Goal: Task Accomplishment & Management: Manage account settings

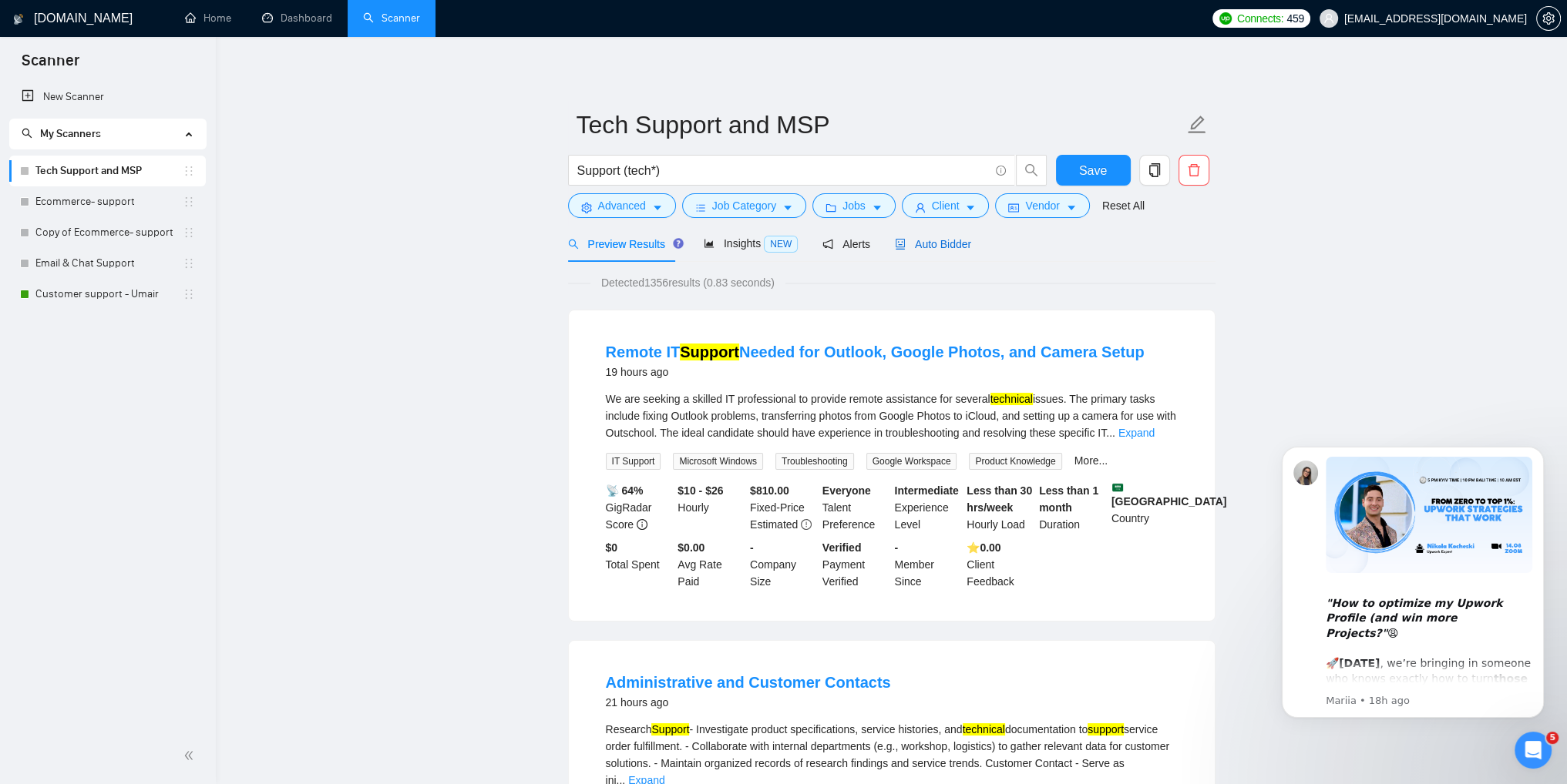
click at [921, 241] on span "Auto Bidder" at bounding box center [932, 244] width 76 height 13
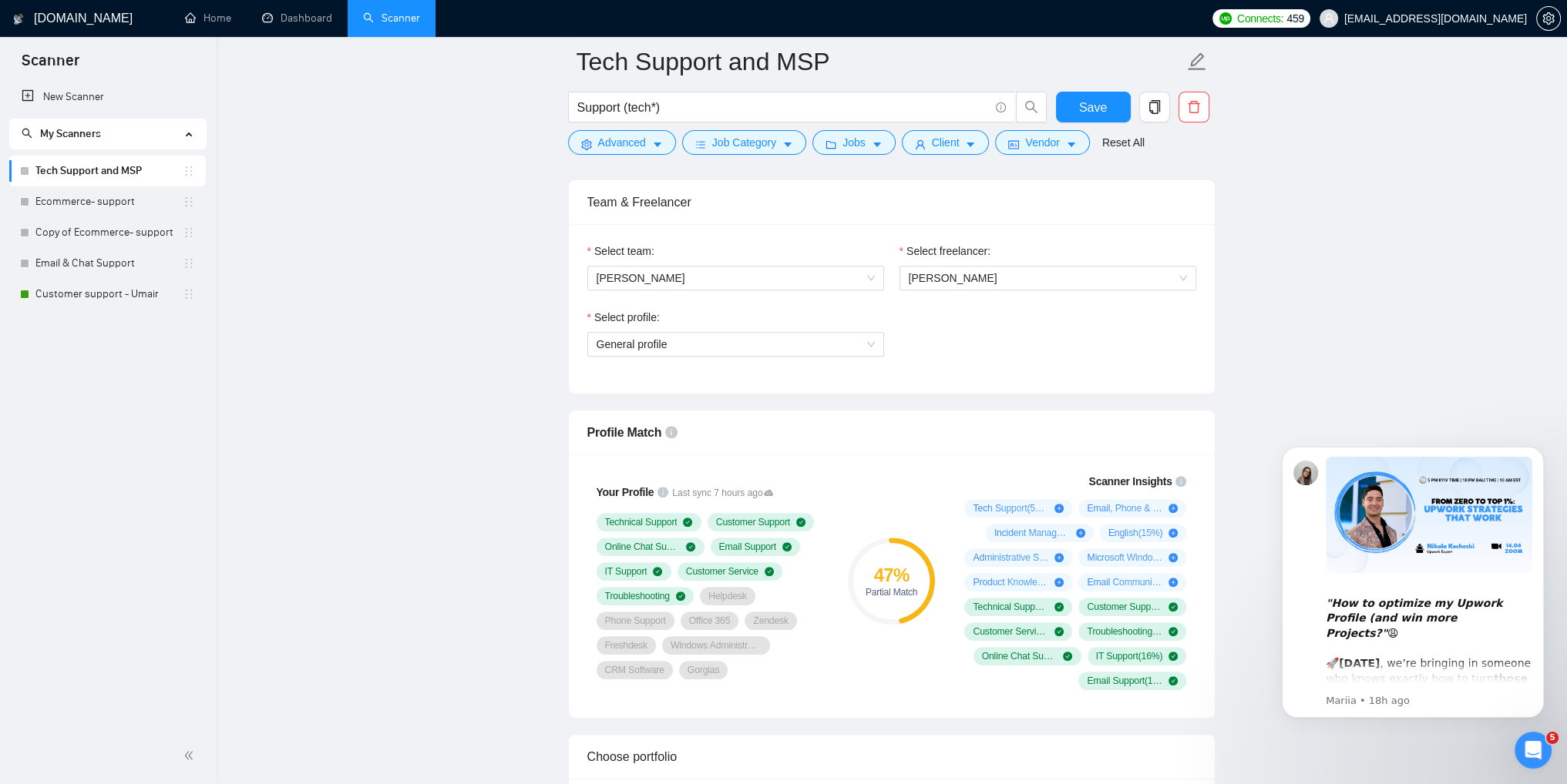
scroll to position [847, 0]
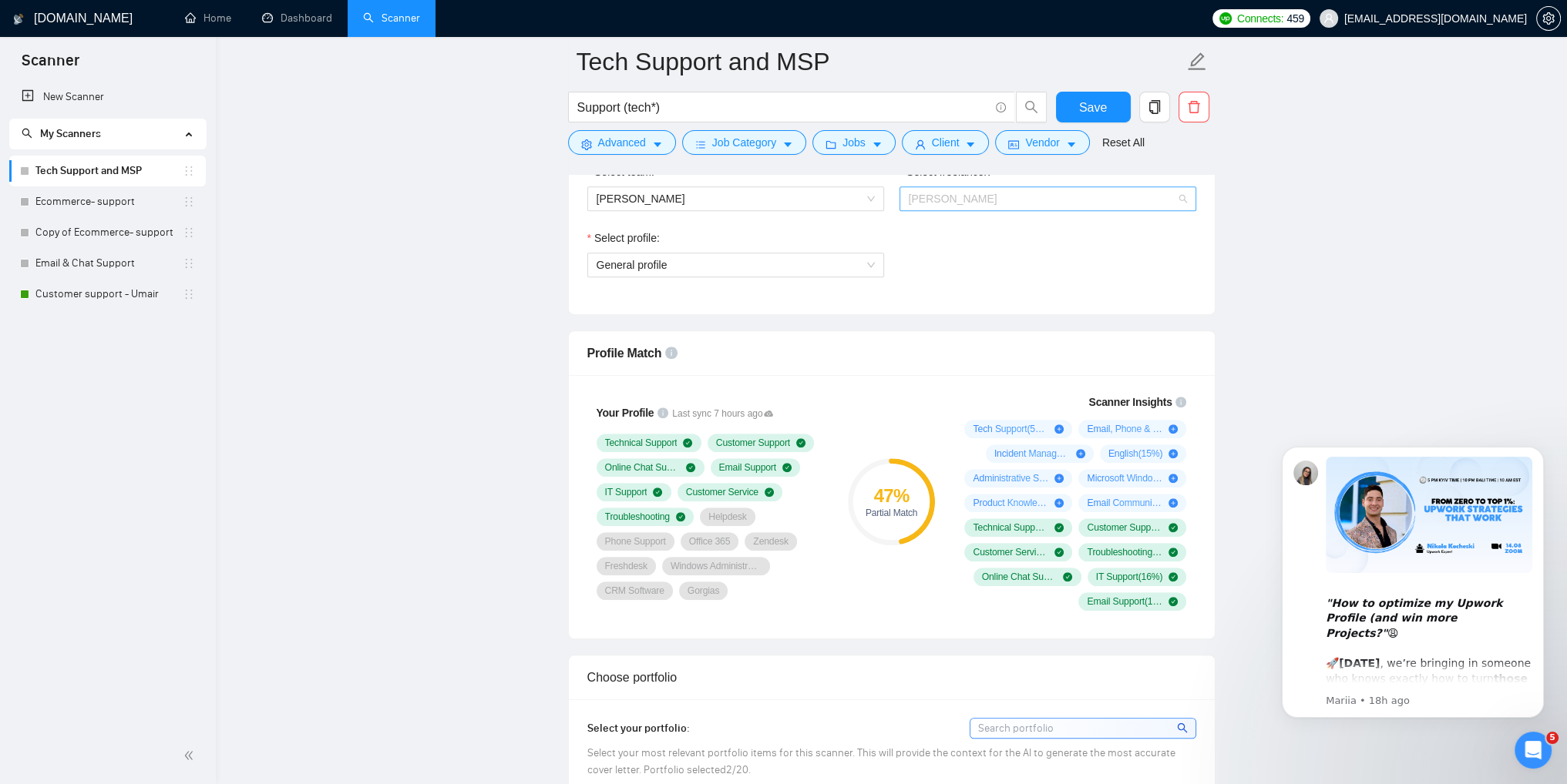
click at [1001, 198] on span "[PERSON_NAME]" at bounding box center [1048, 199] width 278 height 23
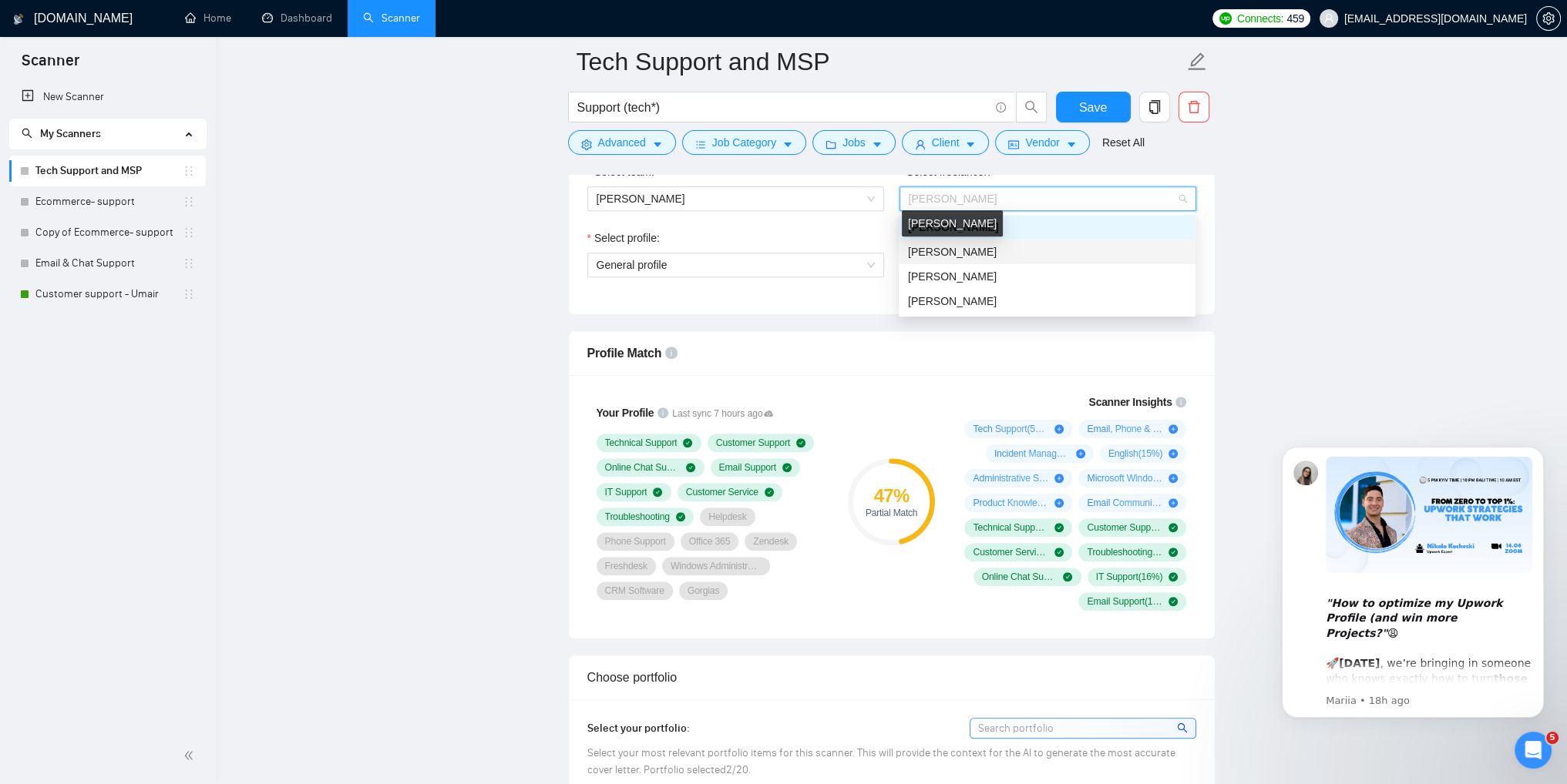
click at [953, 255] on span "[PERSON_NAME]" at bounding box center [952, 252] width 89 height 13
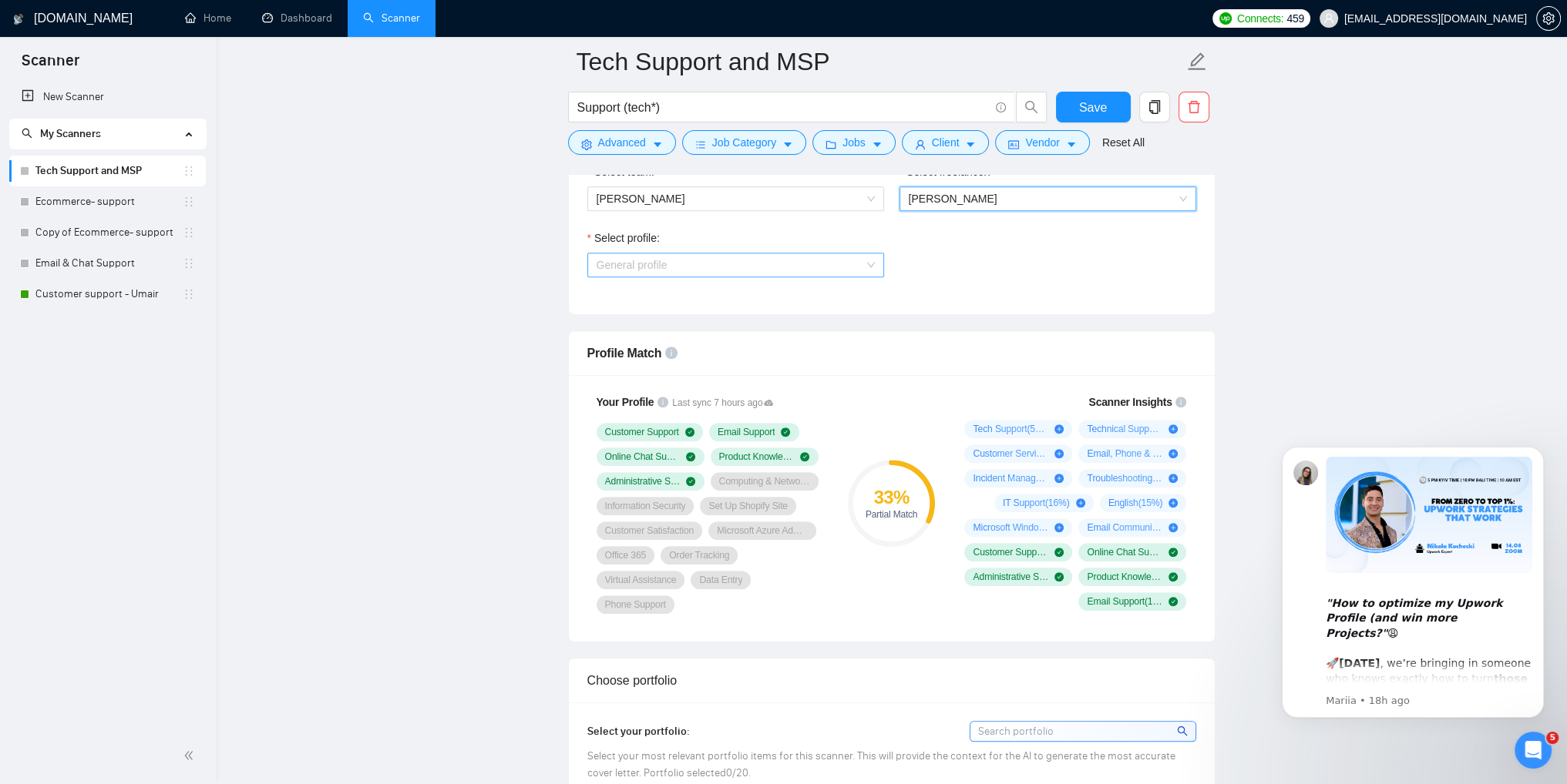
click at [775, 260] on span "General profile" at bounding box center [735, 266] width 278 height 23
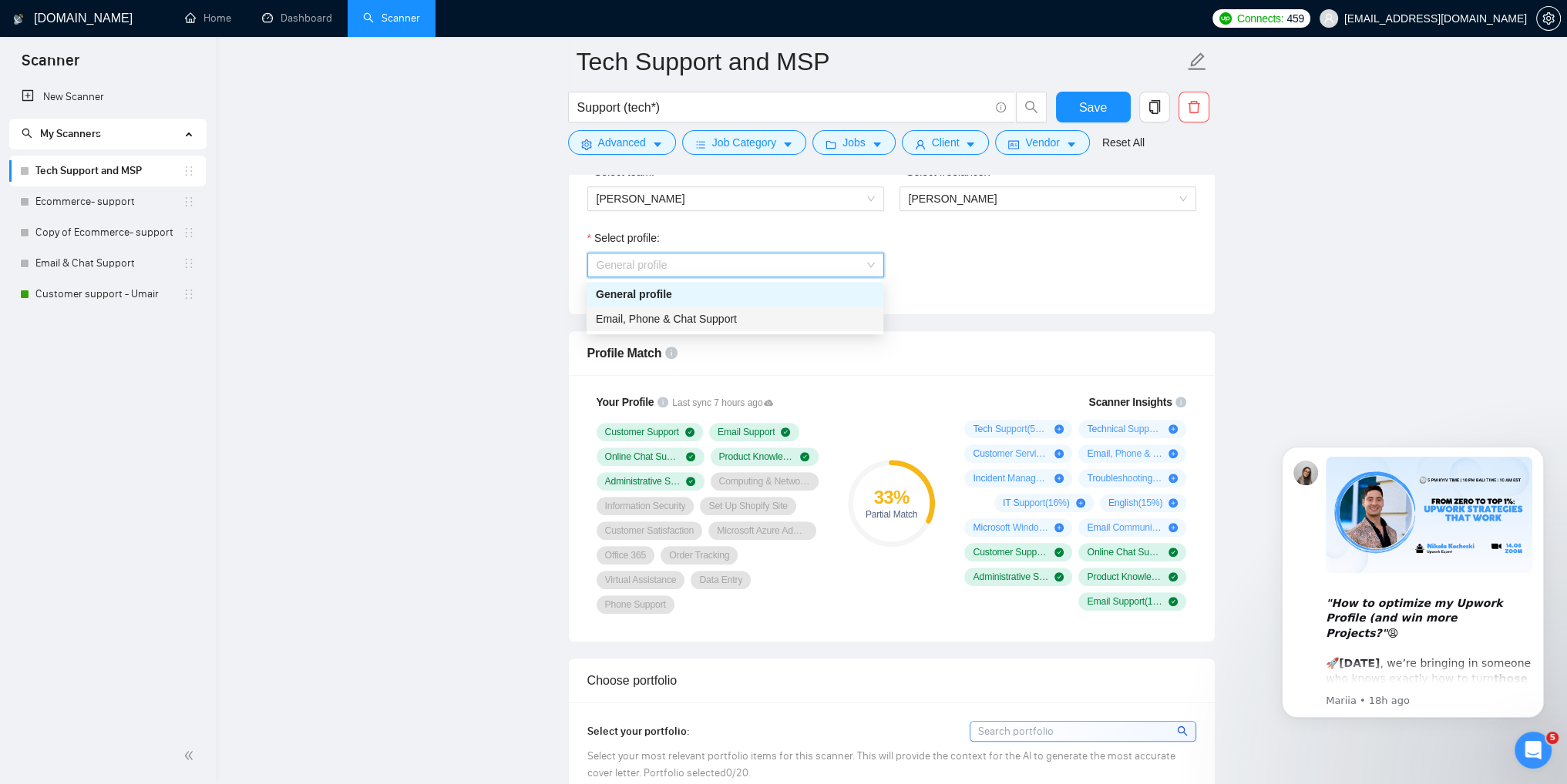
click at [717, 318] on span "Email, Phone & Chat Support" at bounding box center [666, 319] width 141 height 13
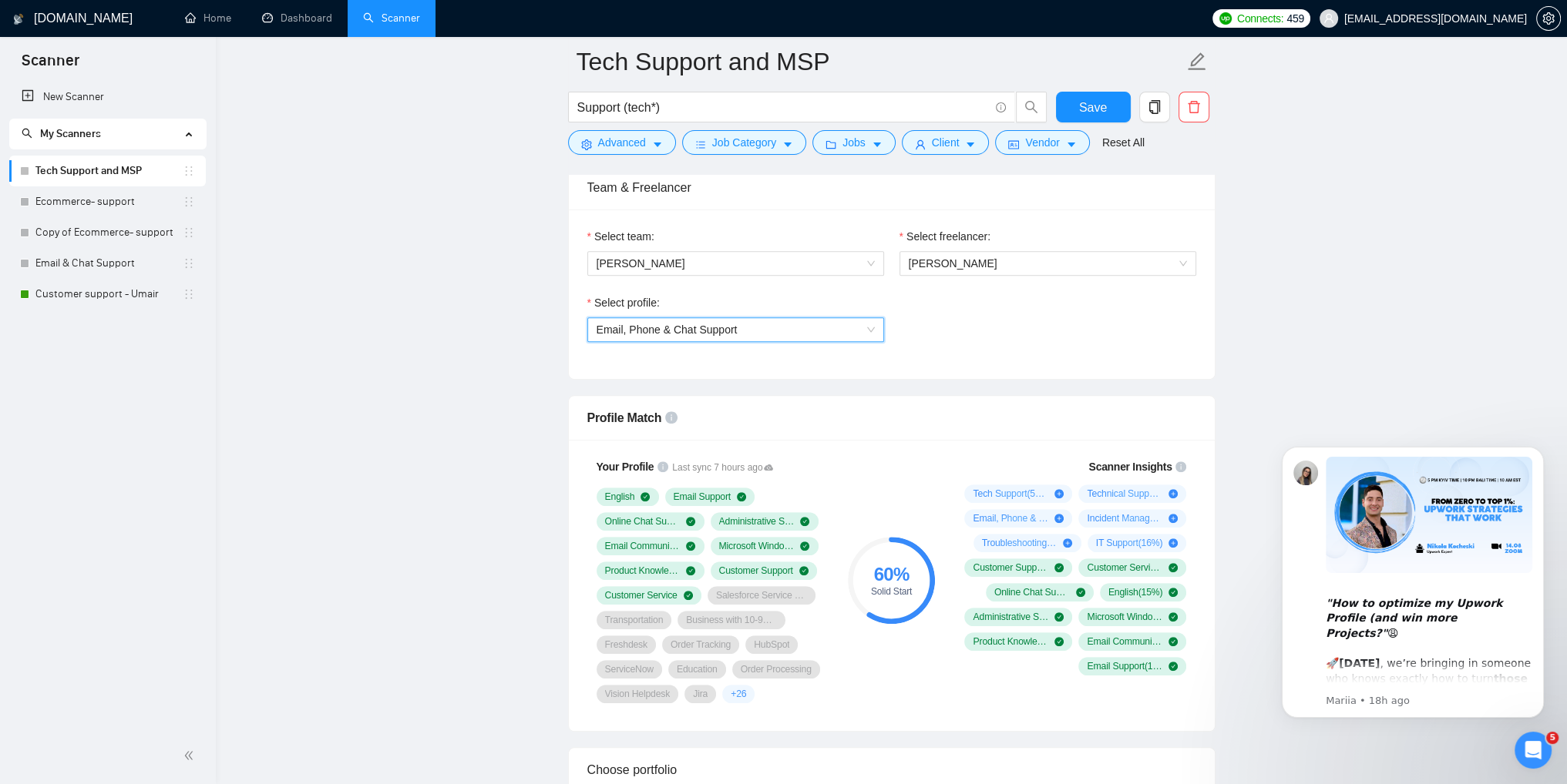
scroll to position [771, 0]
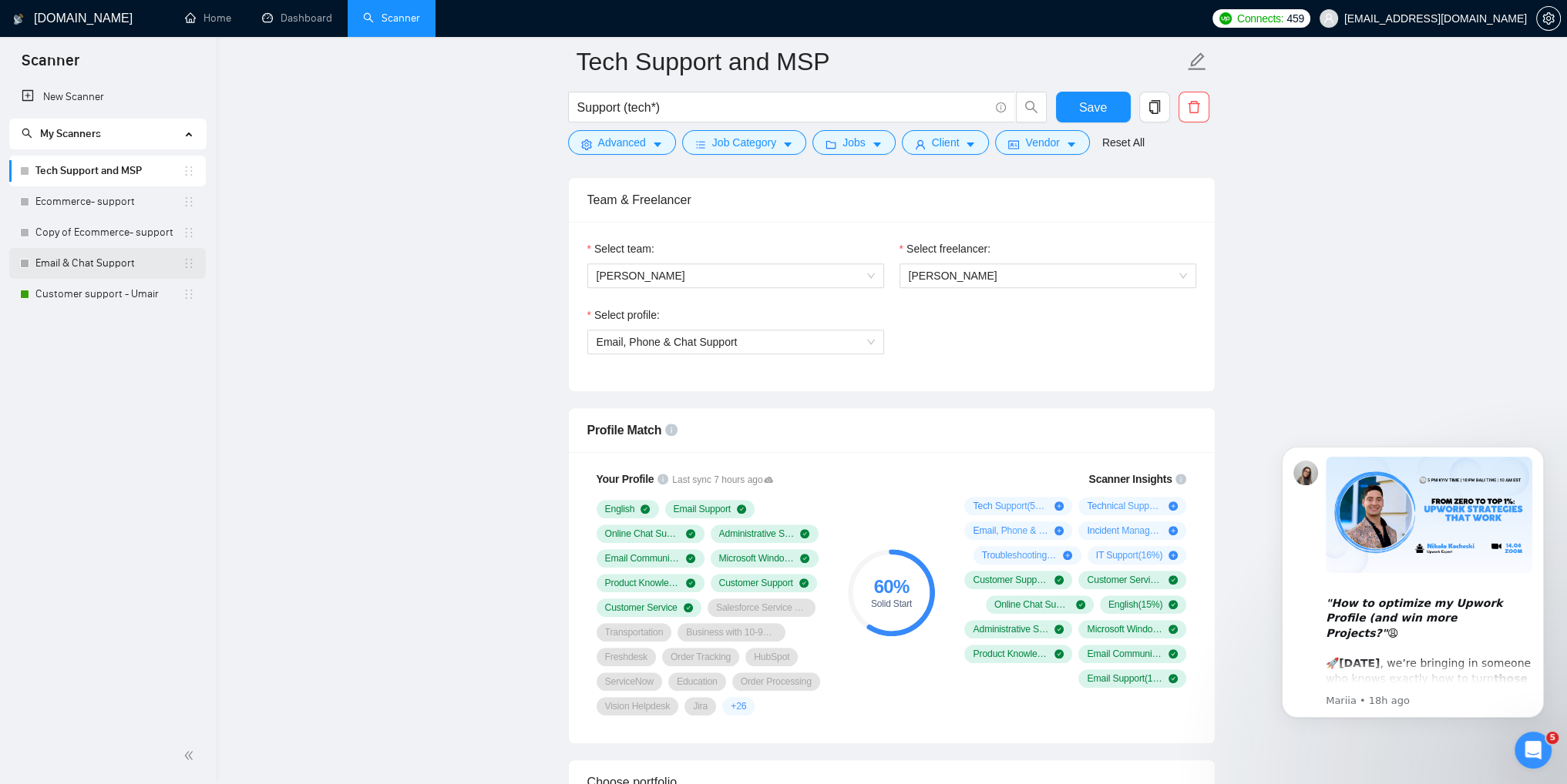
click at [82, 260] on link "Email & Chat Support" at bounding box center [109, 263] width 147 height 31
click at [1088, 107] on span "Save" at bounding box center [1092, 107] width 27 height 20
click at [101, 269] on link "Email & Chat Support" at bounding box center [109, 263] width 147 height 31
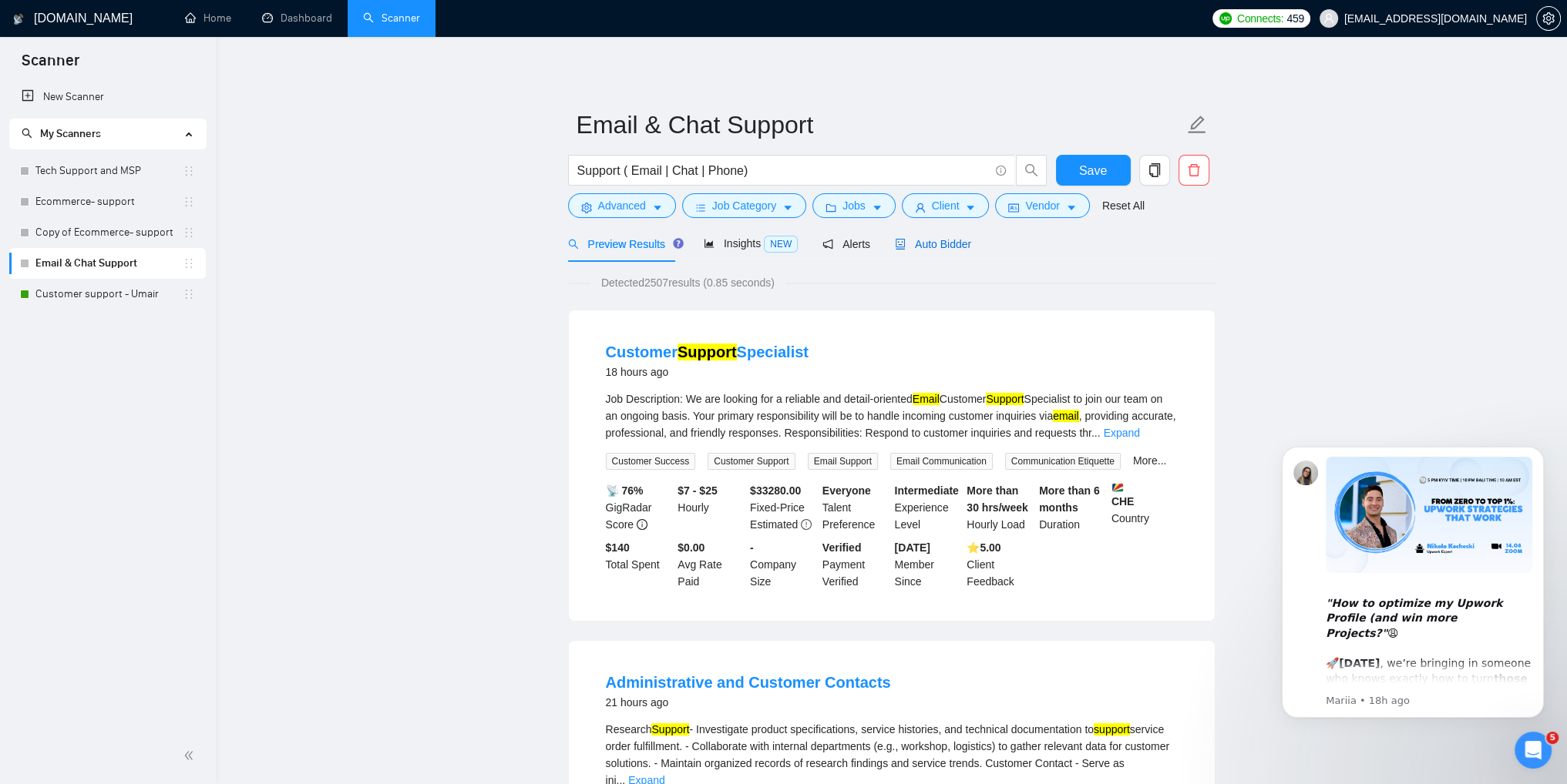
click at [925, 244] on span "Auto Bidder" at bounding box center [932, 244] width 76 height 13
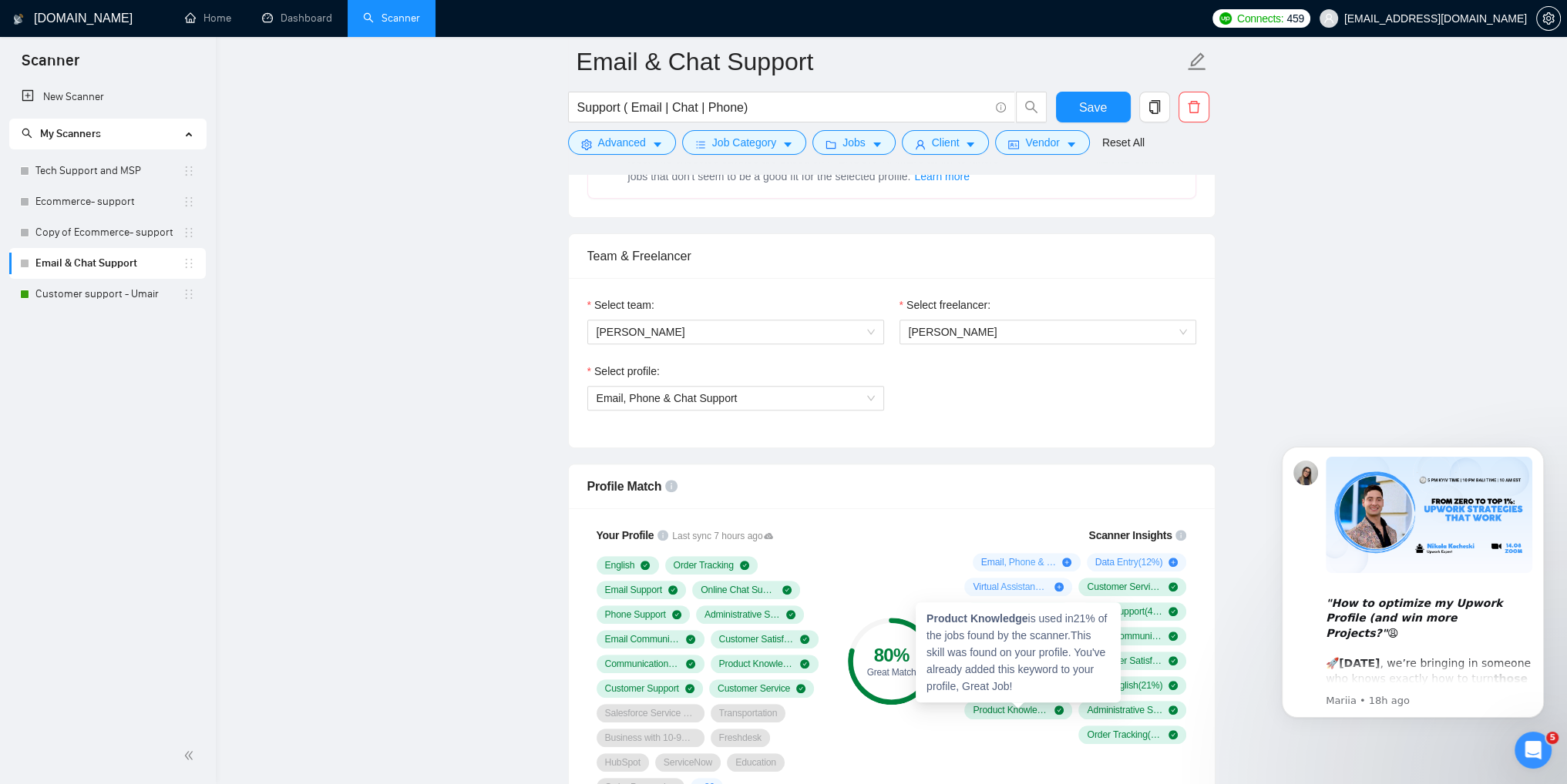
scroll to position [693, 0]
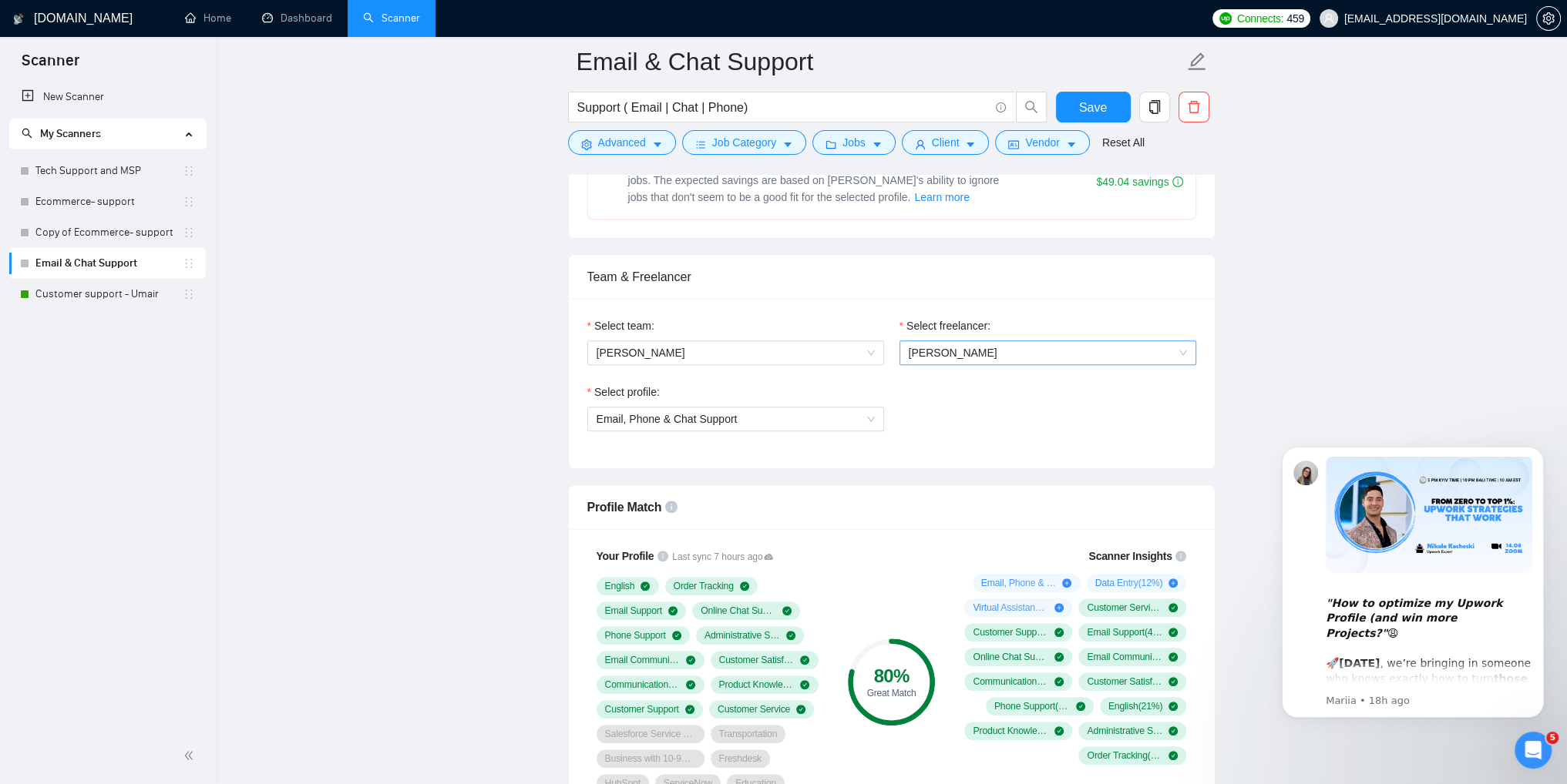
click at [1055, 356] on span "[PERSON_NAME]" at bounding box center [1048, 353] width 278 height 23
click at [703, 420] on span "Email, Phone & Chat Support" at bounding box center [667, 419] width 141 height 13
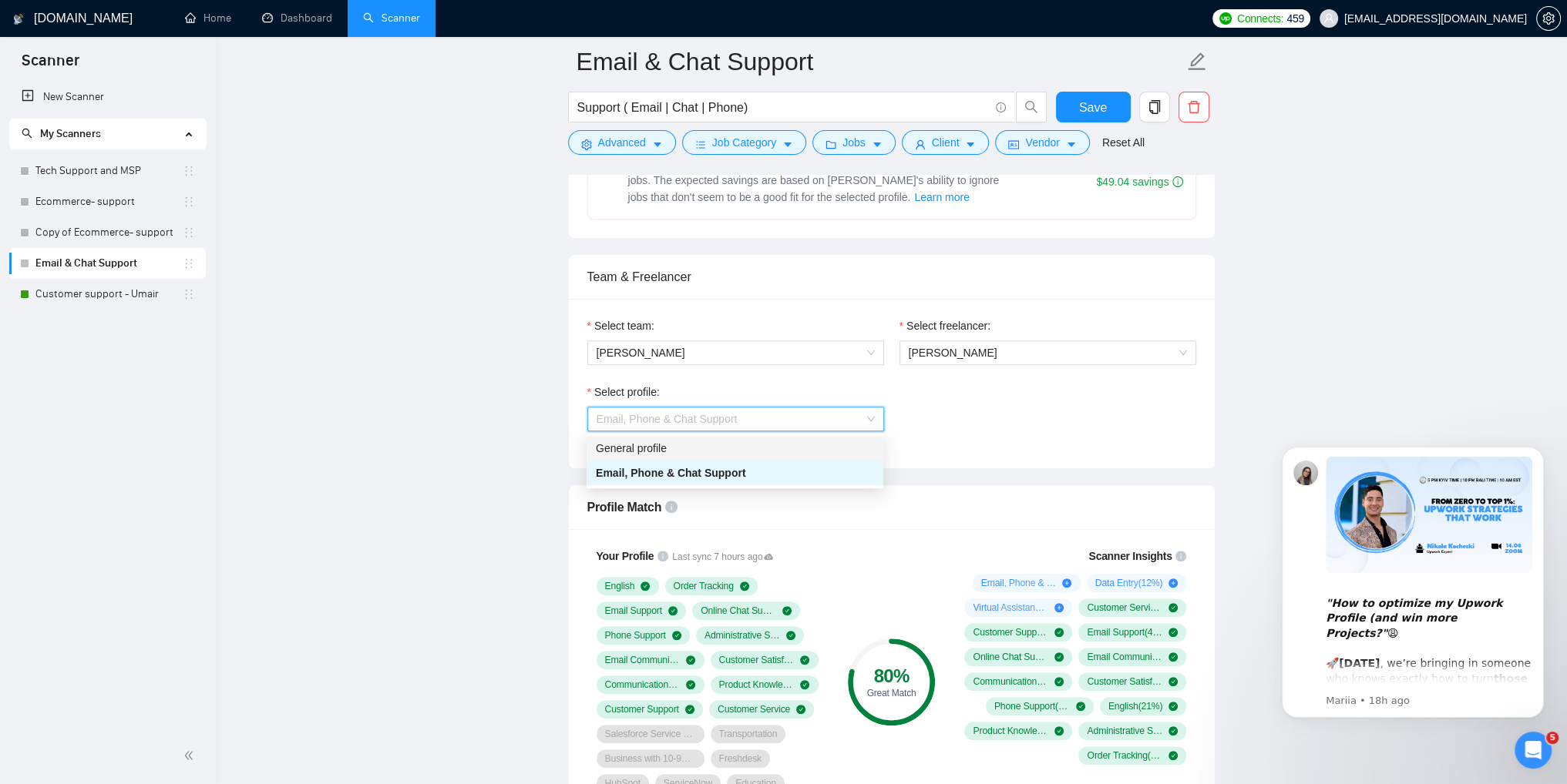
click at [667, 446] on div "General profile" at bounding box center [734, 449] width 278 height 17
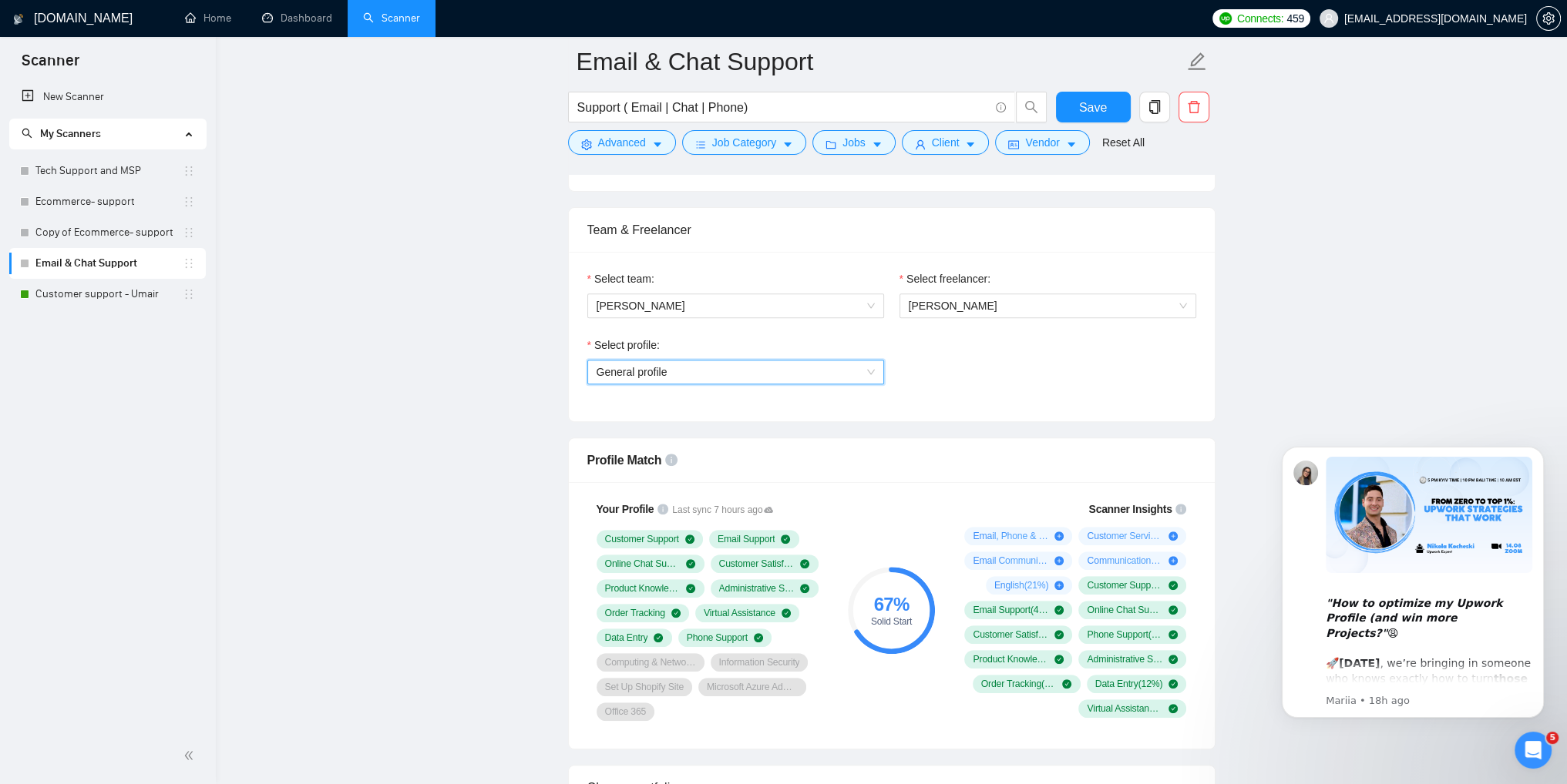
scroll to position [540, 0]
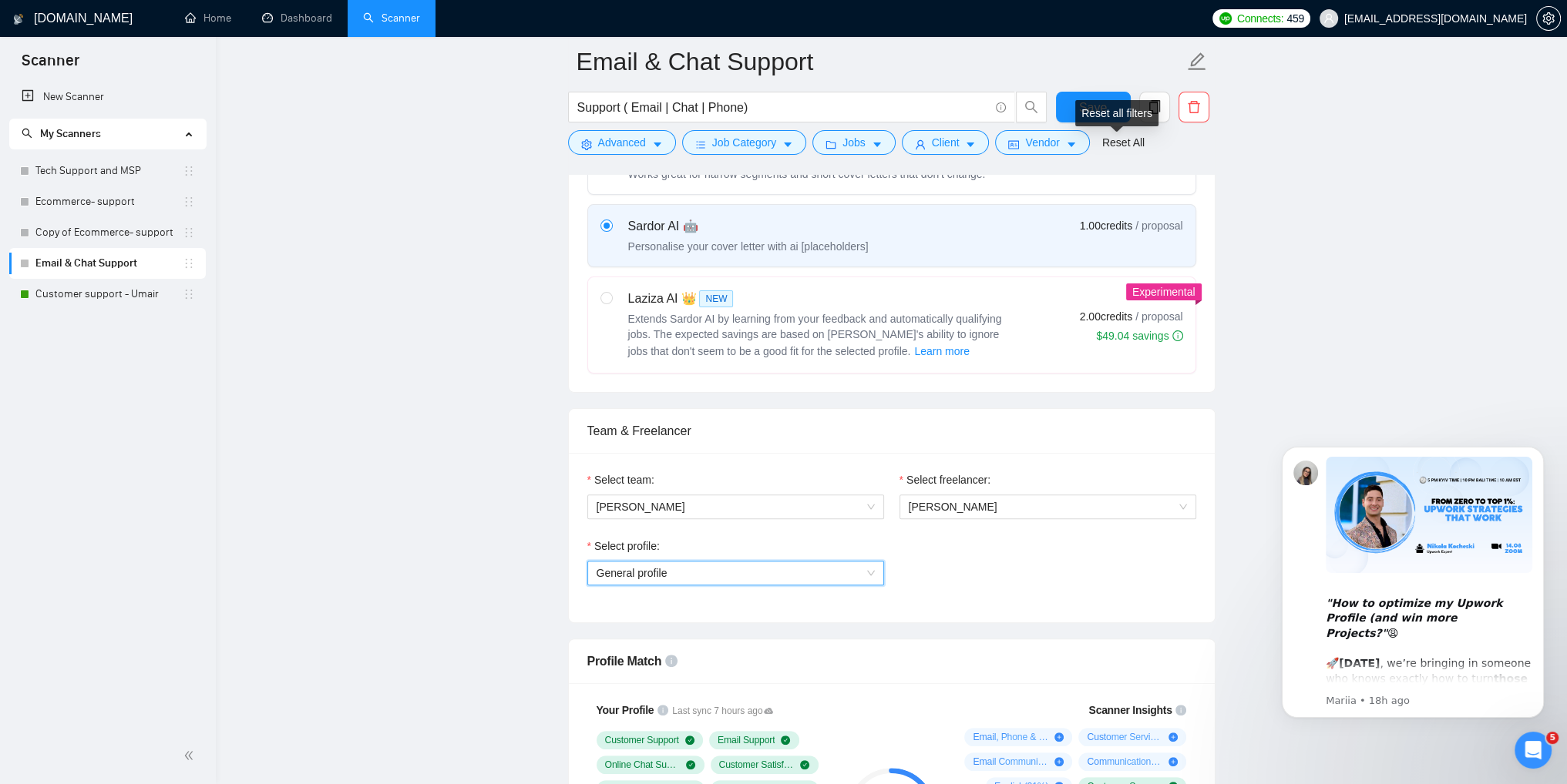
click at [1091, 118] on div "Reset all filters" at bounding box center [1116, 113] width 83 height 26
click at [1095, 106] on span "Save" at bounding box center [1092, 107] width 27 height 20
click at [62, 172] on link "Tech Support and MSP" at bounding box center [109, 171] width 147 height 31
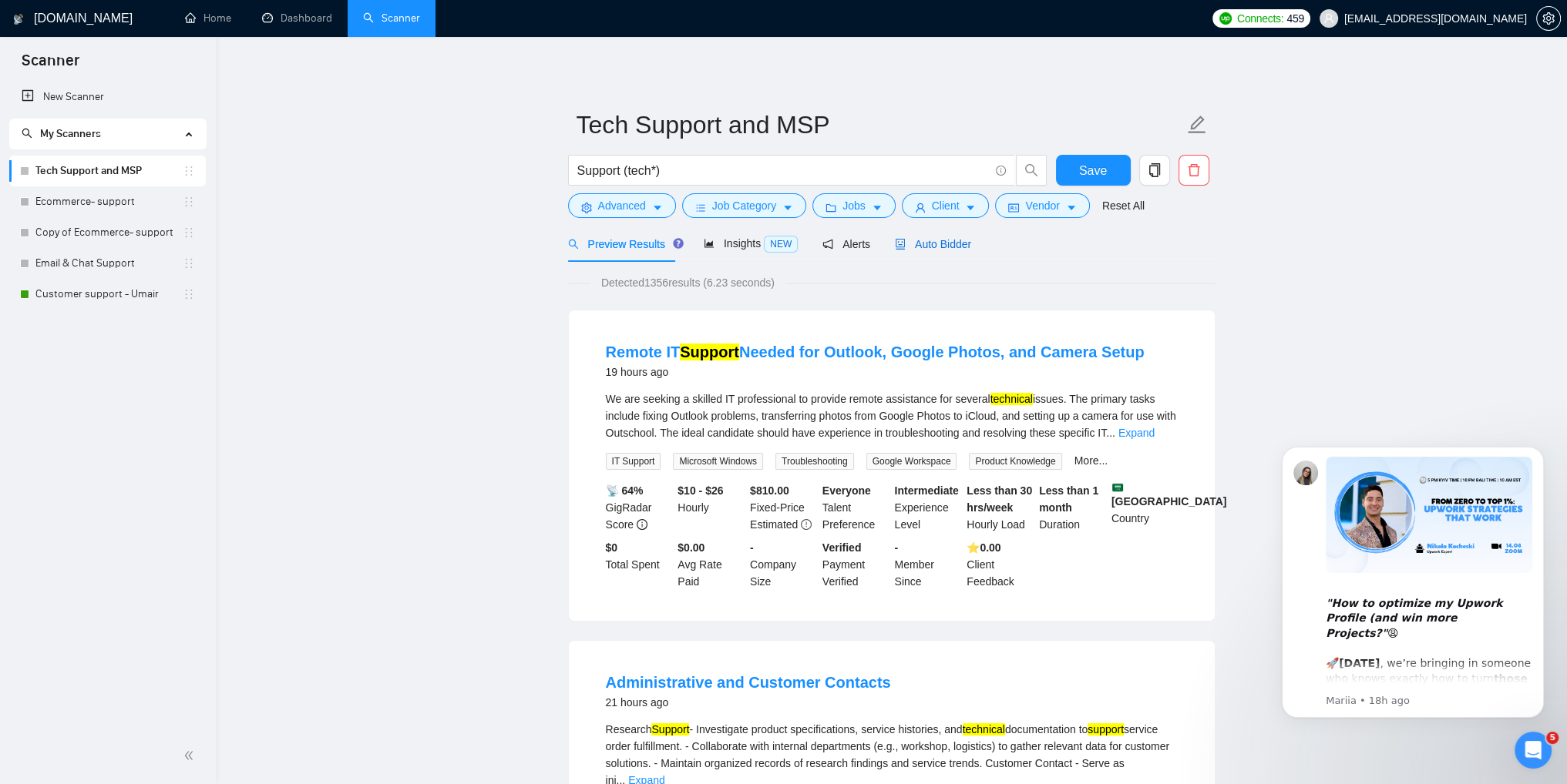
click at [914, 247] on span "Auto Bidder" at bounding box center [932, 244] width 76 height 13
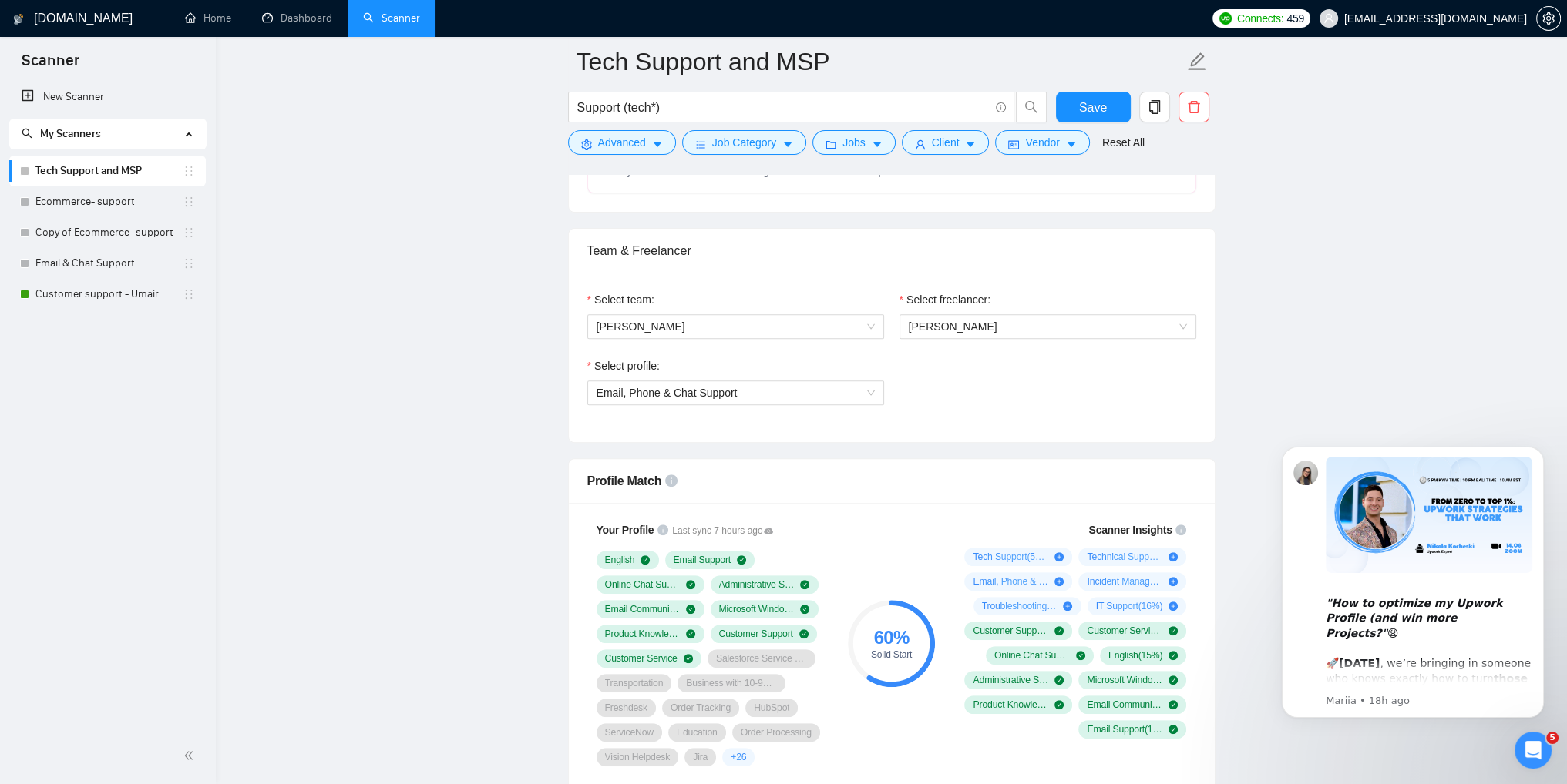
scroll to position [693, 0]
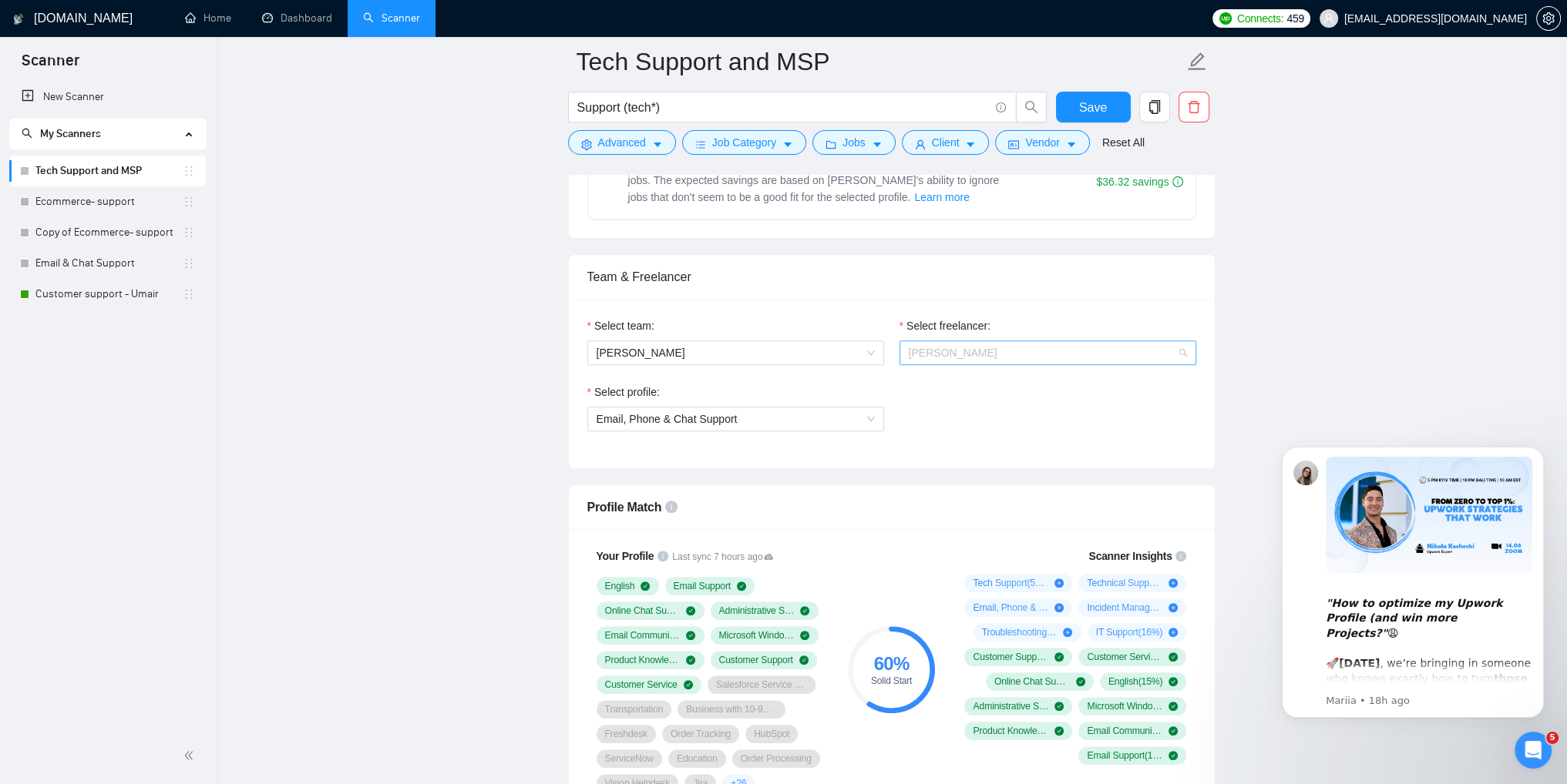
click at [1033, 349] on span "[PERSON_NAME]" at bounding box center [1048, 353] width 278 height 23
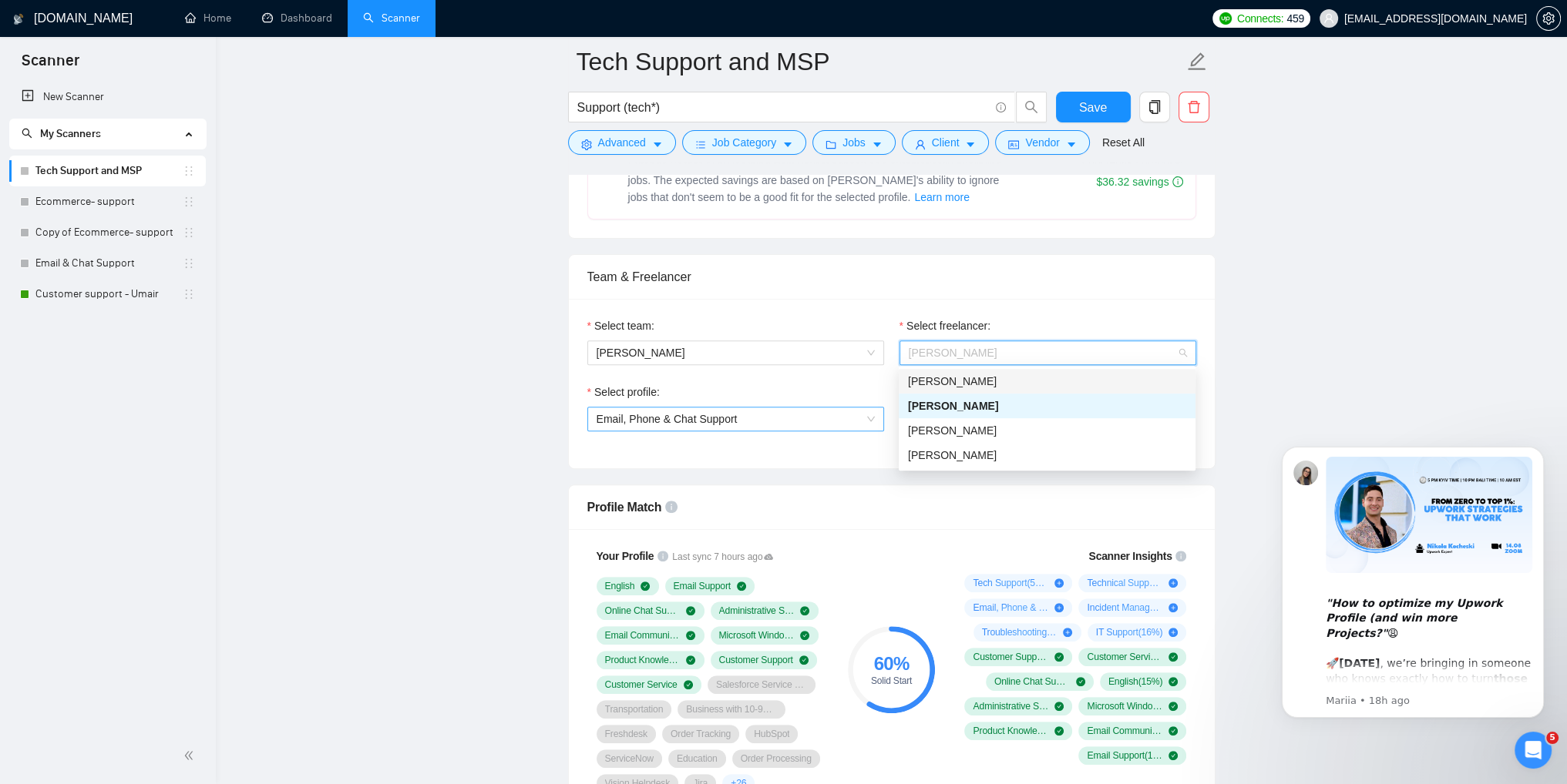
click at [827, 414] on span "Email, Phone & Chat Support" at bounding box center [735, 419] width 278 height 23
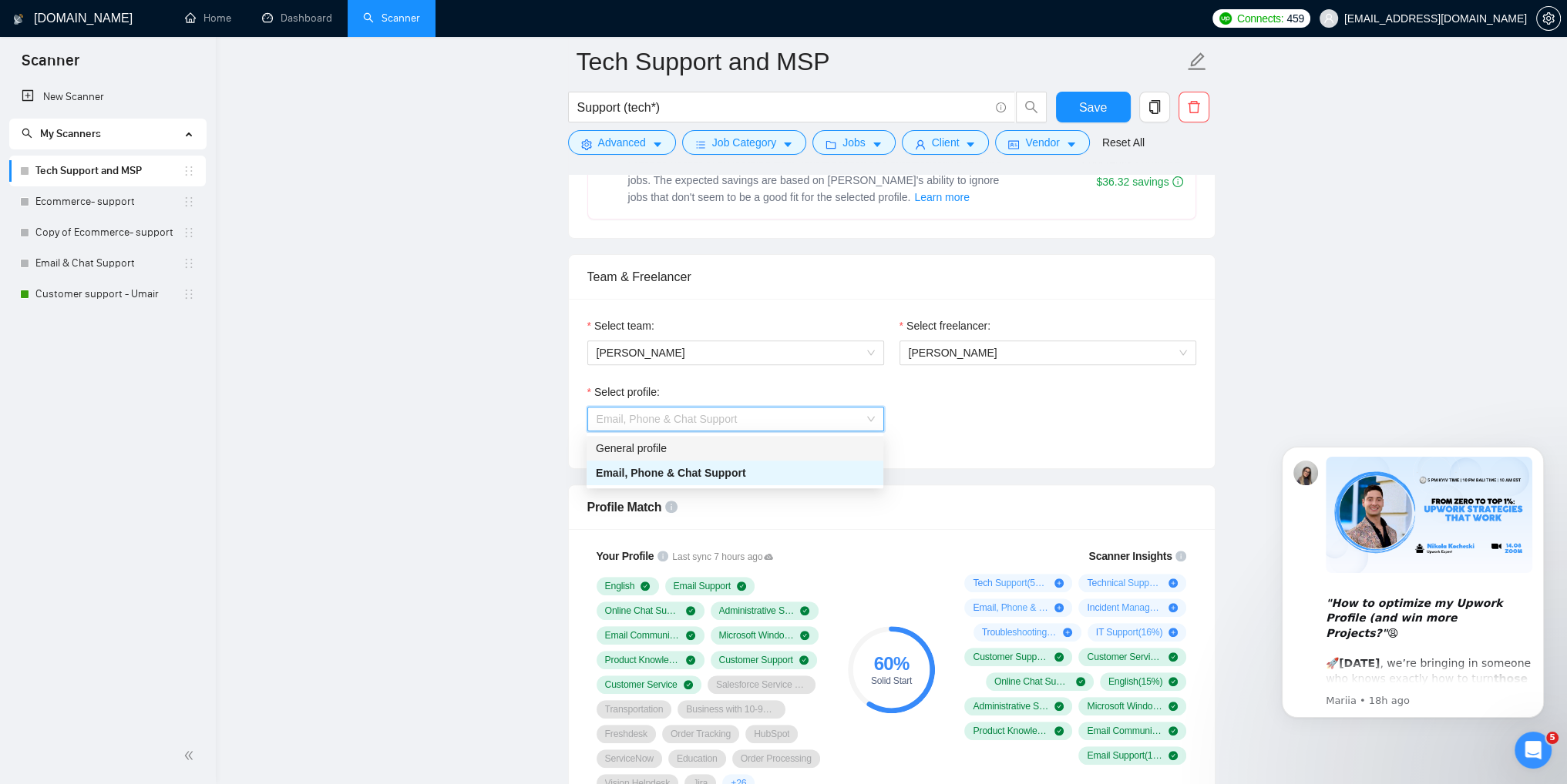
drag, startPoint x: 673, startPoint y: 448, endPoint x: 686, endPoint y: 447, distance: 13.0
click at [673, 448] on div "General profile" at bounding box center [734, 449] width 278 height 17
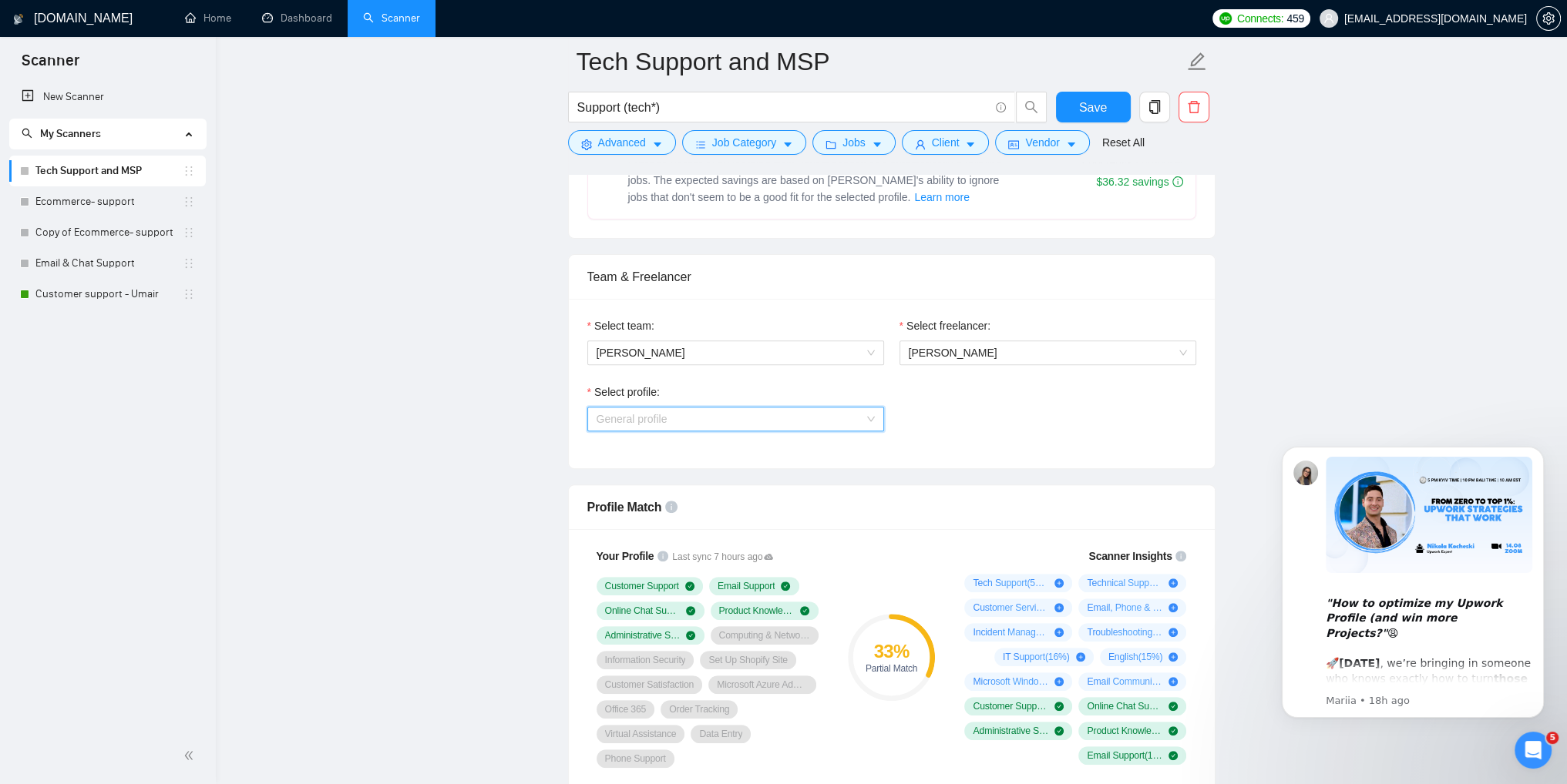
click at [816, 422] on span "General profile" at bounding box center [735, 419] width 278 height 23
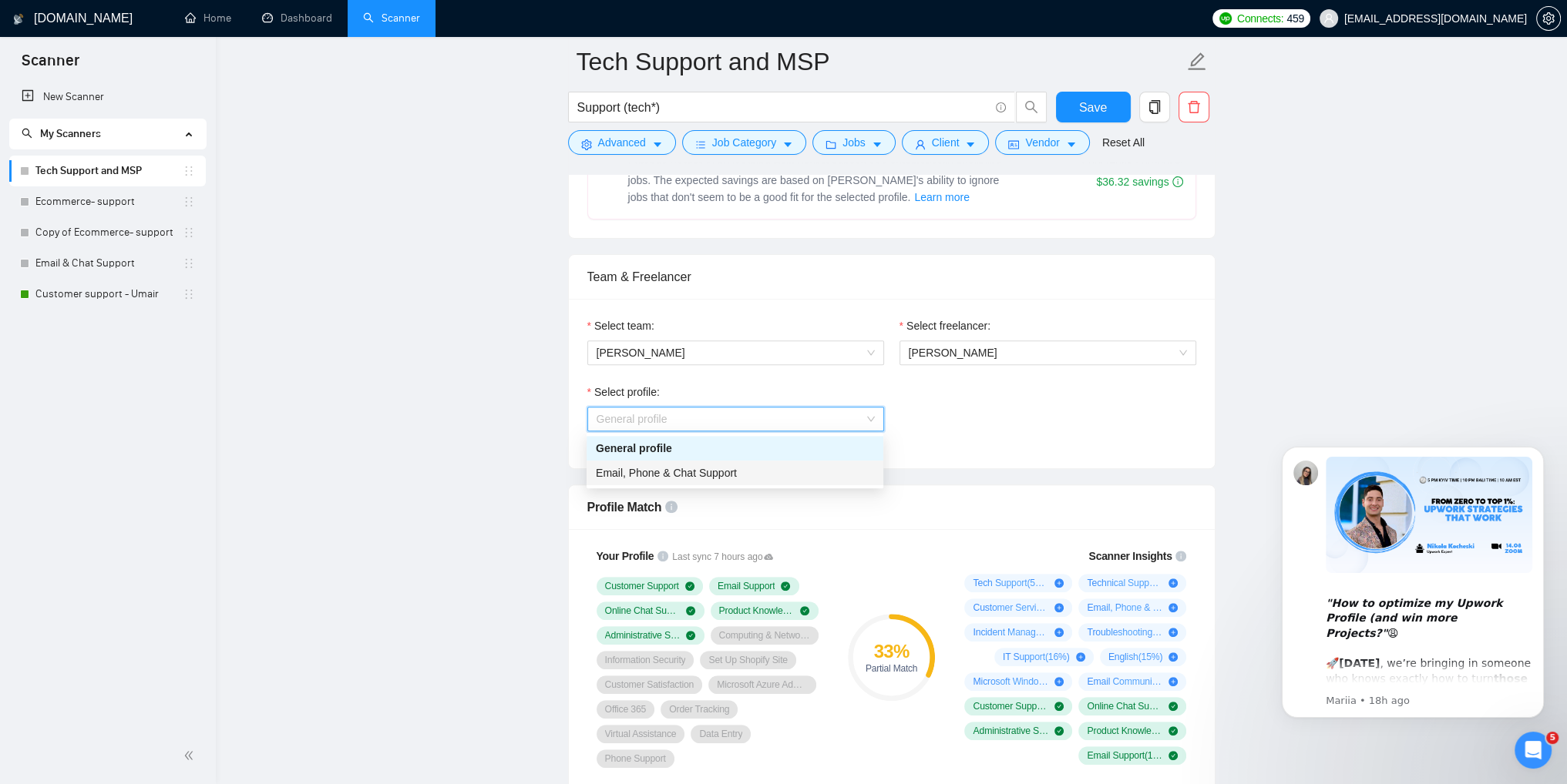
click at [736, 476] on div "Email, Phone & Chat Support" at bounding box center [734, 473] width 278 height 17
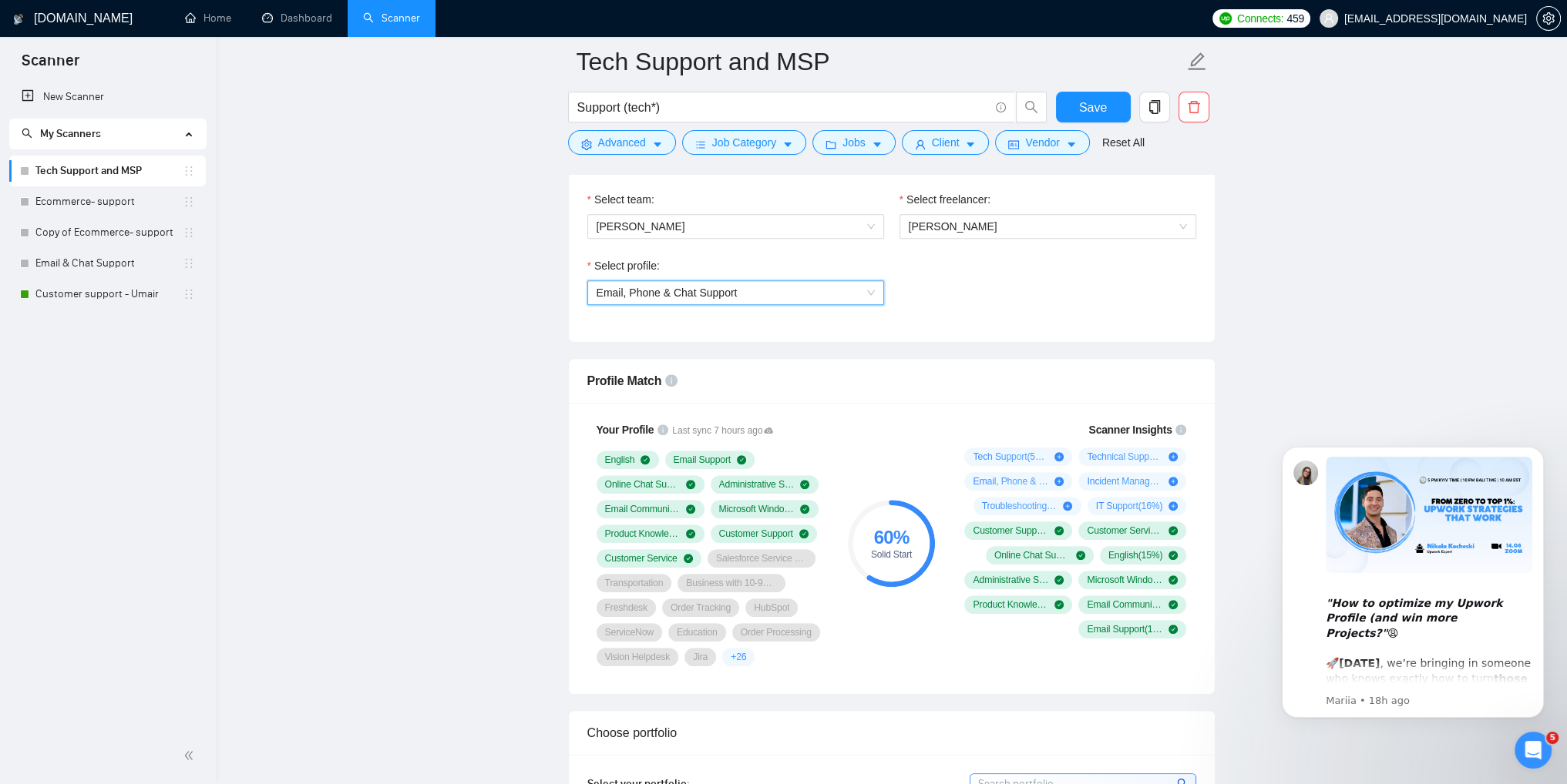
scroll to position [771, 0]
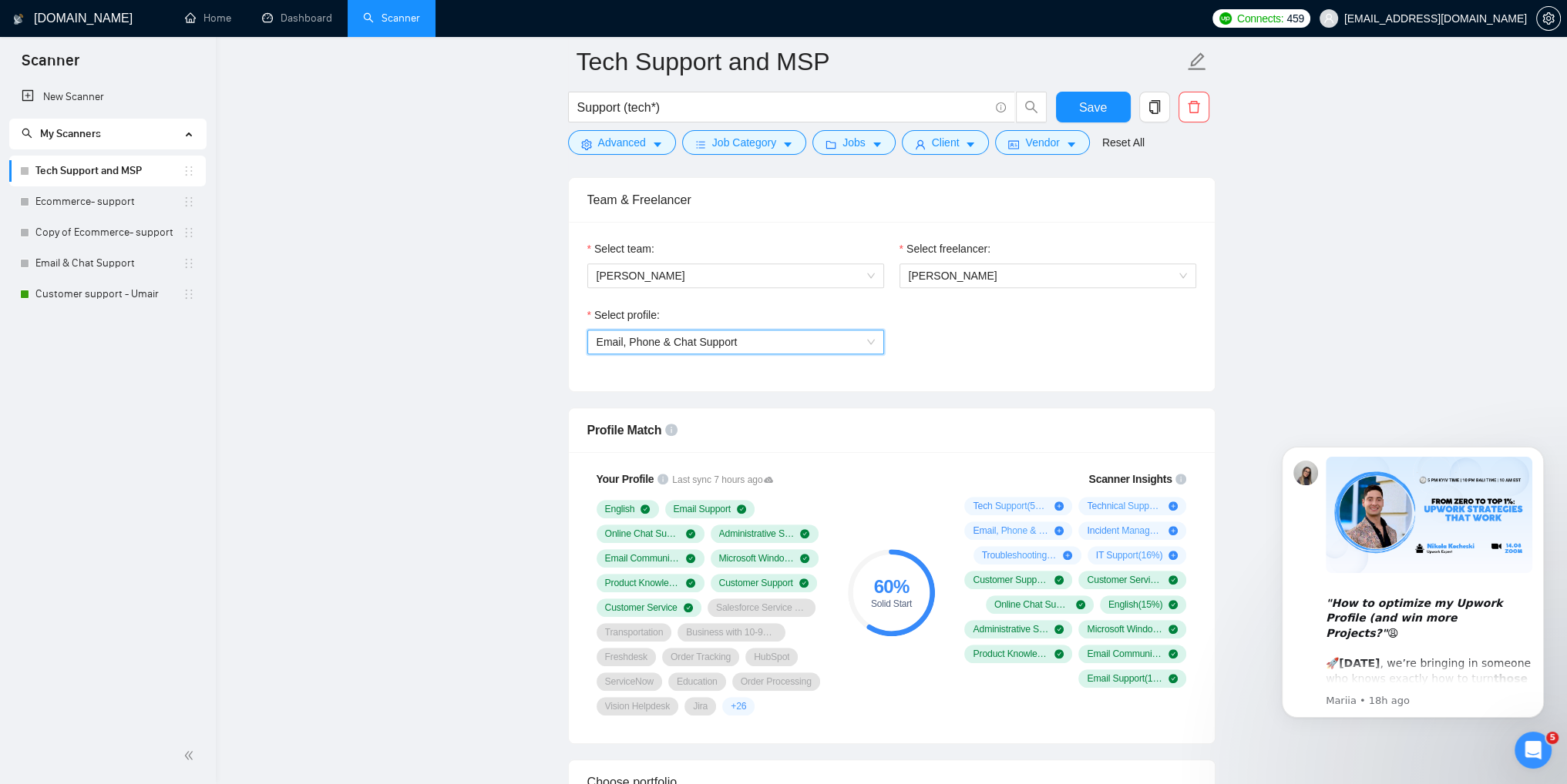
click at [983, 287] on div "Select freelancer: [PERSON_NAME]" at bounding box center [1048, 273] width 312 height 67
click at [983, 282] on span "[PERSON_NAME]" at bounding box center [1048, 276] width 278 height 23
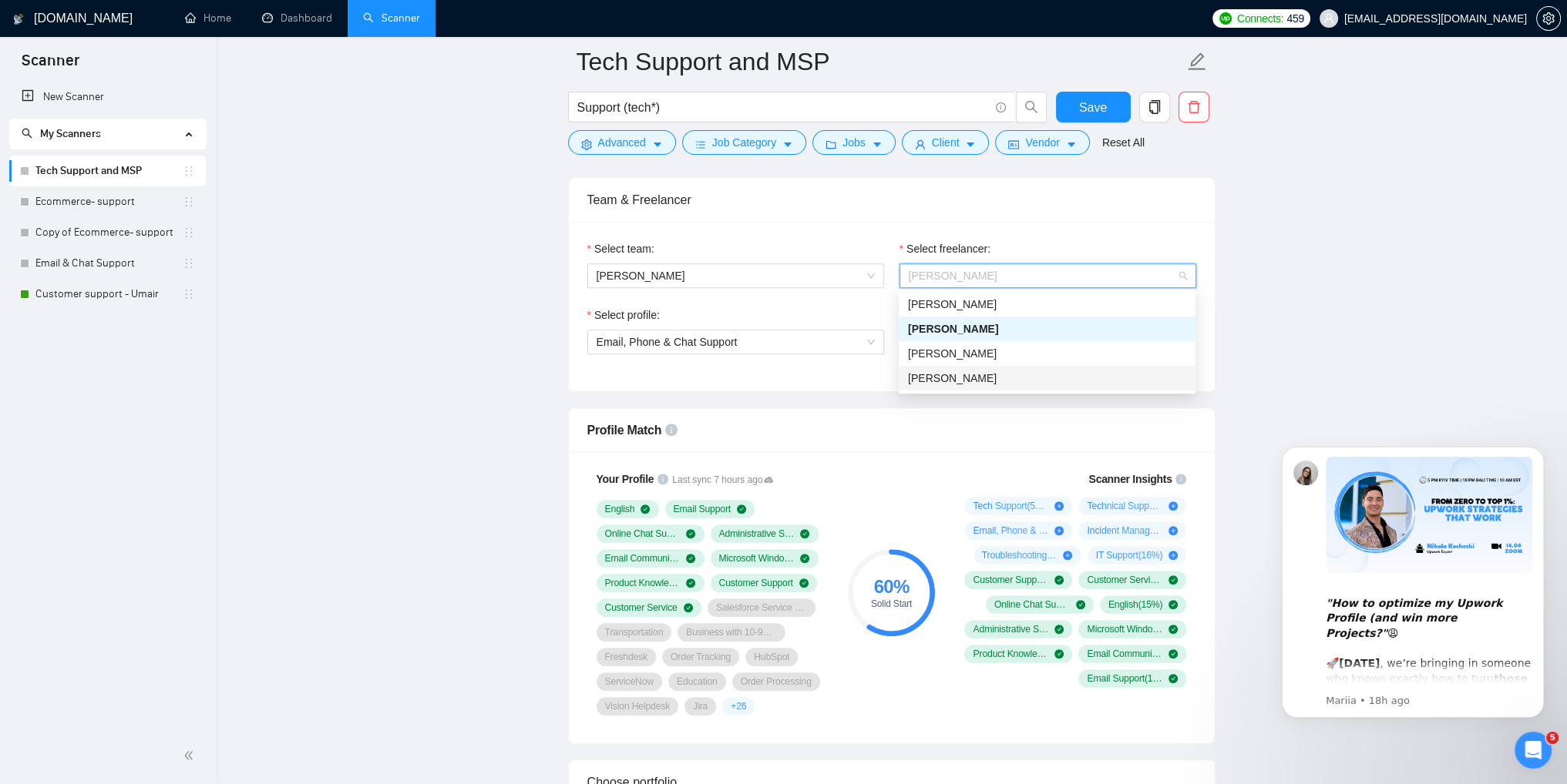
click at [959, 381] on span "[PERSON_NAME]" at bounding box center [952, 378] width 89 height 13
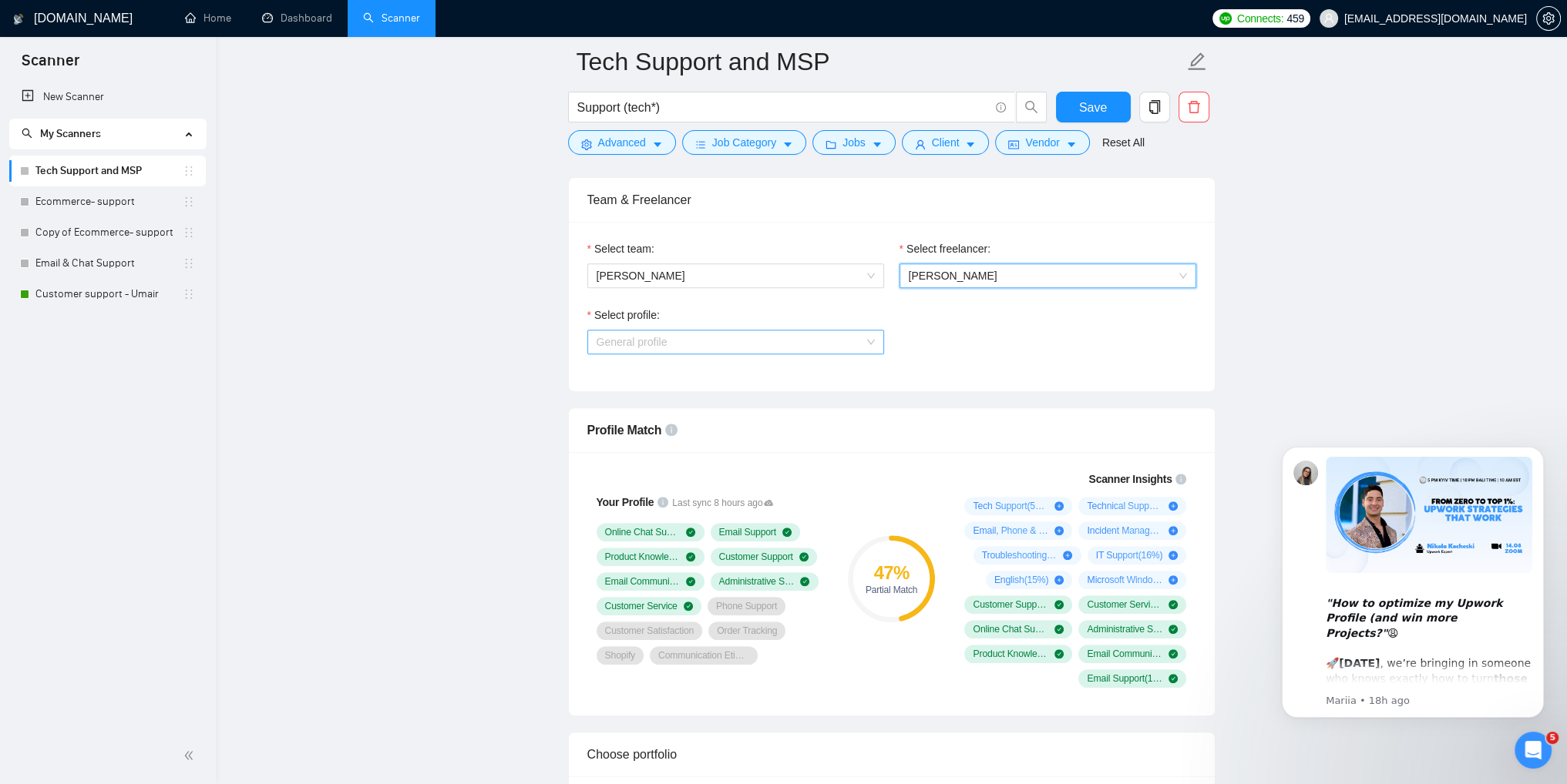
click at [808, 345] on span "General profile" at bounding box center [735, 342] width 278 height 23
click at [1022, 272] on span "[PERSON_NAME]" at bounding box center [1048, 276] width 278 height 23
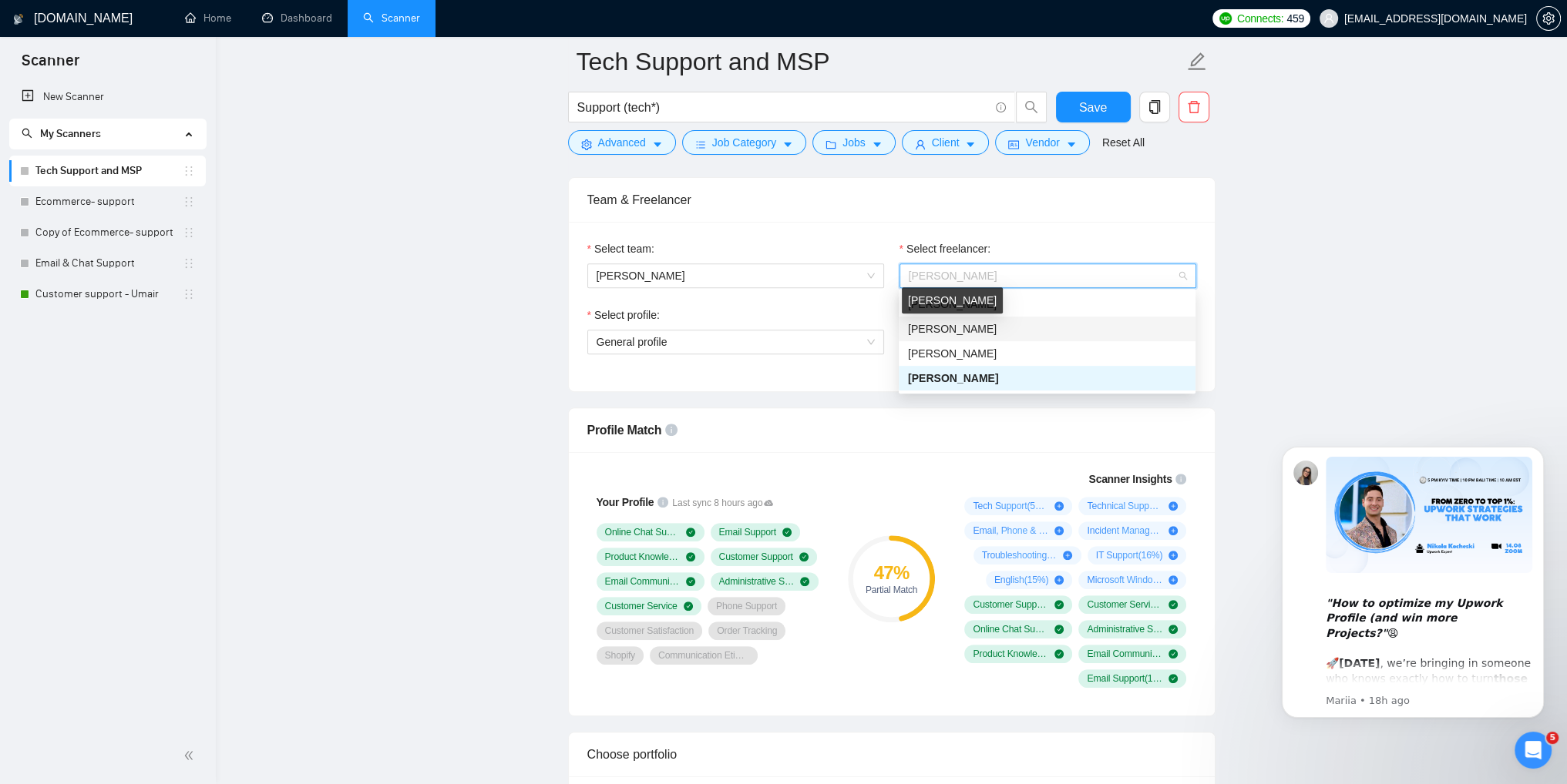
click at [962, 330] on span "[PERSON_NAME]" at bounding box center [952, 329] width 89 height 13
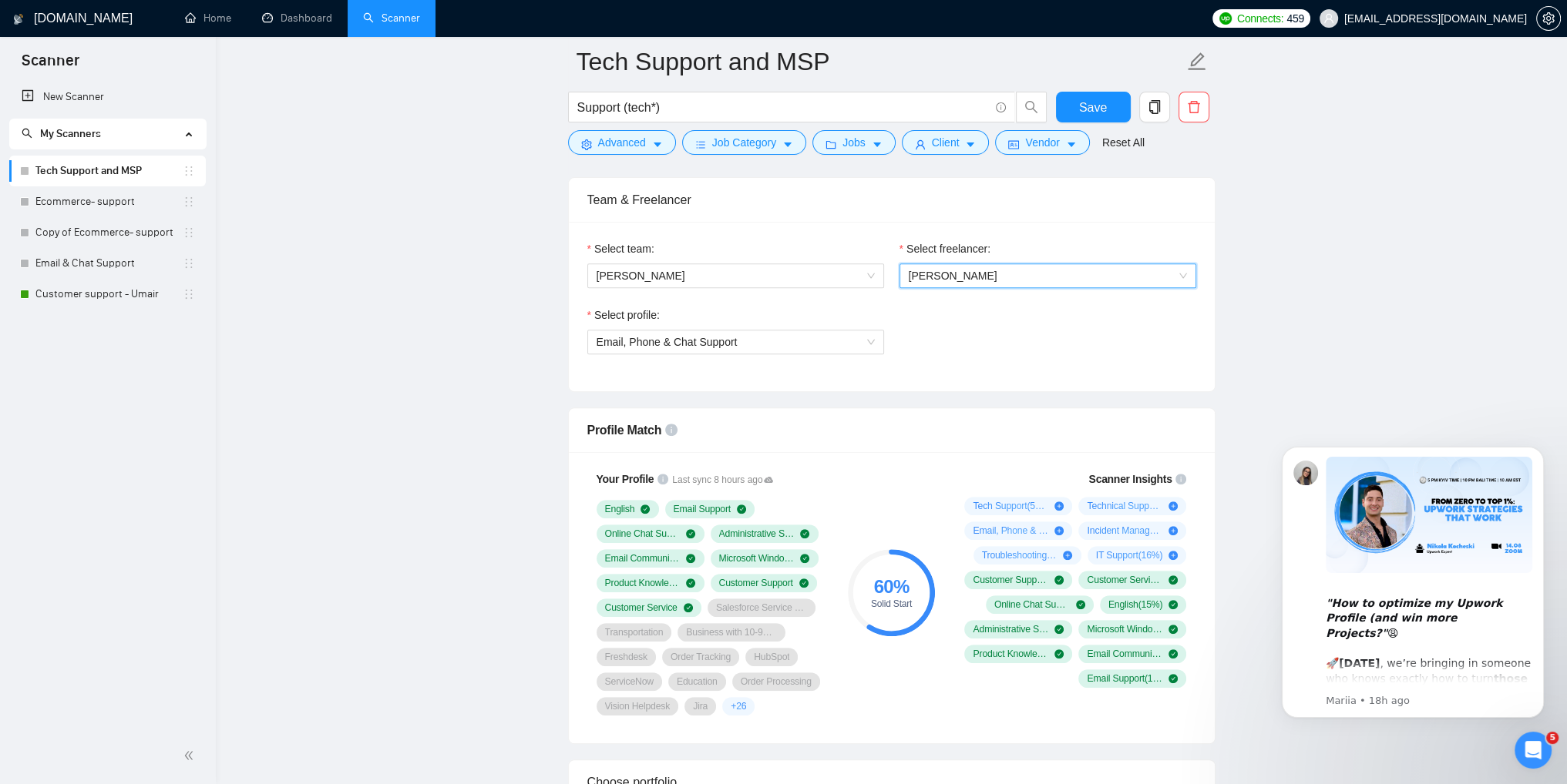
click at [970, 284] on span "[PERSON_NAME]" at bounding box center [1048, 276] width 278 height 23
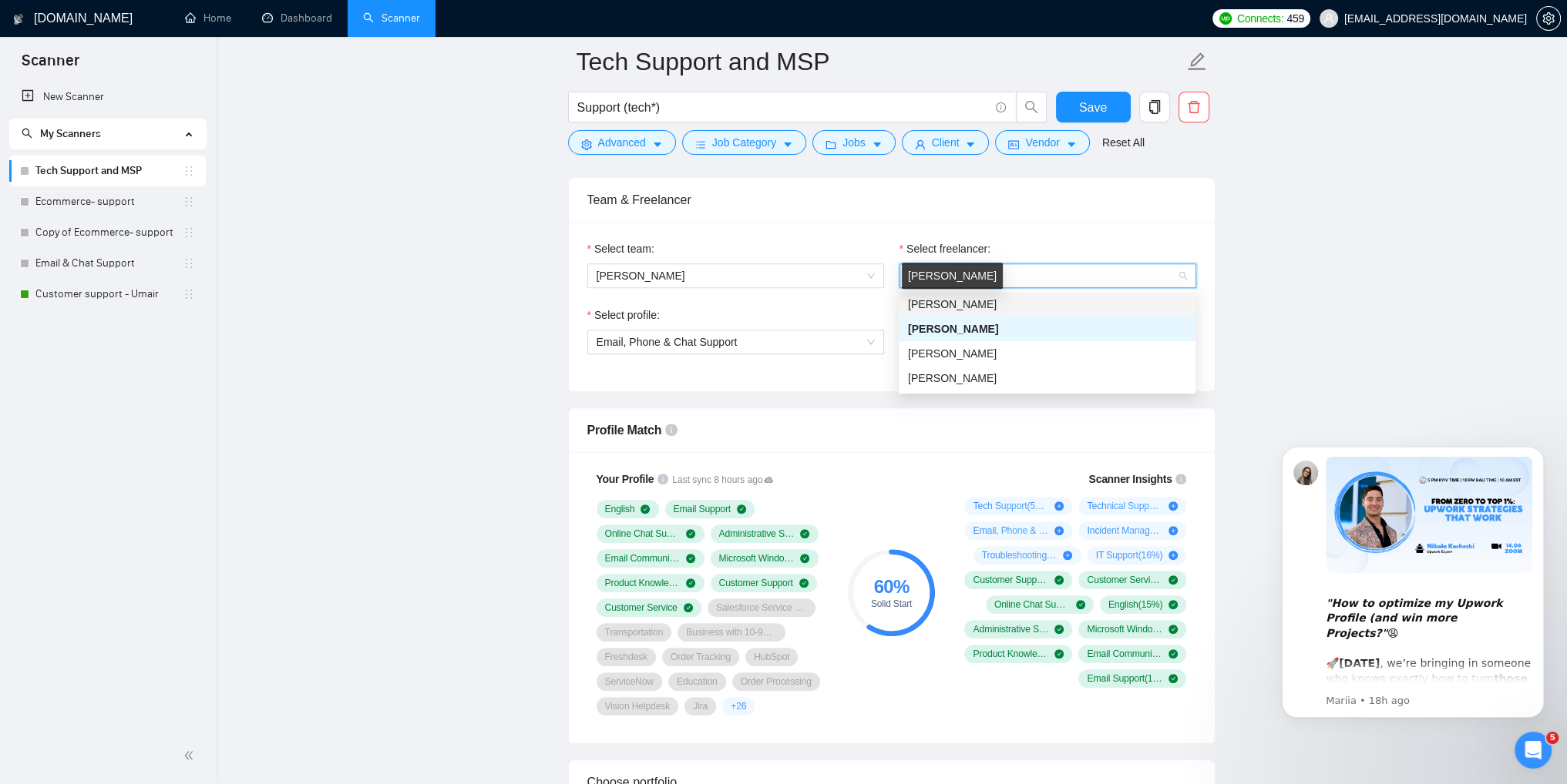
click at [974, 305] on span "[PERSON_NAME]" at bounding box center [952, 305] width 89 height 13
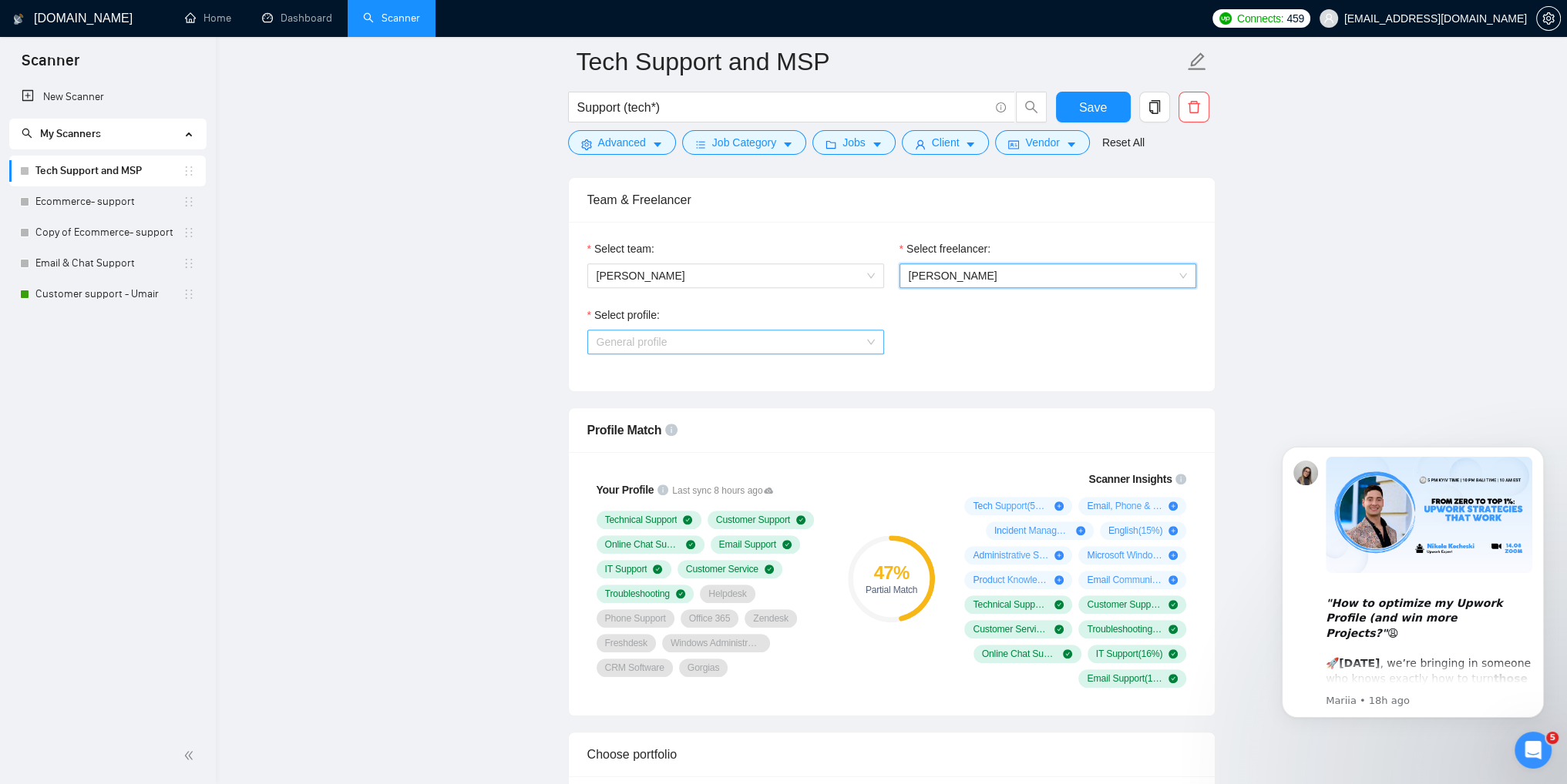
click at [766, 345] on span "General profile" at bounding box center [735, 342] width 278 height 23
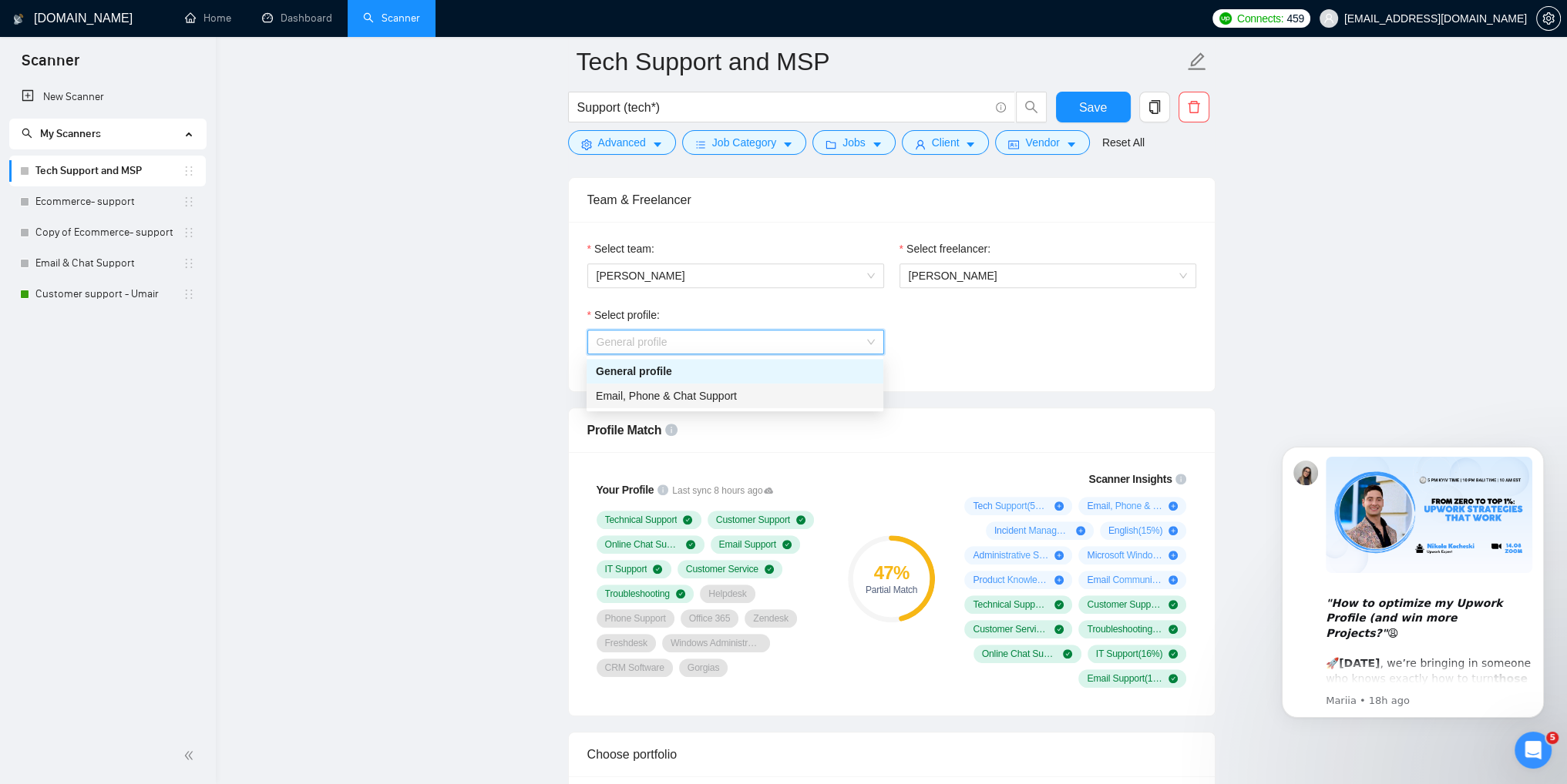
click at [694, 392] on span "Email, Phone & Chat Support" at bounding box center [666, 396] width 141 height 13
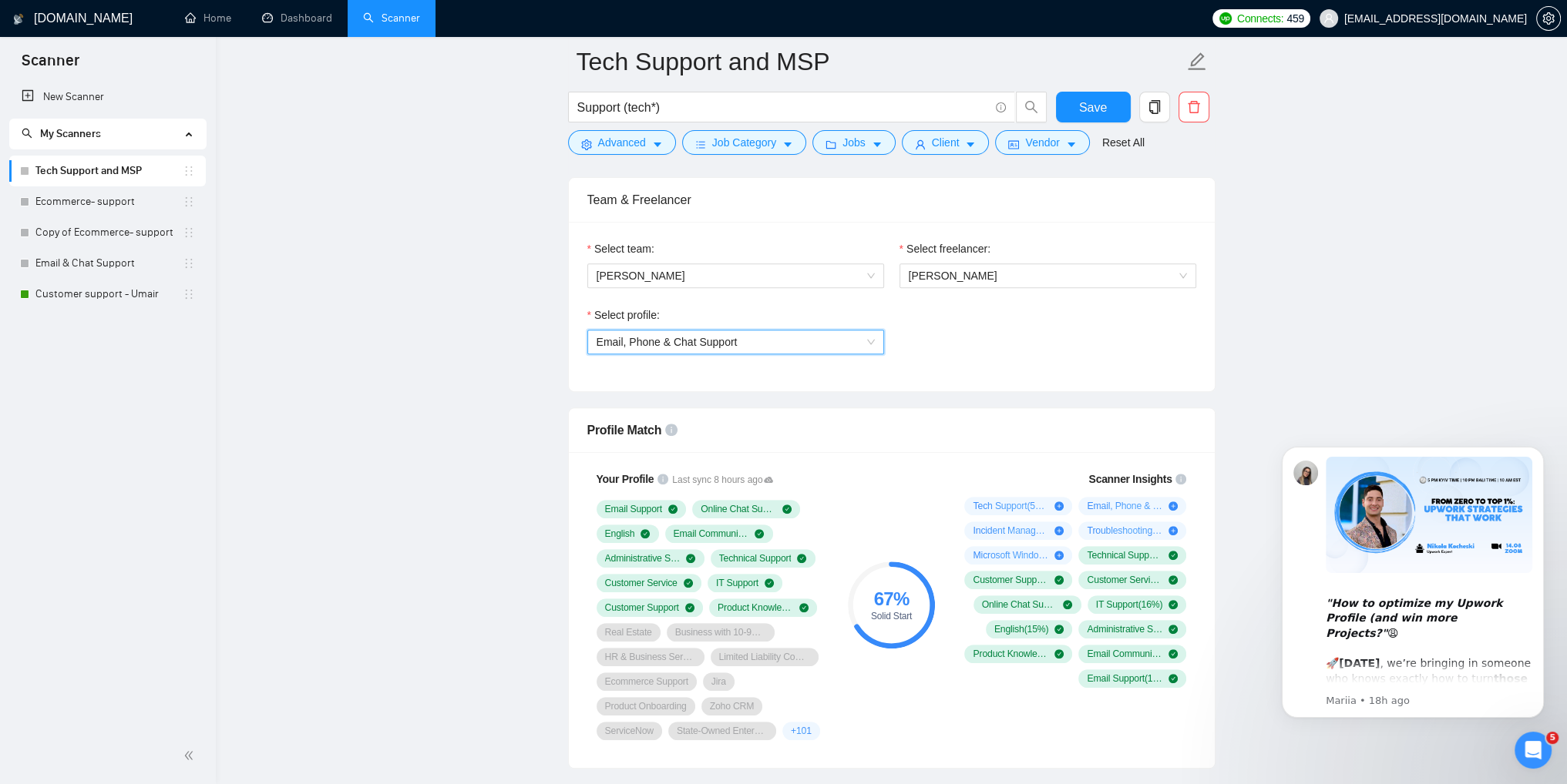
click at [765, 350] on span "Email, Phone & Chat Support" at bounding box center [735, 342] width 278 height 23
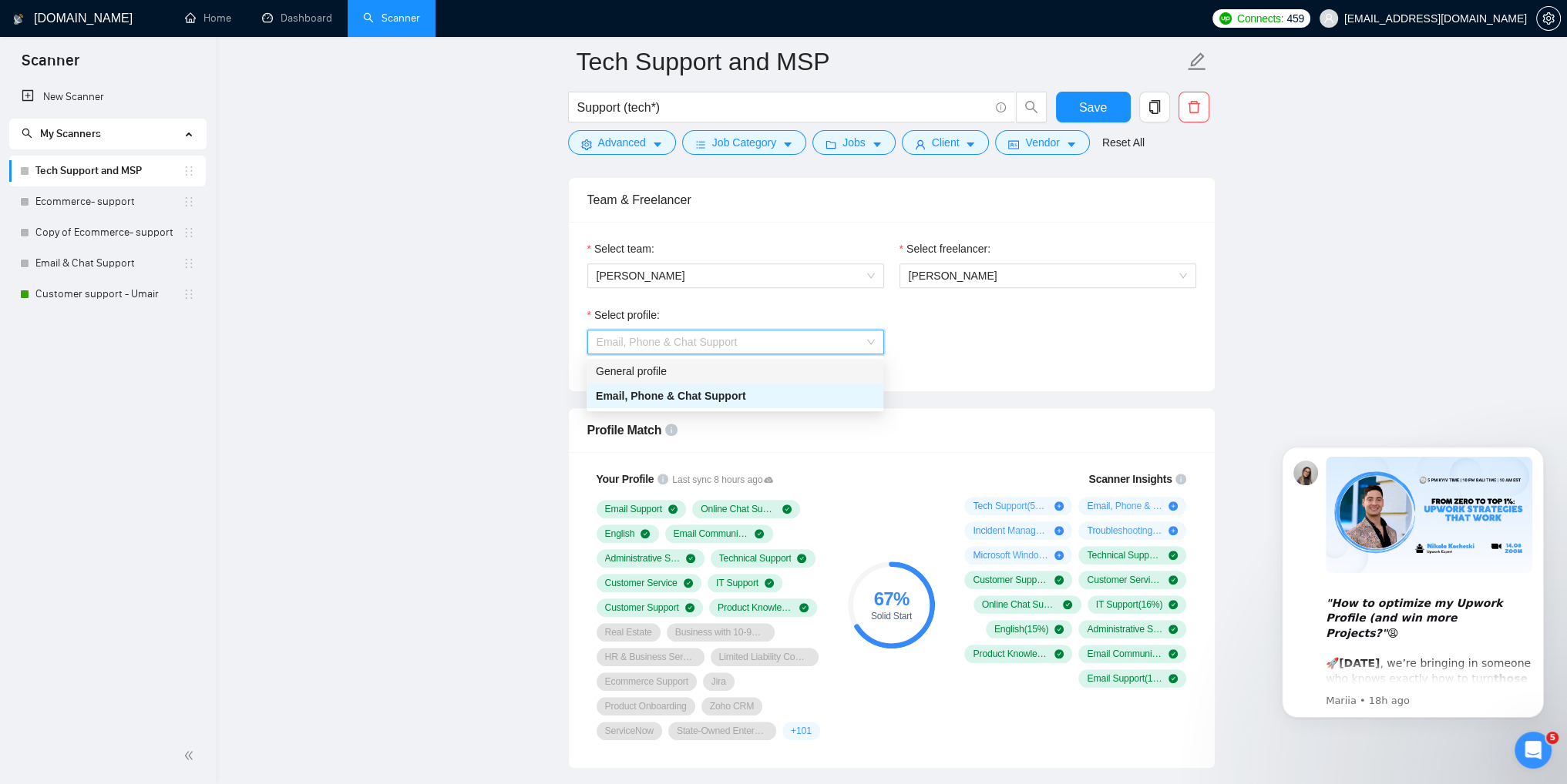
click at [695, 371] on div "General profile" at bounding box center [734, 371] width 278 height 17
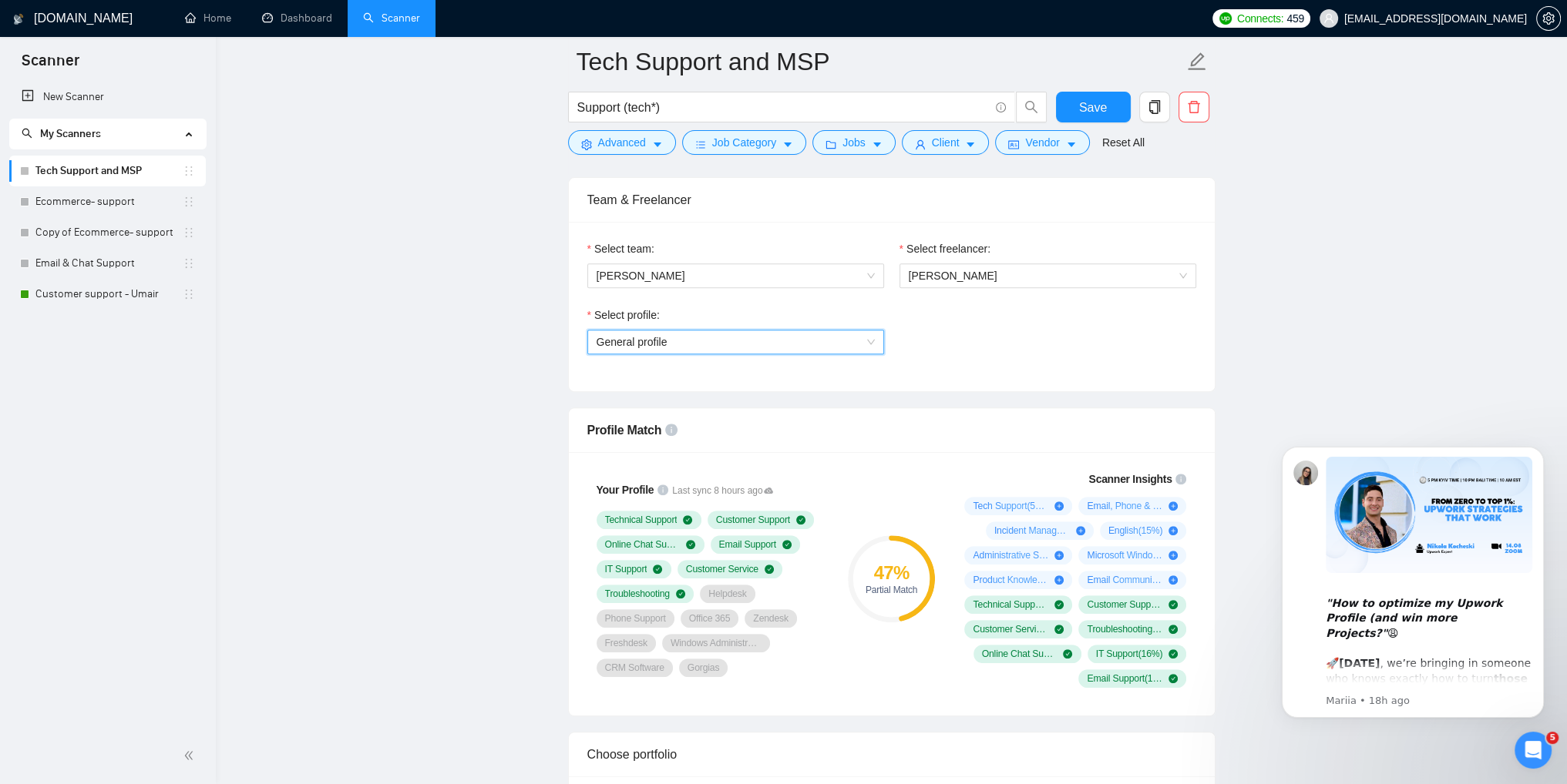
click at [722, 340] on span "General profile" at bounding box center [735, 342] width 278 height 23
click at [680, 399] on span "Email, Phone & Chat Support" at bounding box center [666, 396] width 141 height 13
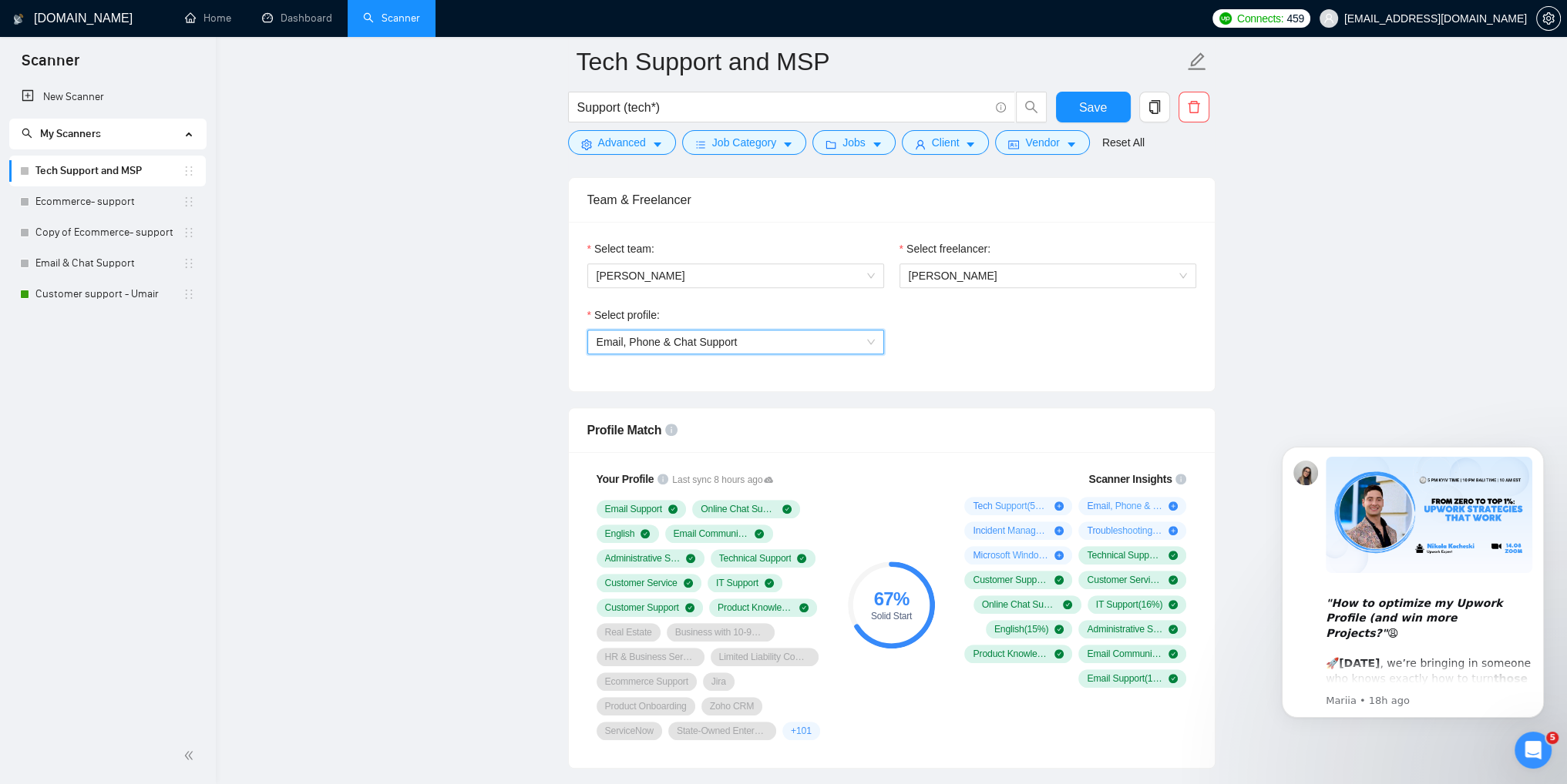
click at [828, 346] on span "Email, Phone & Chat Support" at bounding box center [735, 342] width 278 height 23
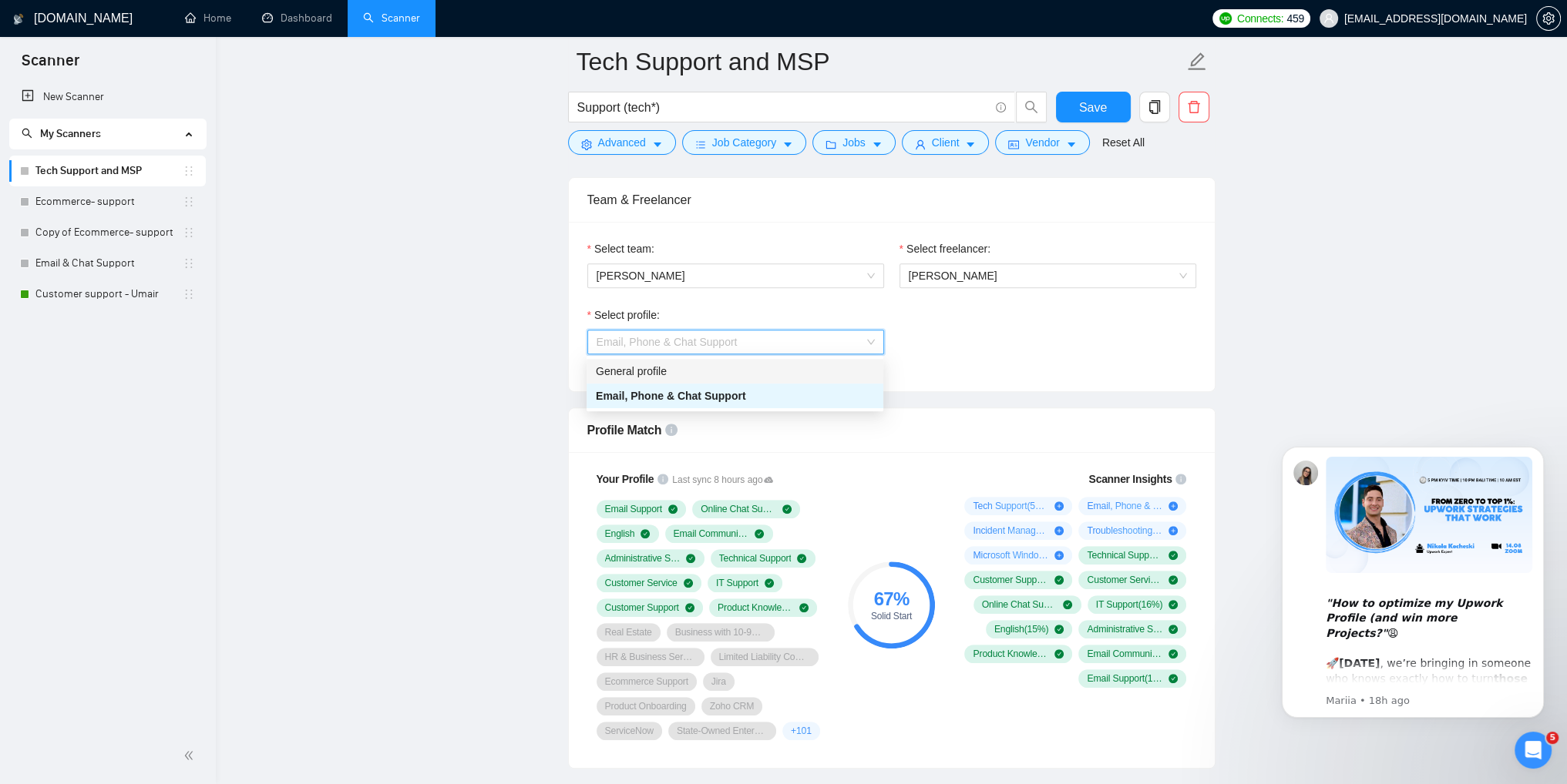
click at [700, 377] on div "General profile" at bounding box center [734, 371] width 278 height 17
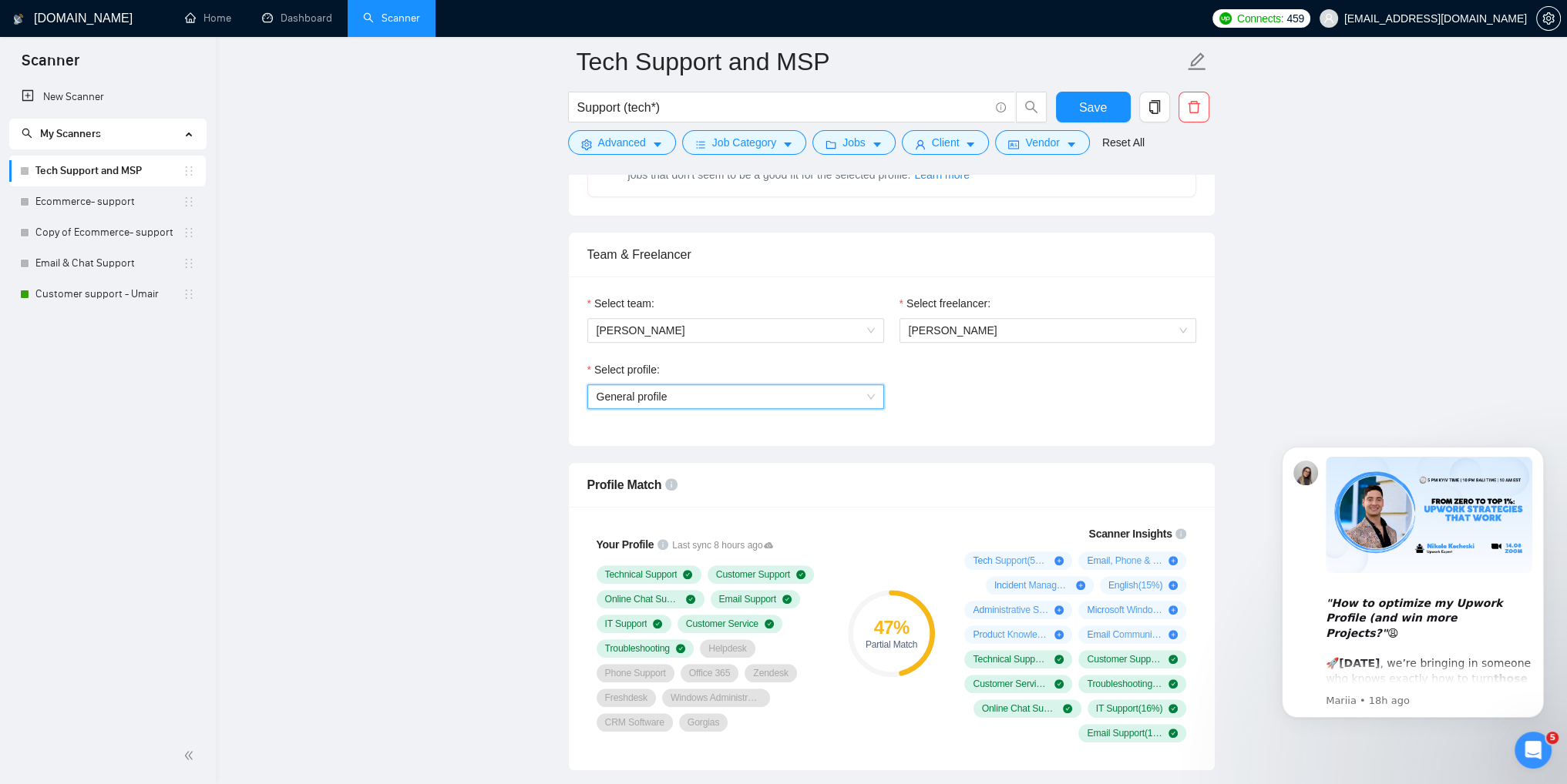
scroll to position [693, 0]
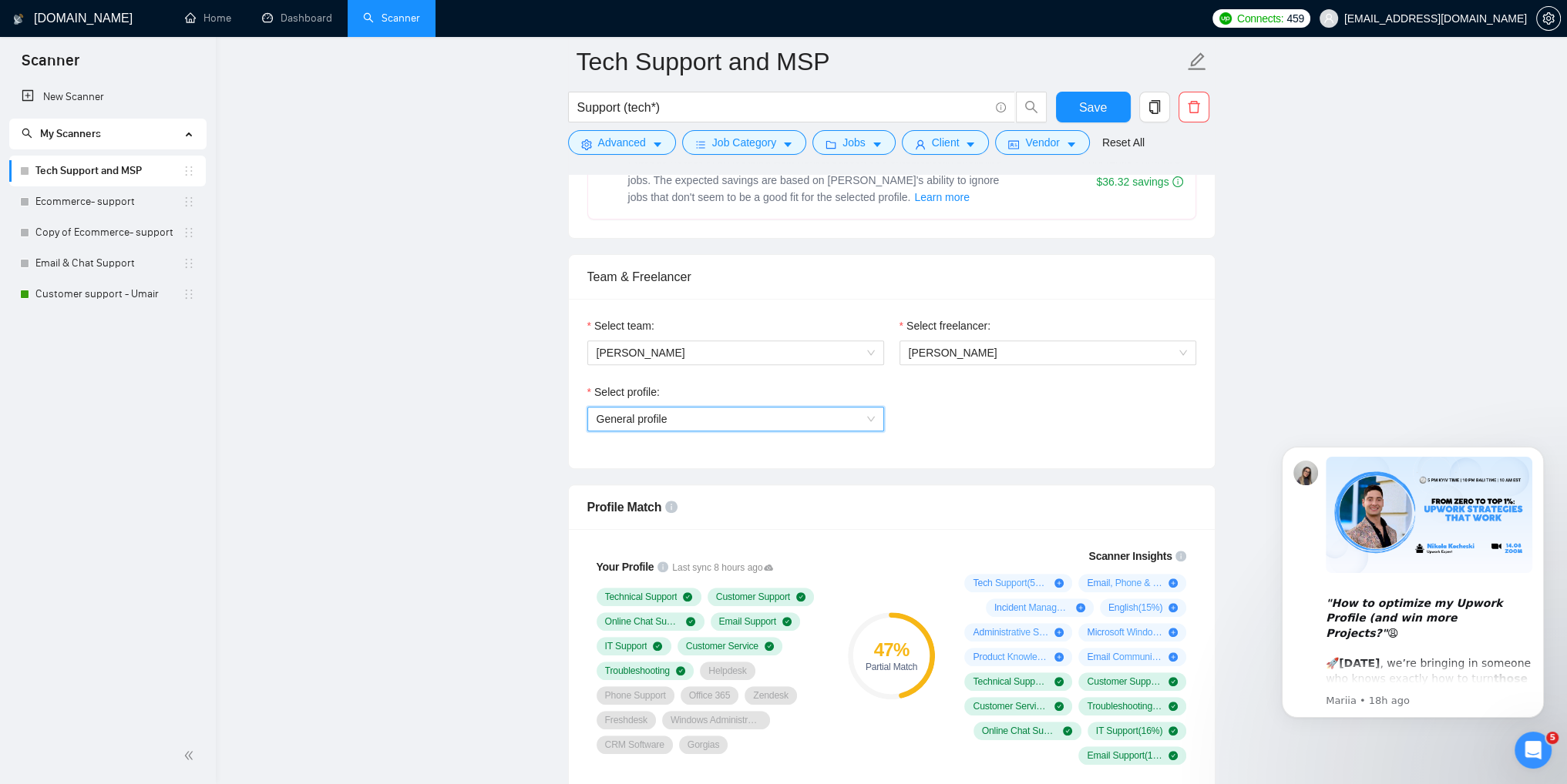
click at [806, 417] on span "General profile" at bounding box center [735, 419] width 278 height 23
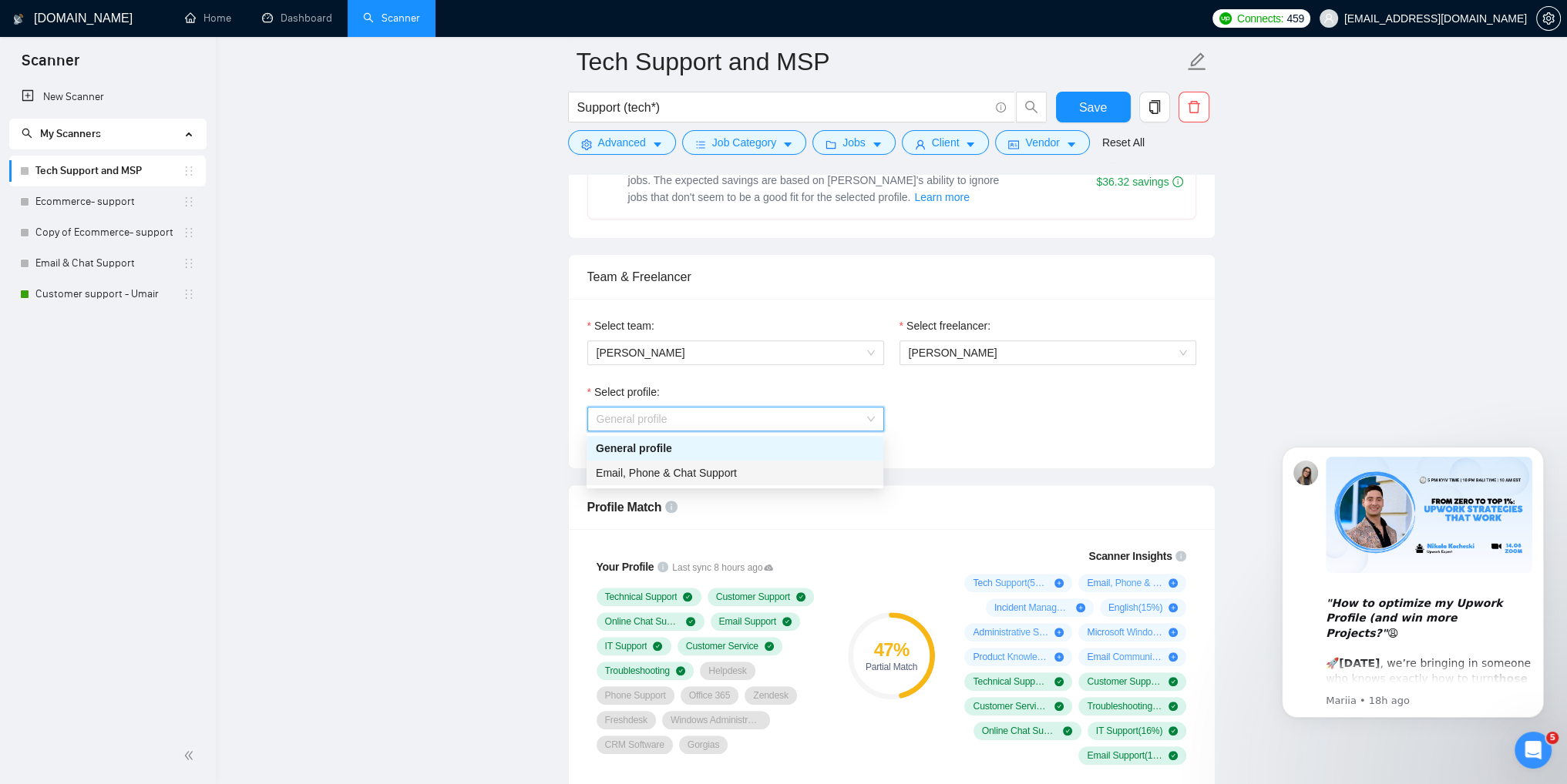
click at [682, 479] on span "Email, Phone & Chat Support" at bounding box center [666, 473] width 141 height 13
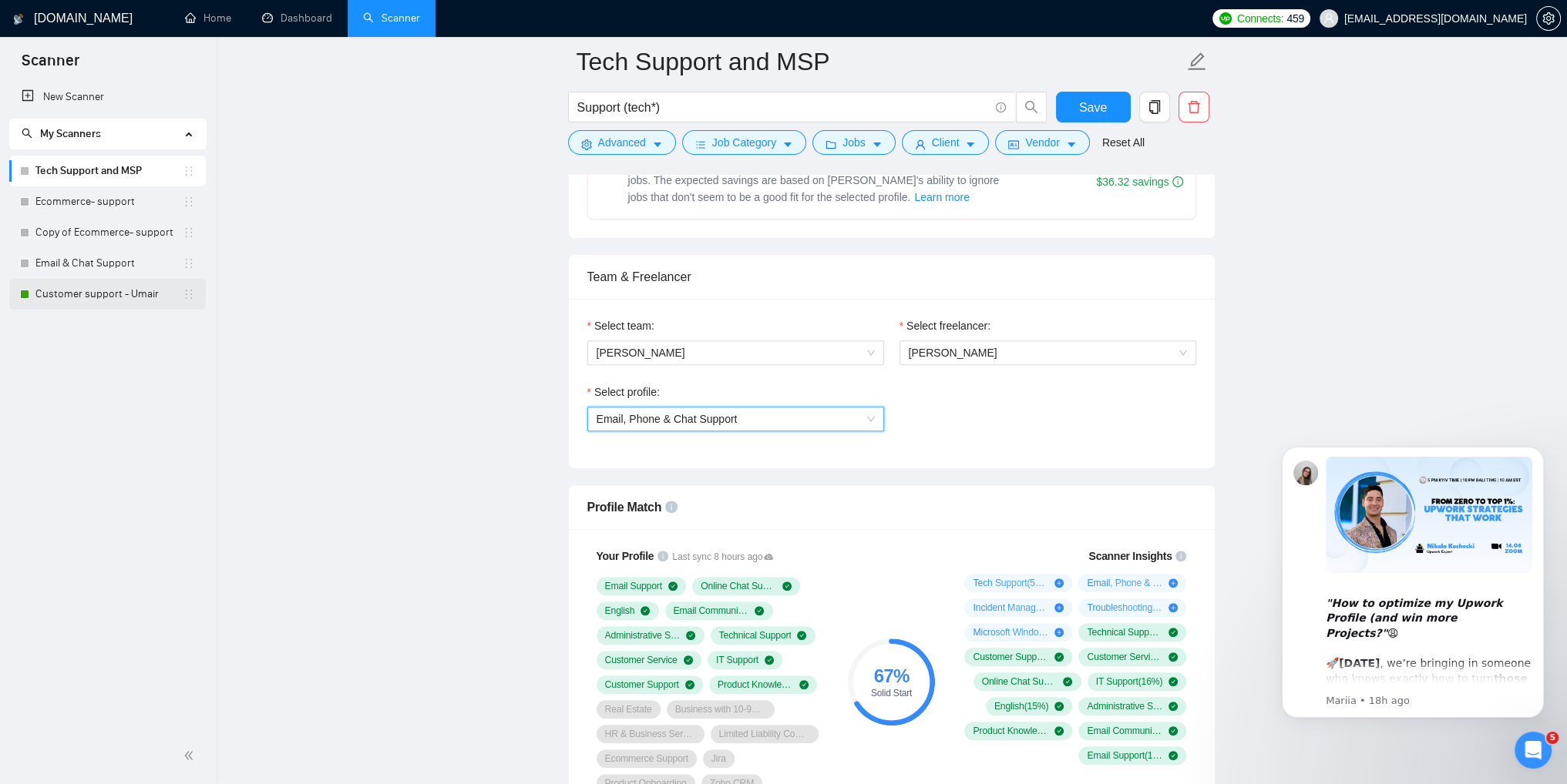
click at [99, 294] on link "Customer support - Umair" at bounding box center [109, 294] width 147 height 31
click at [1085, 106] on span "Save" at bounding box center [1092, 107] width 27 height 20
click at [1035, 352] on span "[PERSON_NAME]" at bounding box center [1048, 353] width 278 height 23
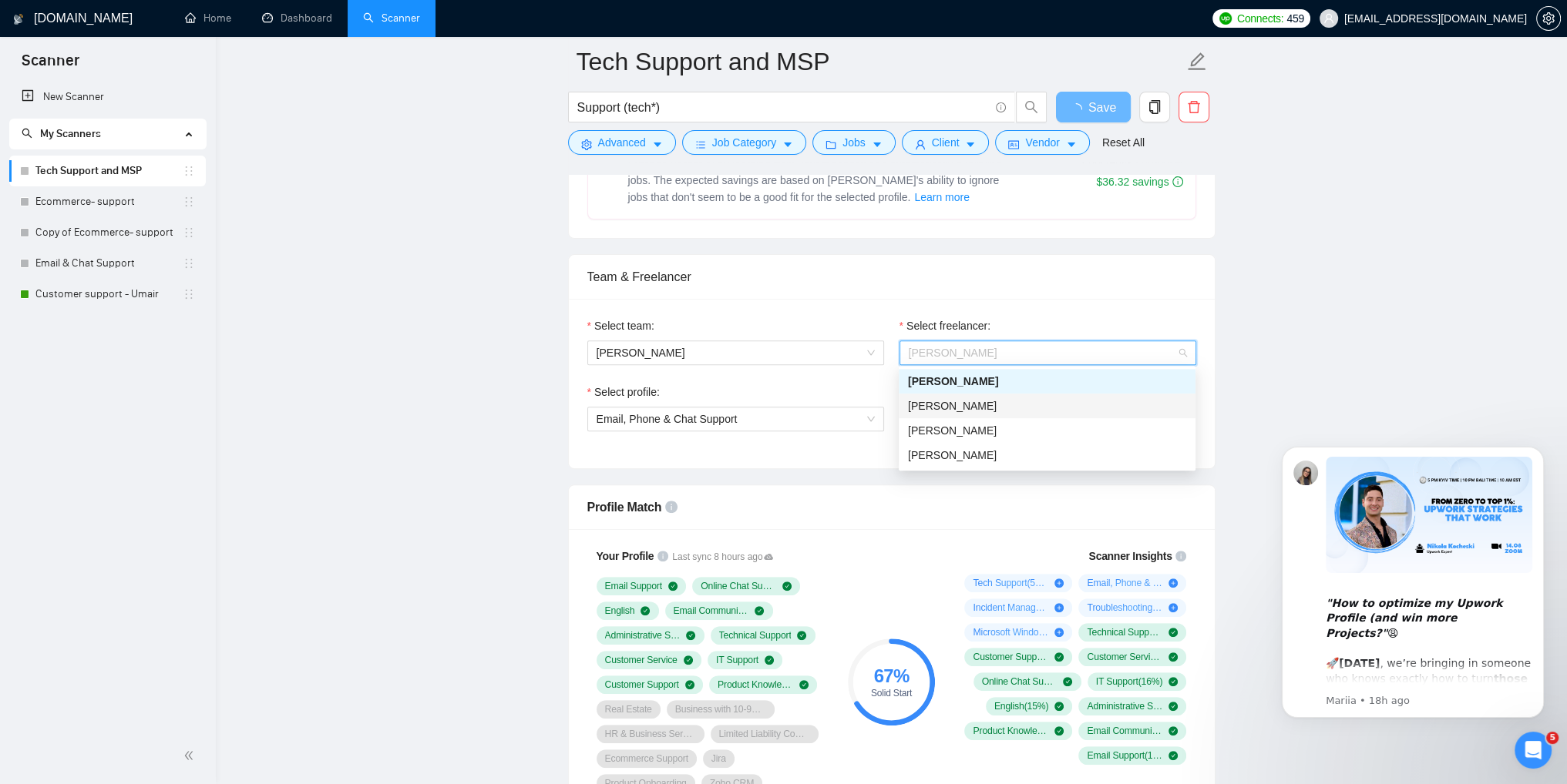
click at [949, 408] on span "[PERSON_NAME]" at bounding box center [952, 406] width 89 height 13
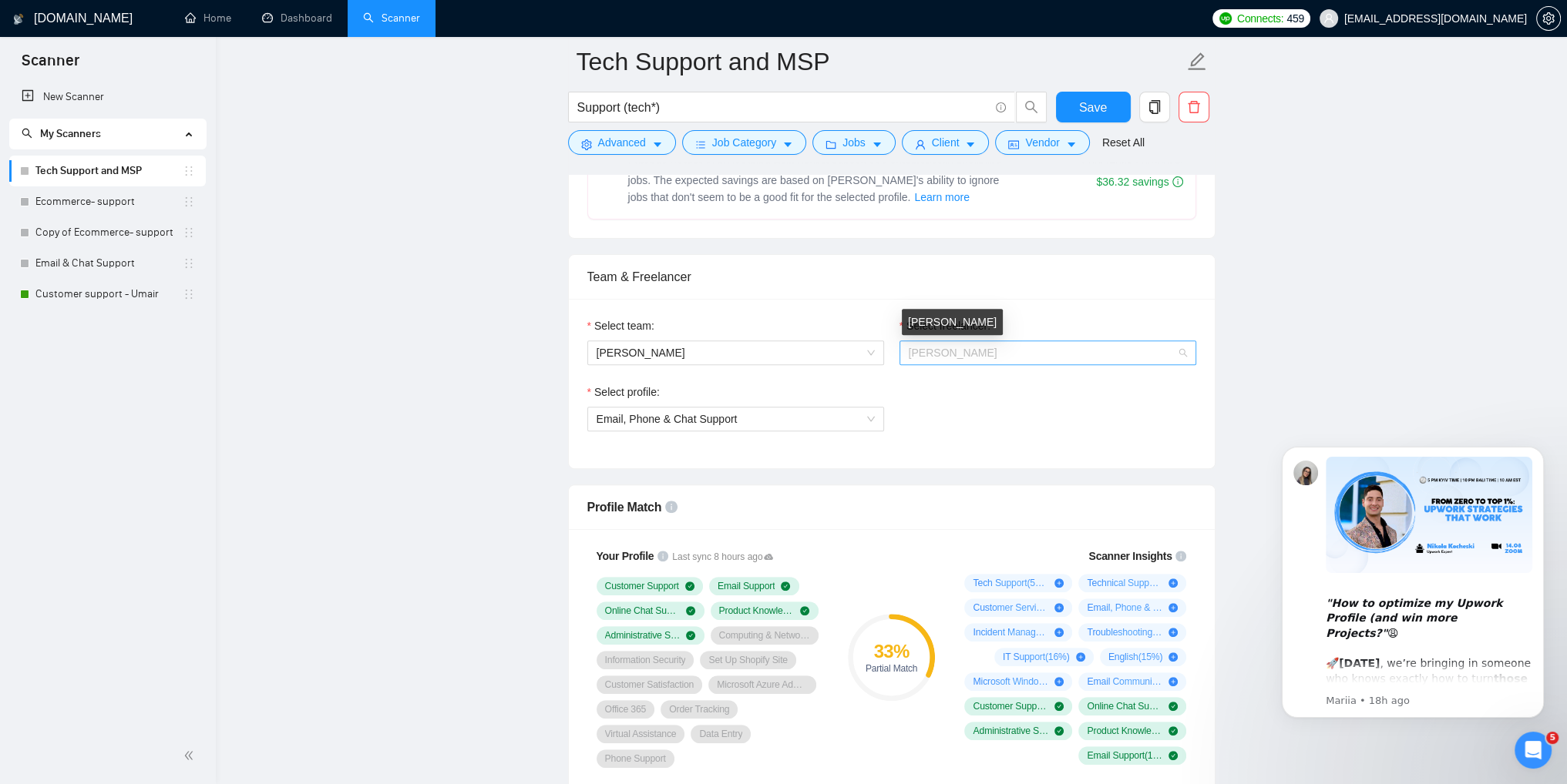
click at [977, 355] on span "[PERSON_NAME]" at bounding box center [953, 353] width 89 height 13
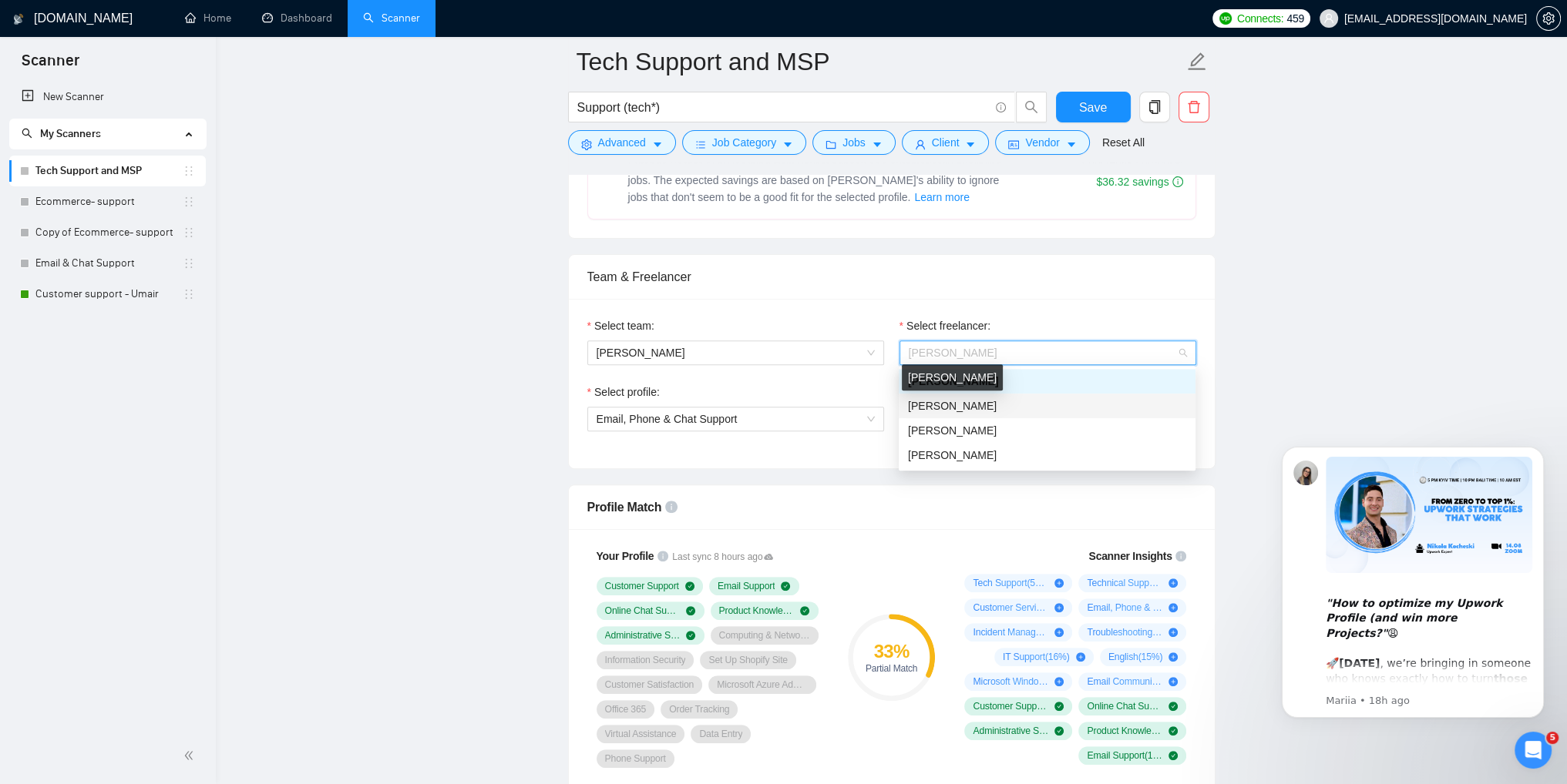
click at [946, 404] on span "[PERSON_NAME]" at bounding box center [952, 406] width 89 height 13
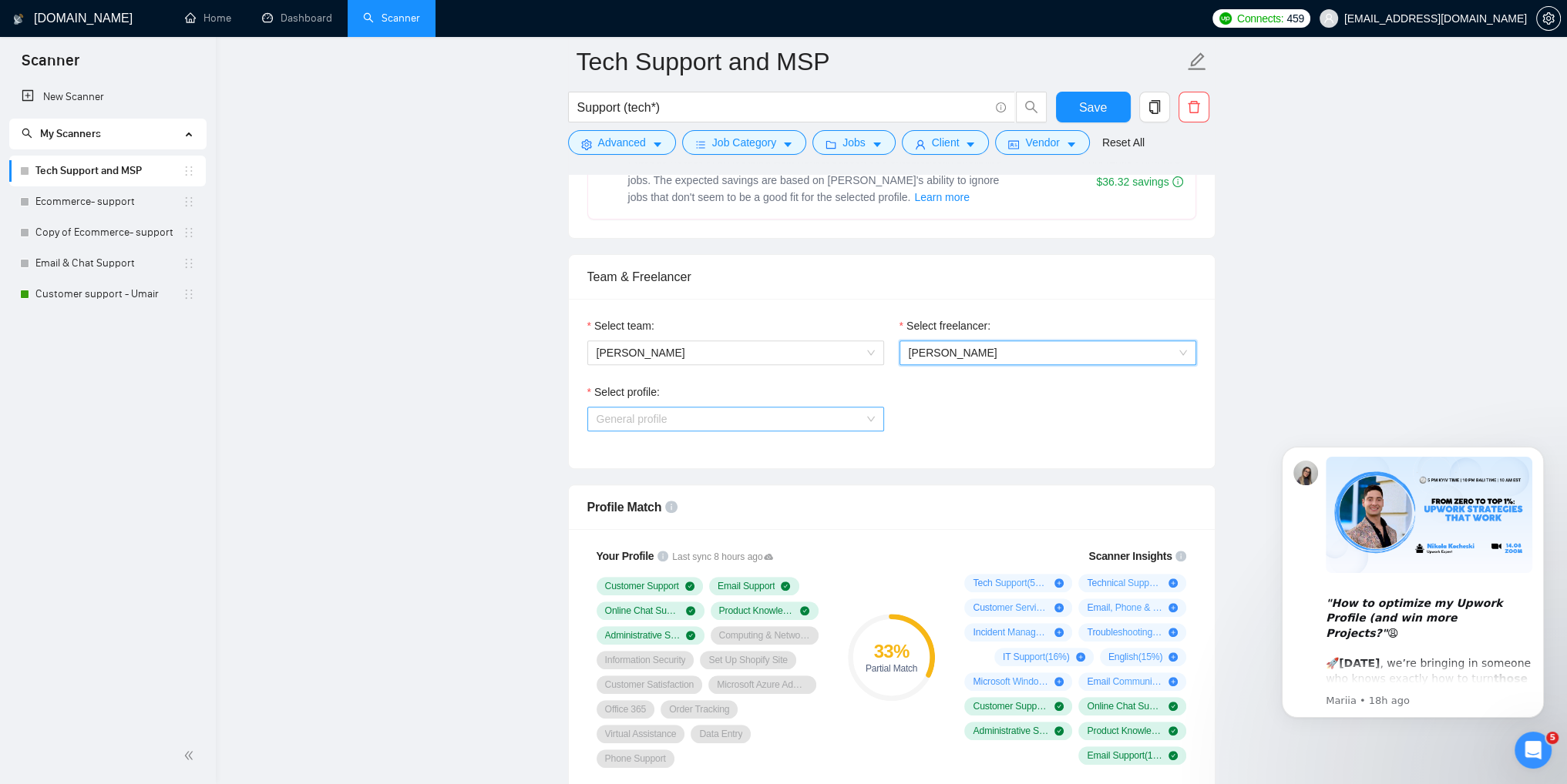
click at [768, 416] on span "General profile" at bounding box center [735, 419] width 278 height 23
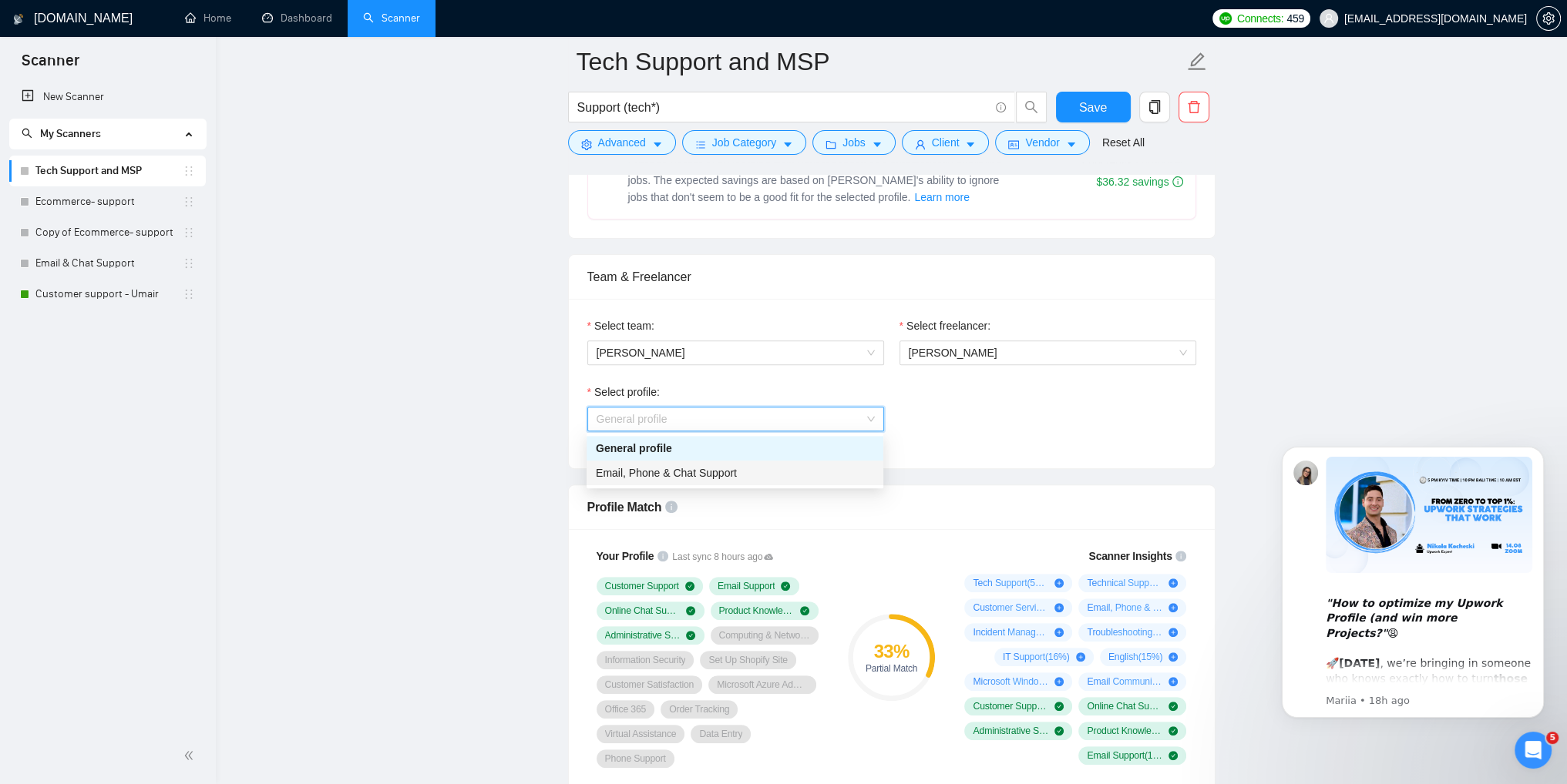
drag, startPoint x: 680, startPoint y: 475, endPoint x: 709, endPoint y: 474, distance: 29.0
click at [681, 475] on span "Email, Phone & Chat Support" at bounding box center [666, 473] width 141 height 13
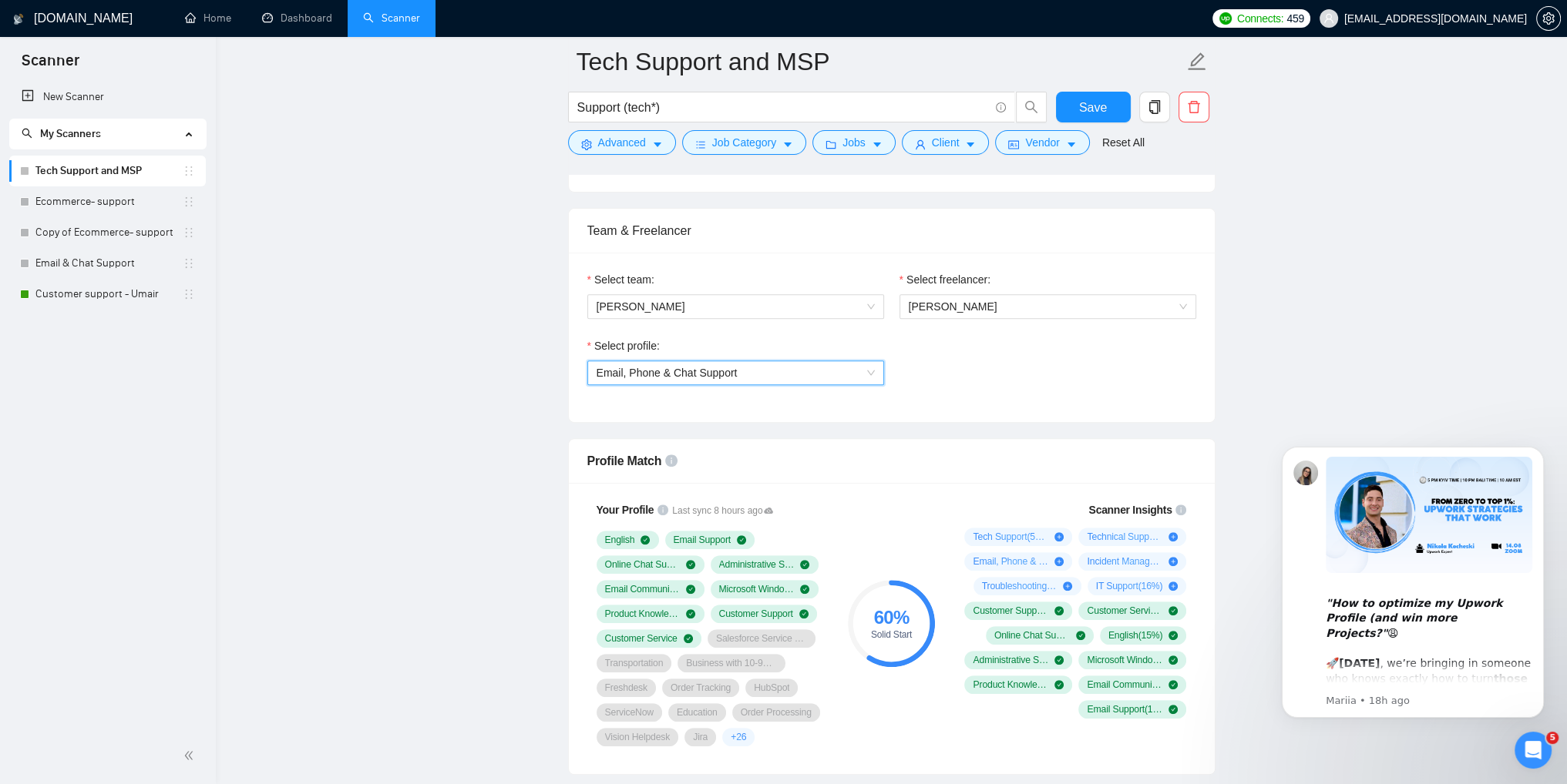
scroll to position [771, 0]
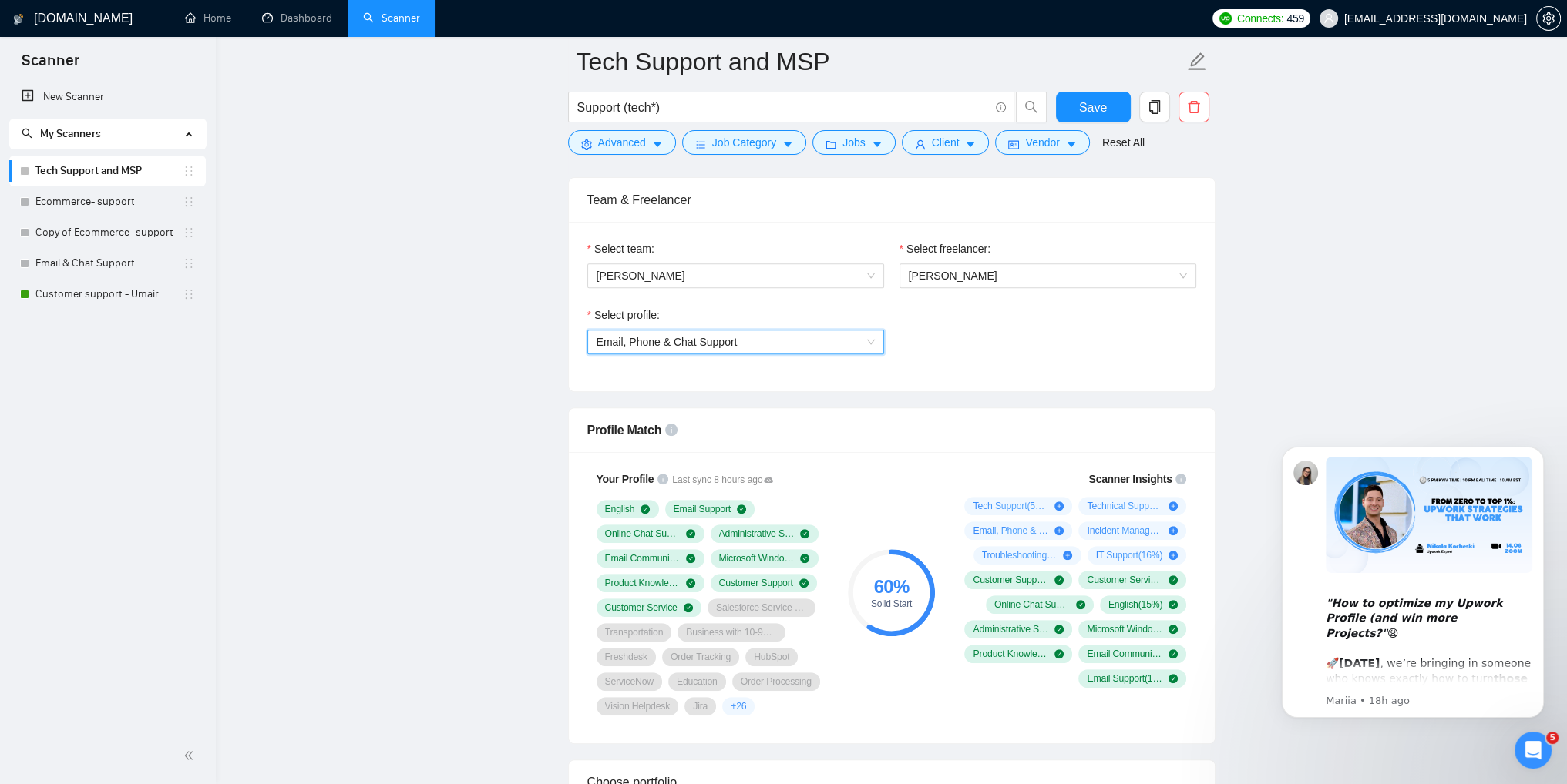
click at [828, 341] on span "Email, Phone & Chat Support" at bounding box center [735, 342] width 278 height 23
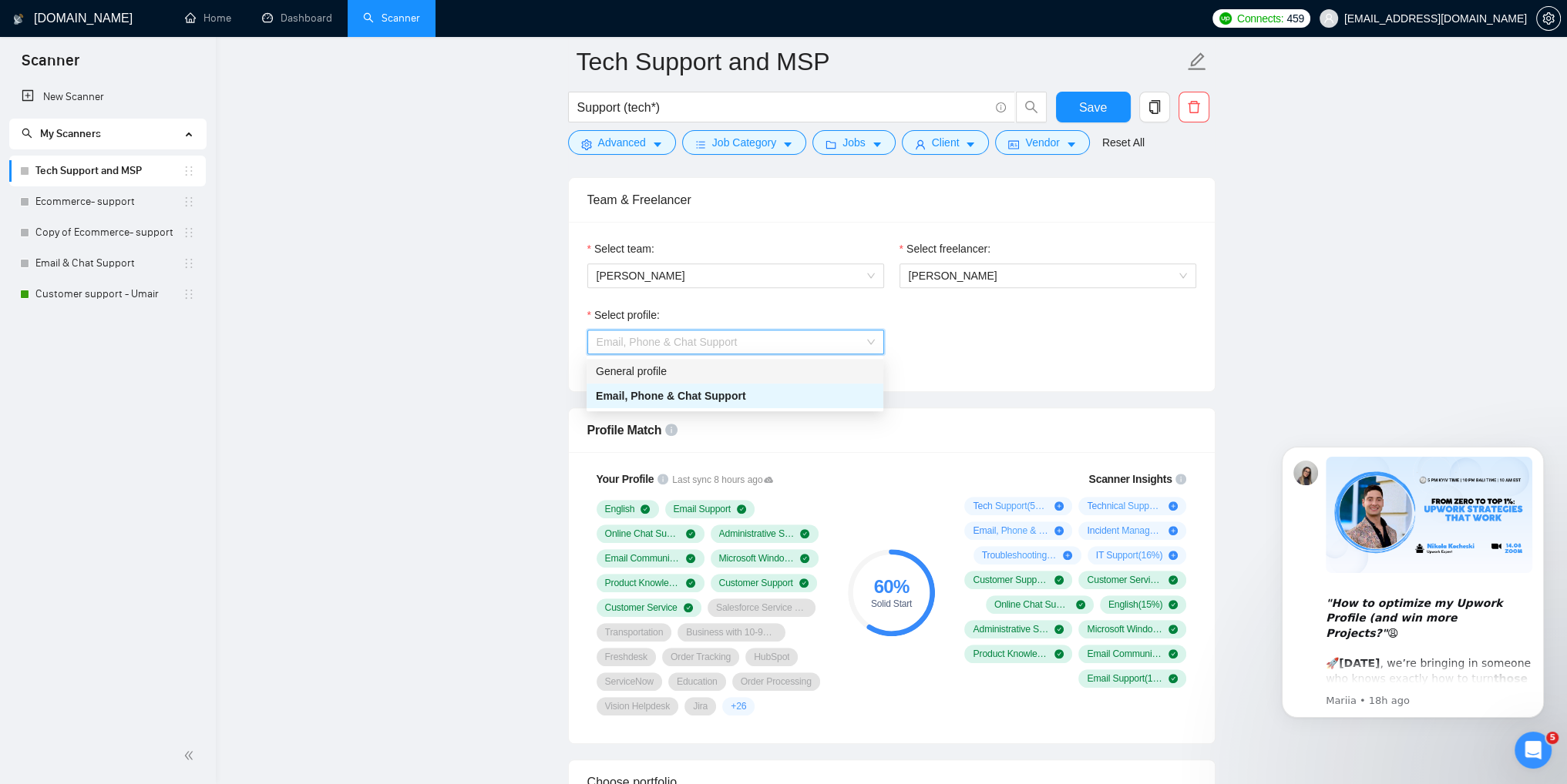
click at [675, 374] on div "General profile" at bounding box center [734, 371] width 278 height 17
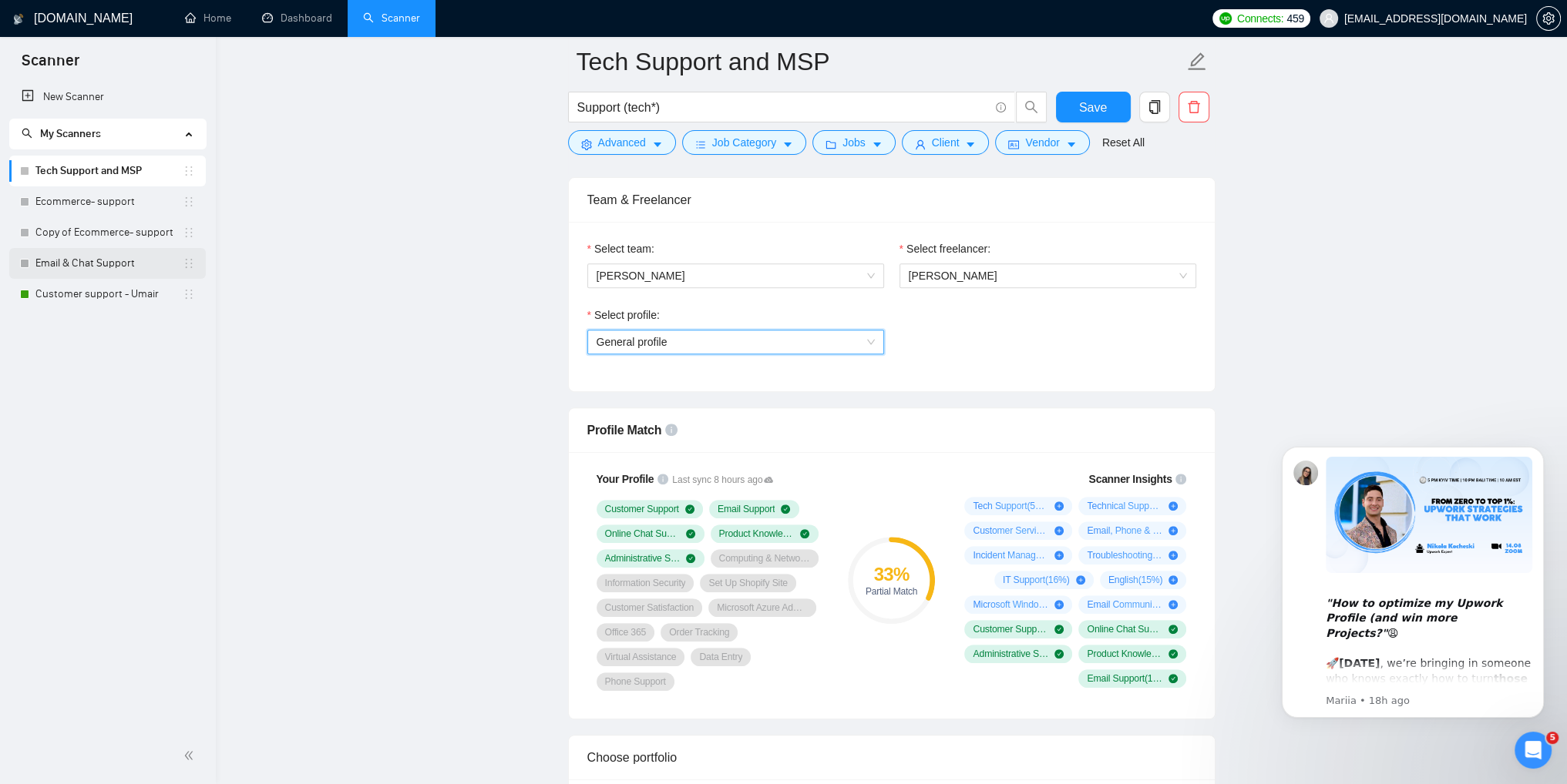
click at [87, 266] on link "Email & Chat Support" at bounding box center [109, 263] width 147 height 31
click at [80, 260] on link "Email & Chat Support" at bounding box center [109, 263] width 147 height 31
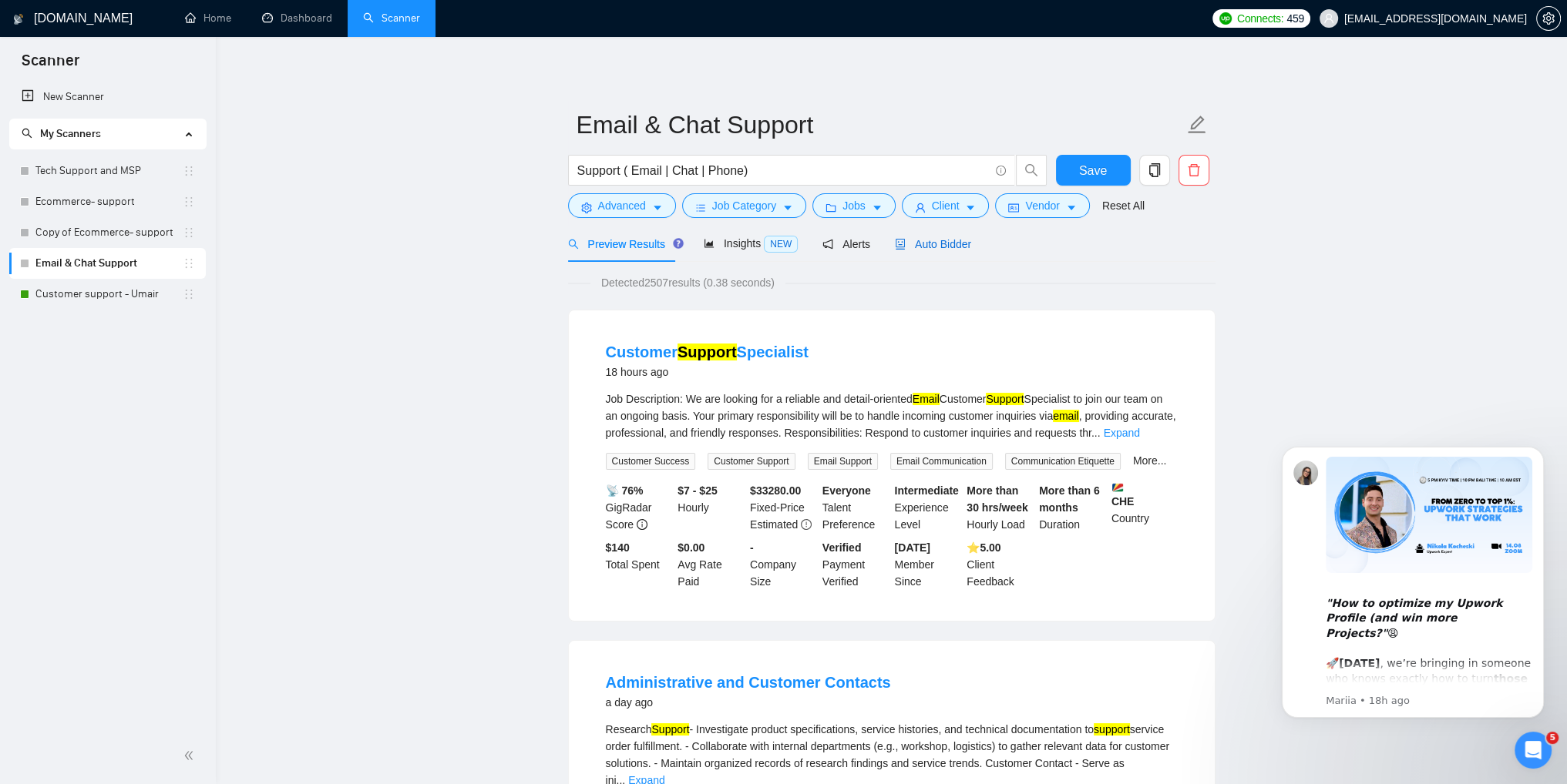
click at [910, 251] on div "Auto Bidder" at bounding box center [932, 244] width 76 height 17
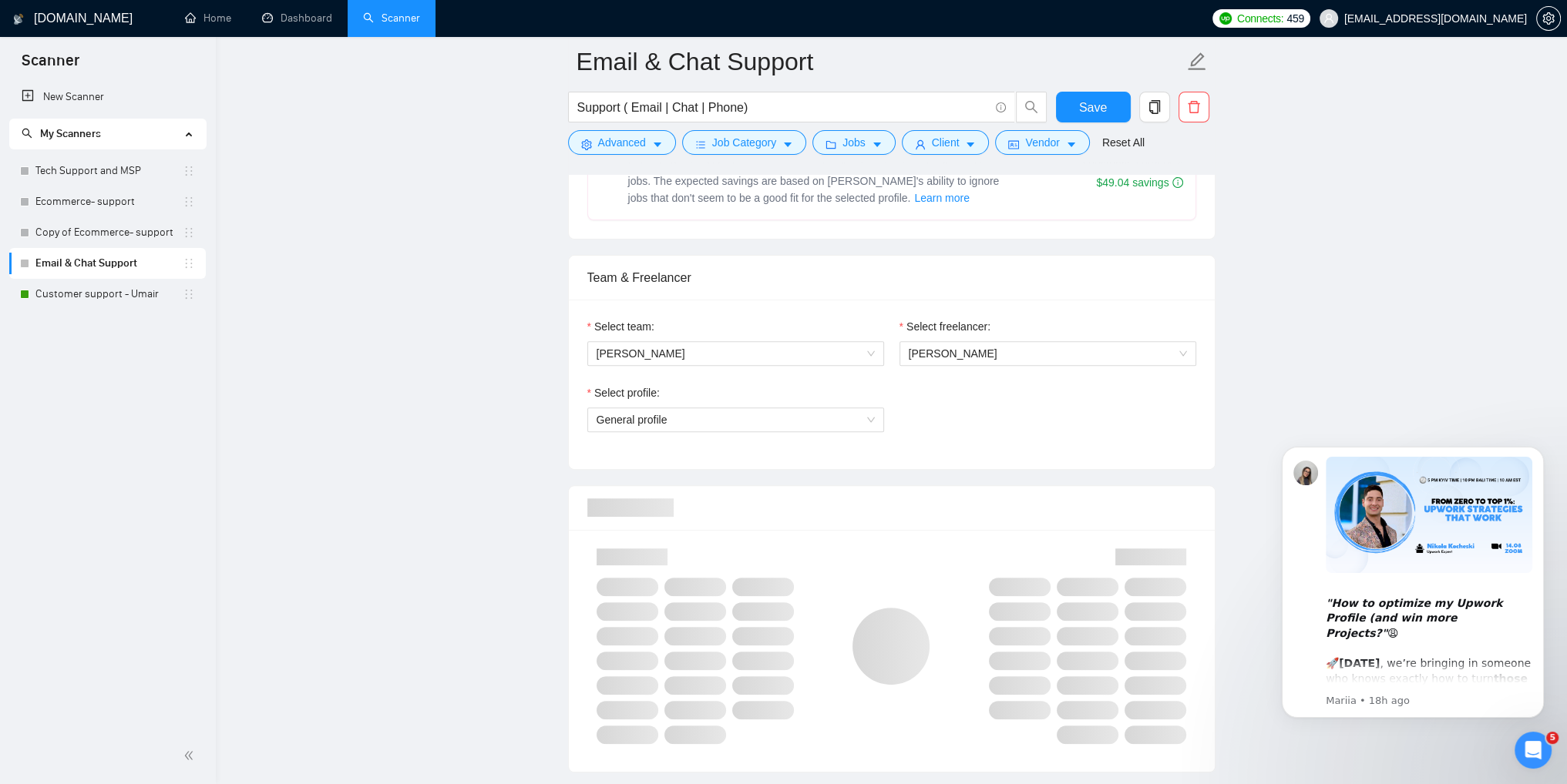
scroll to position [693, 0]
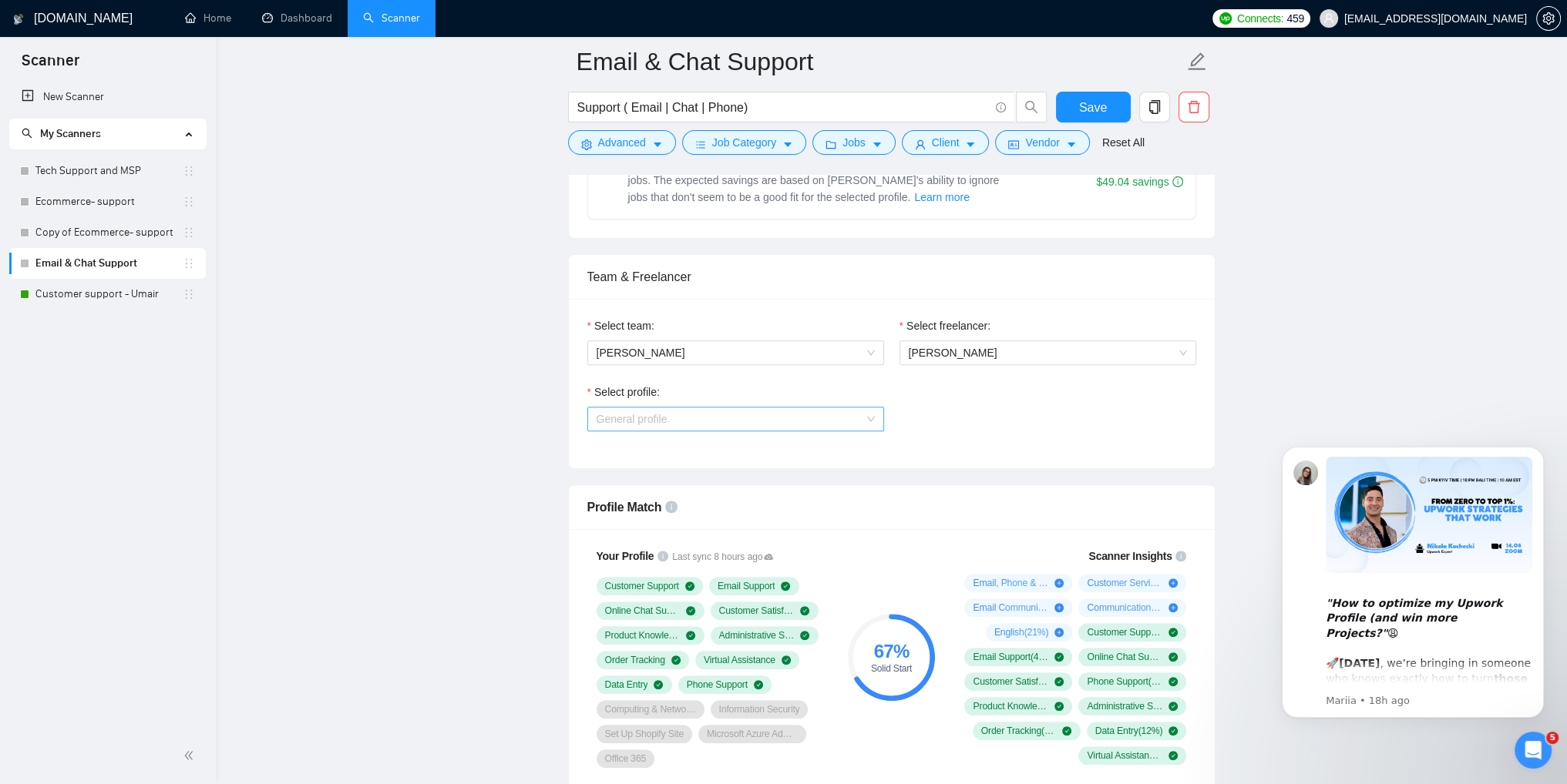
click at [832, 423] on span "General profile" at bounding box center [735, 419] width 278 height 23
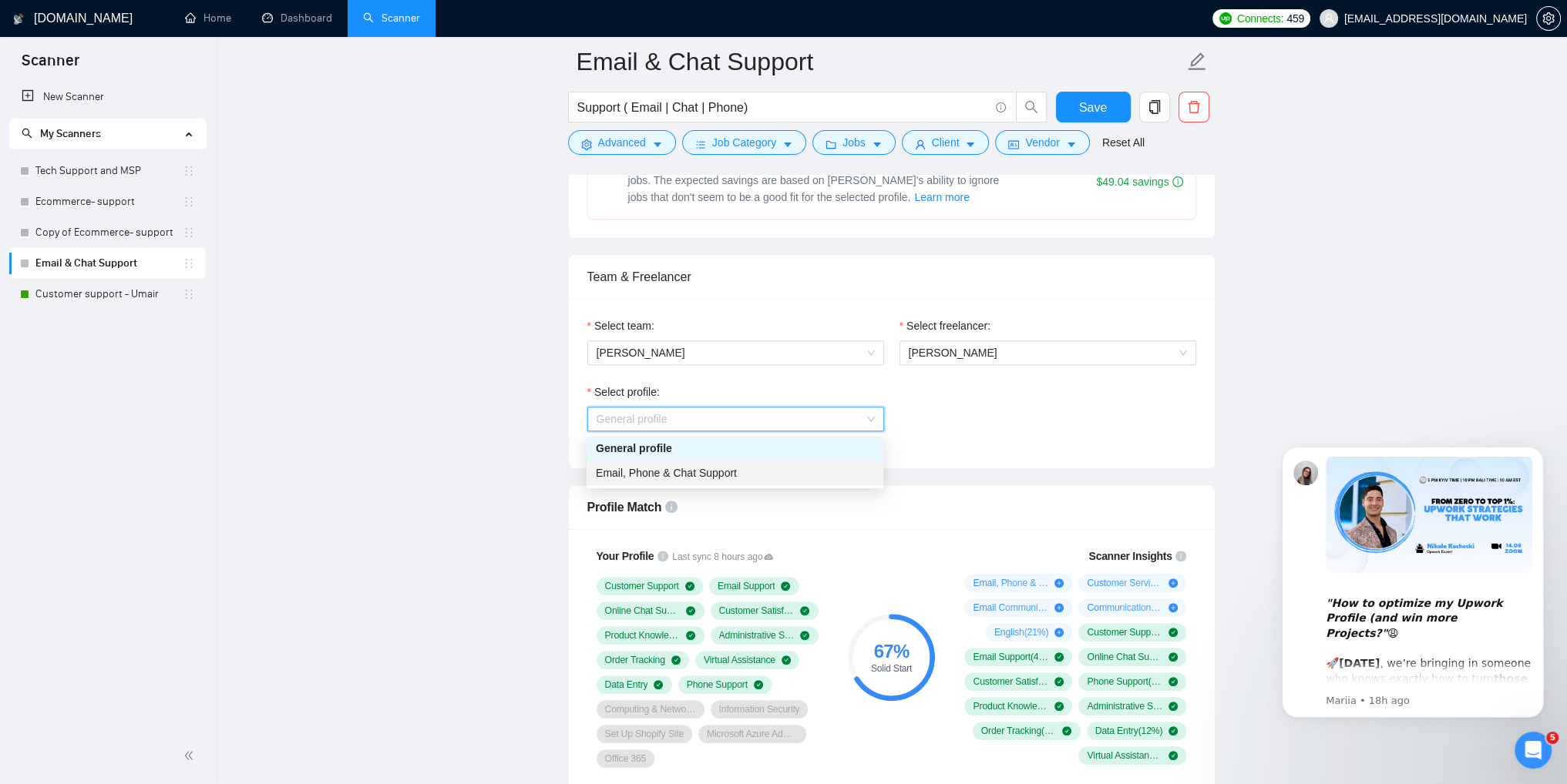
click at [722, 478] on span "Email, Phone & Chat Support" at bounding box center [666, 473] width 141 height 13
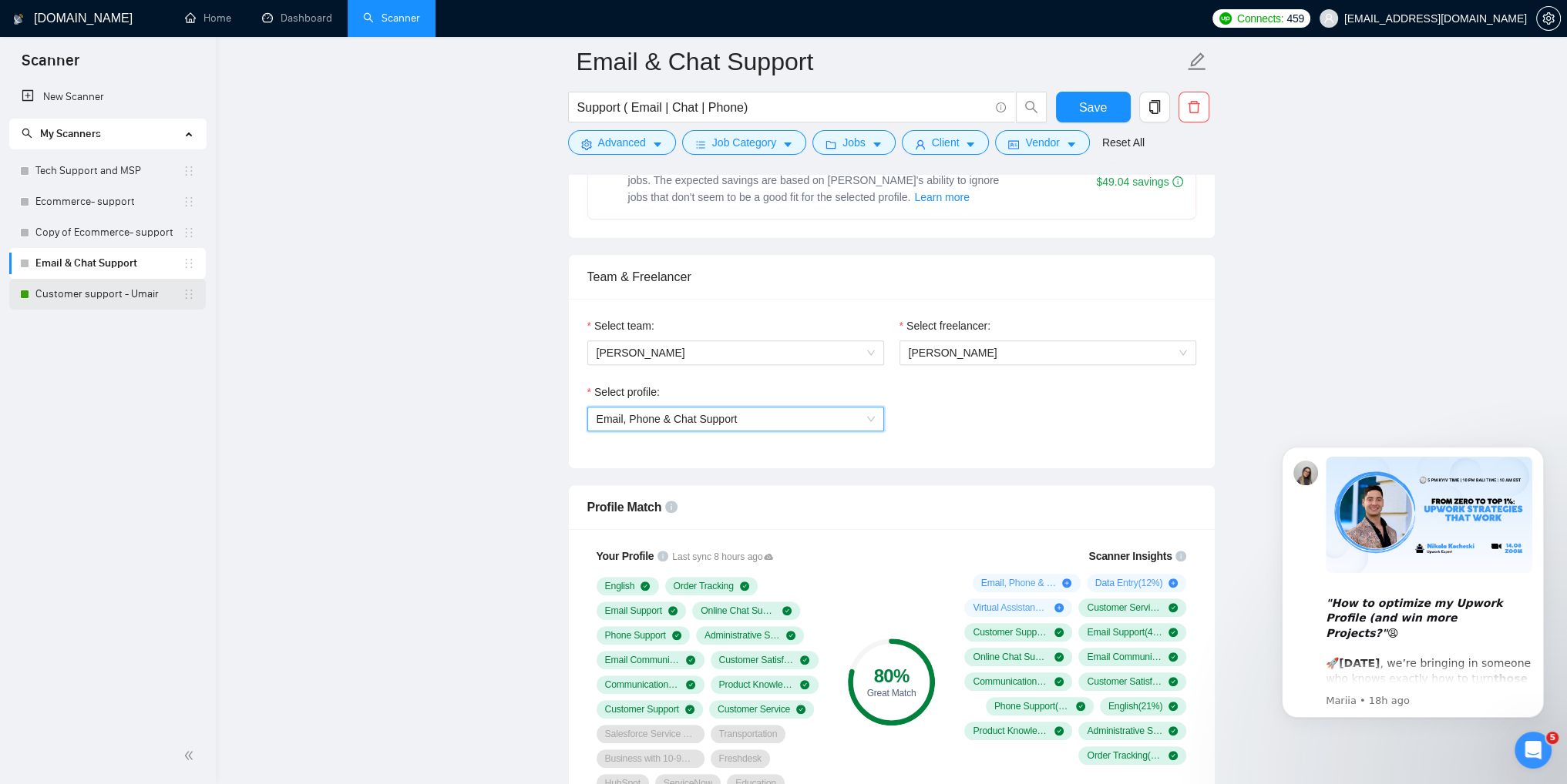
click at [91, 298] on link "Customer support - Umair" at bounding box center [109, 294] width 147 height 31
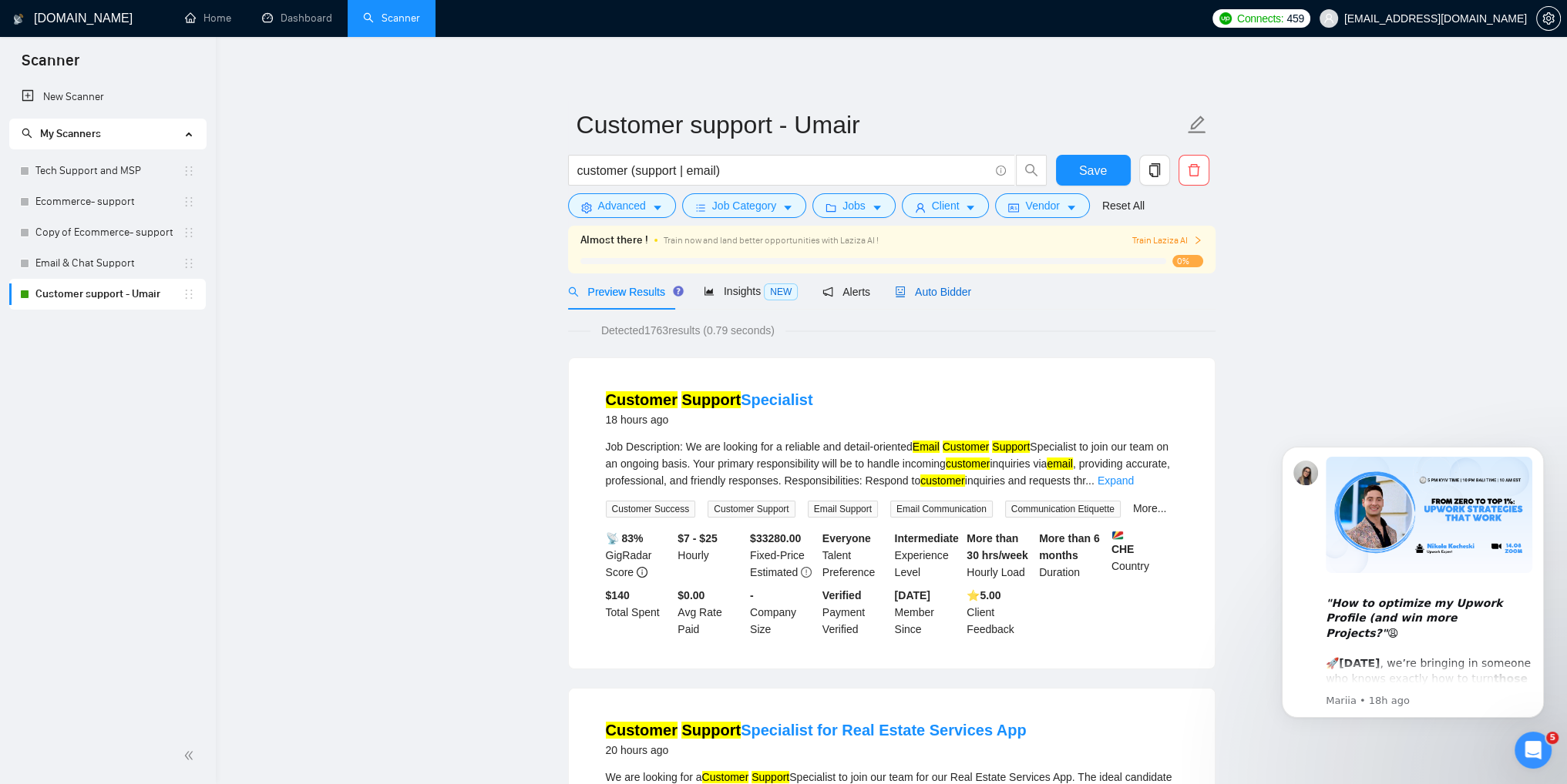
click at [921, 294] on span "Auto Bidder" at bounding box center [932, 292] width 76 height 13
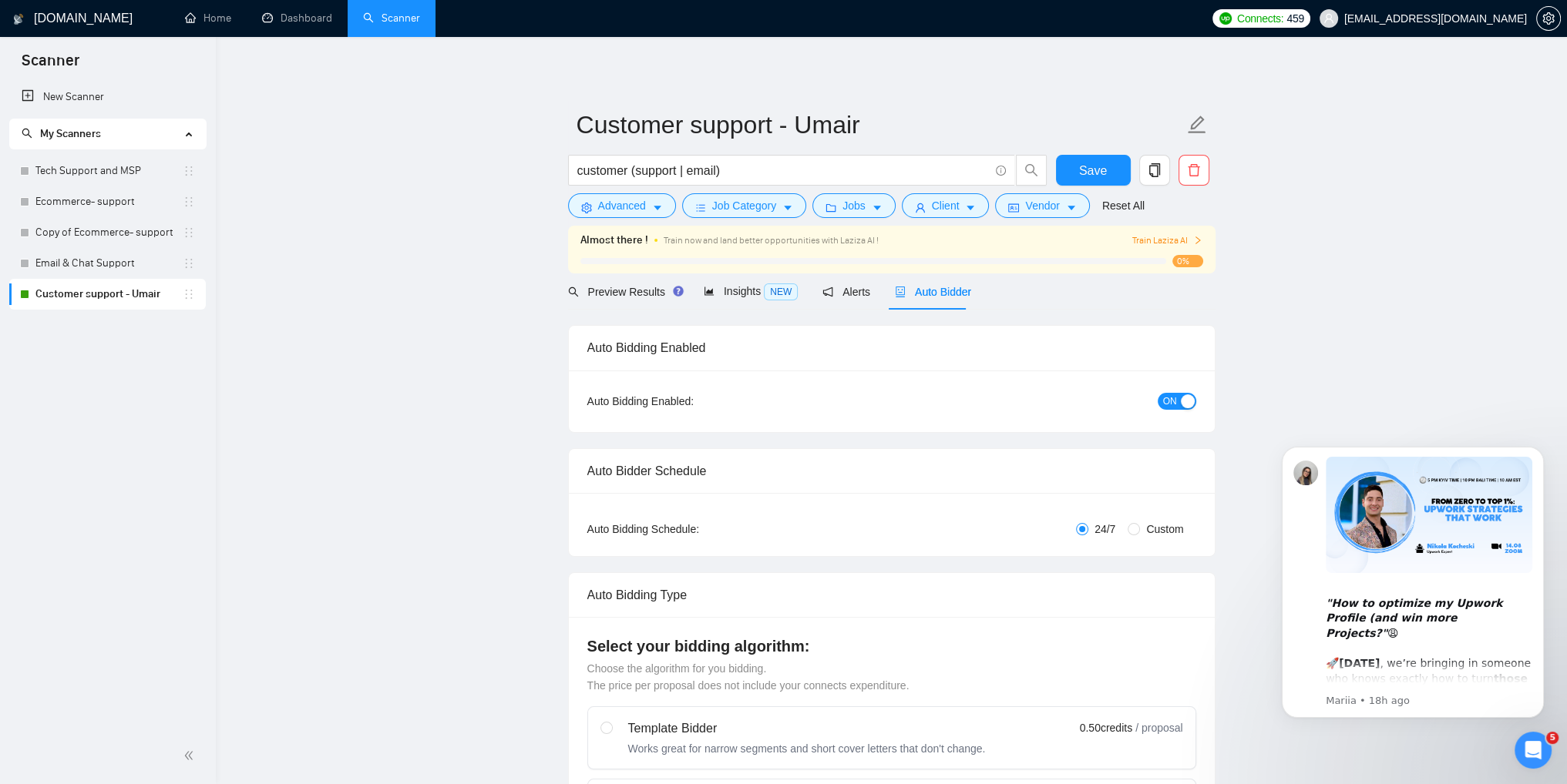
checkbox input "true"
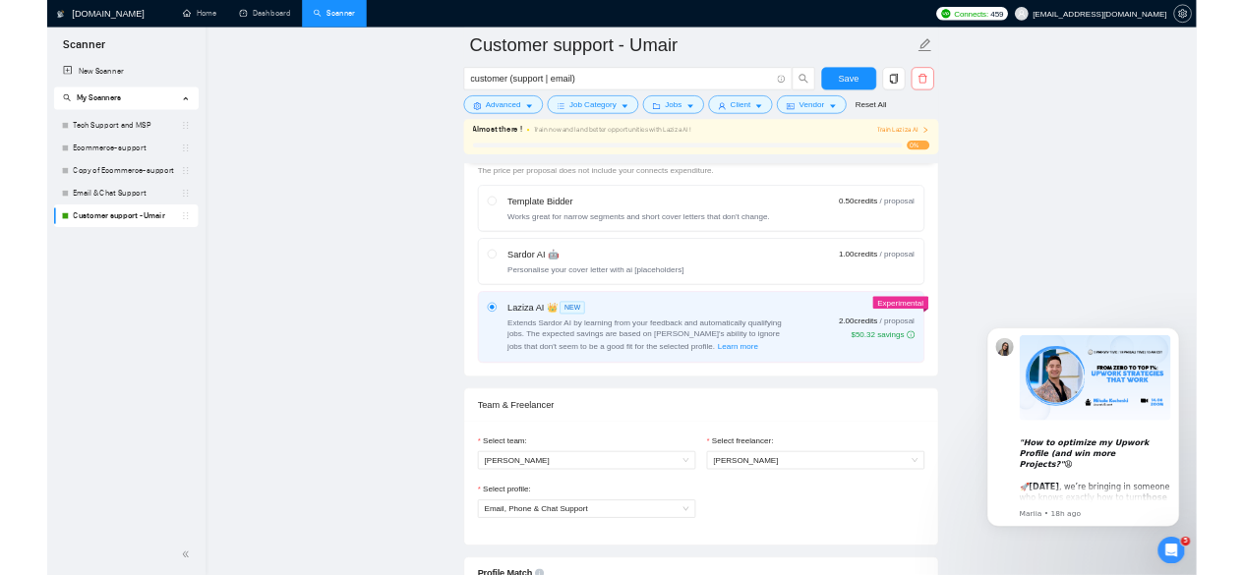
scroll to position [1082, 0]
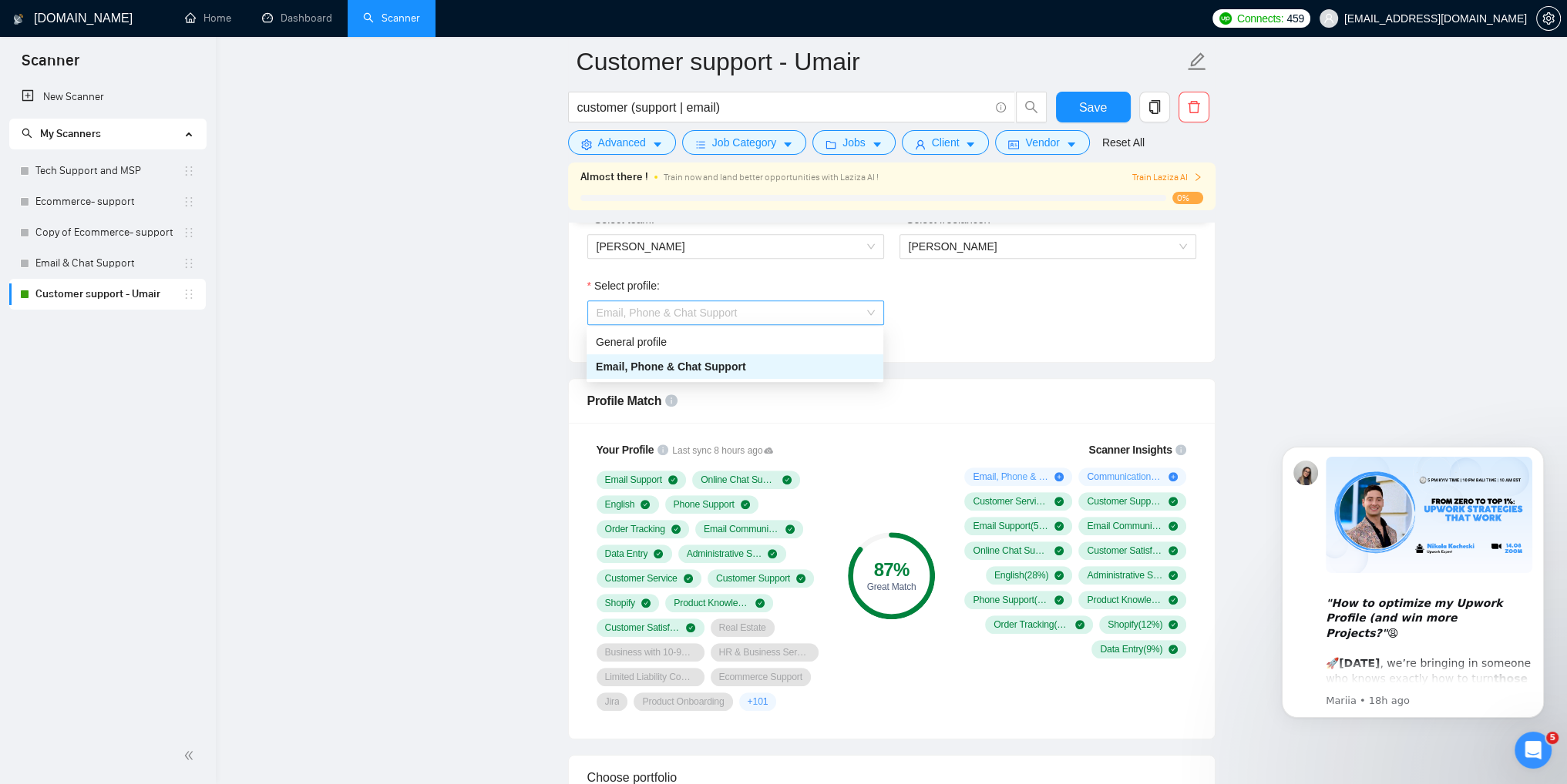
click at [818, 309] on span "Email, Phone & Chat Support" at bounding box center [735, 313] width 278 height 23
click at [700, 339] on div "General profile" at bounding box center [734, 342] width 278 height 17
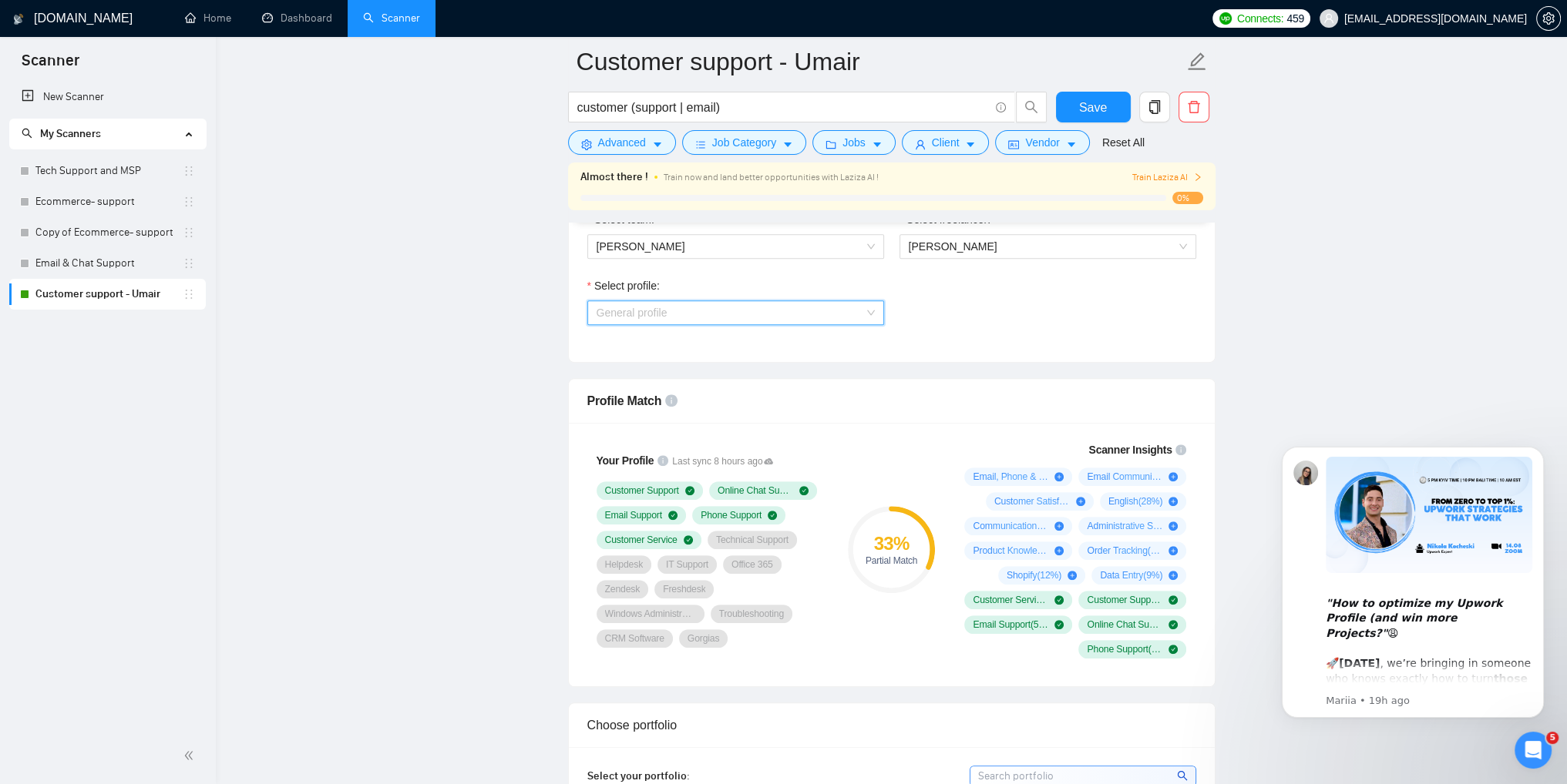
click at [805, 315] on span "General profile" at bounding box center [735, 313] width 278 height 23
click at [708, 363] on span "Email, Phone & Chat Support" at bounding box center [666, 367] width 141 height 13
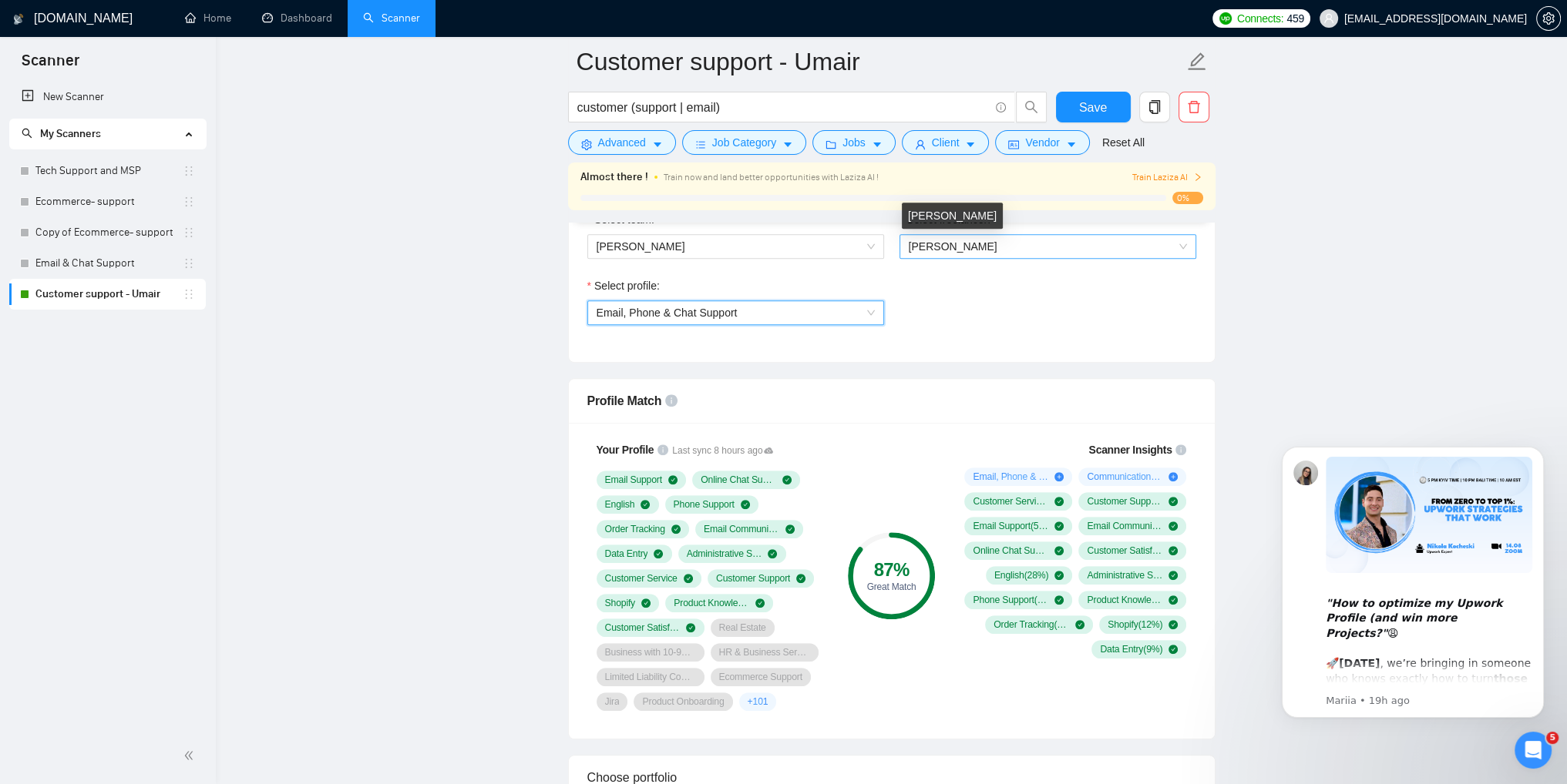
click at [970, 250] on span "[PERSON_NAME]" at bounding box center [953, 247] width 89 height 13
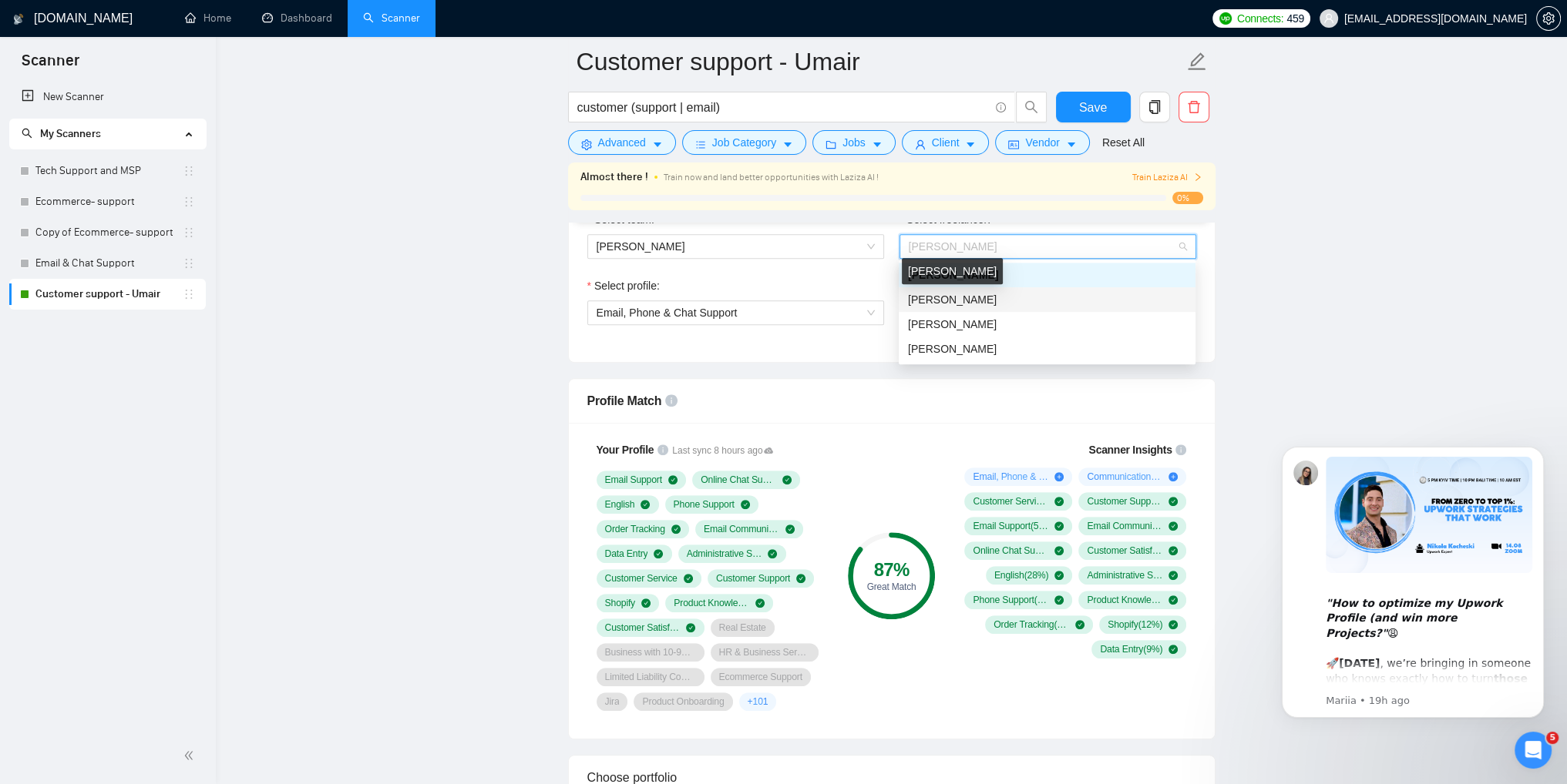
click at [955, 304] on span "[PERSON_NAME]" at bounding box center [952, 300] width 89 height 13
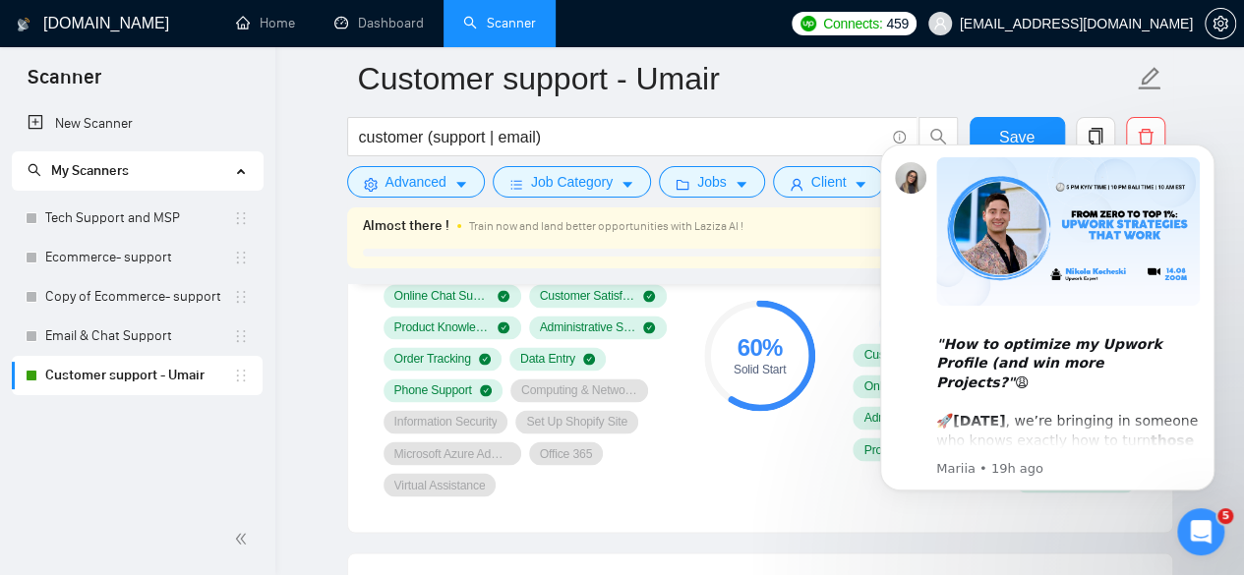
scroll to position [1476, 0]
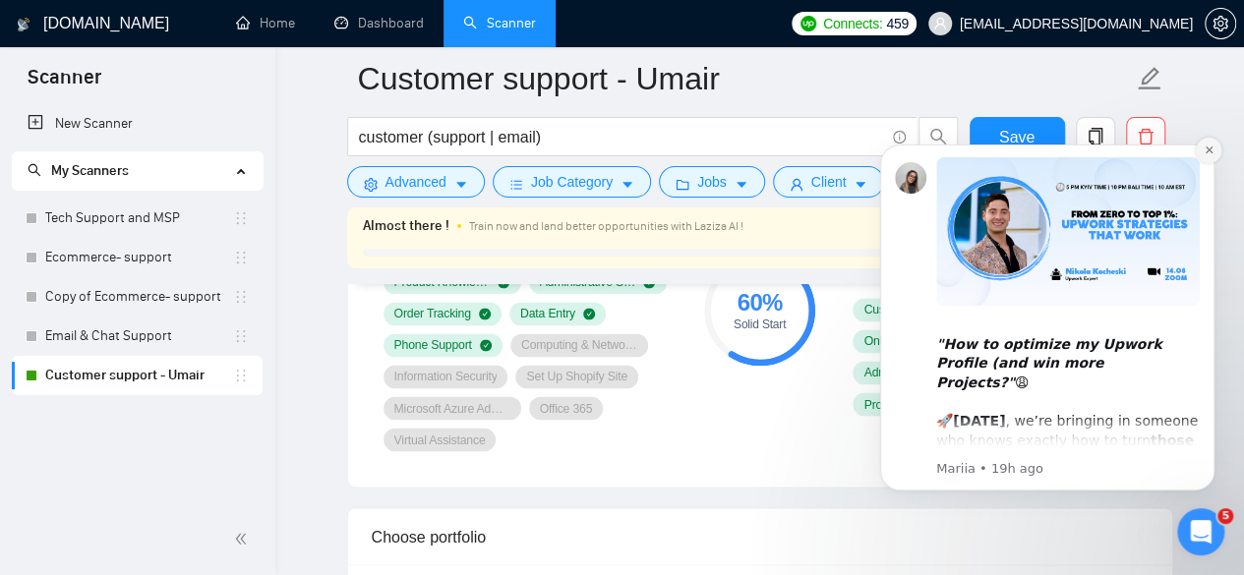
click at [1211, 148] on icon "Dismiss notification" at bounding box center [1208, 150] width 7 height 7
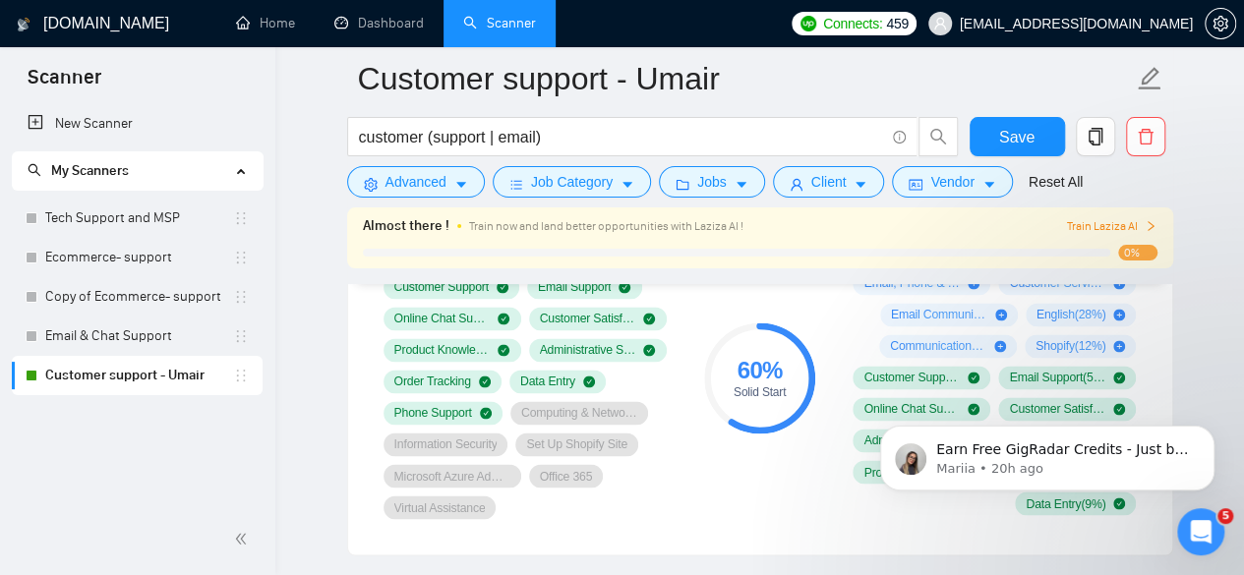
scroll to position [1377, 0]
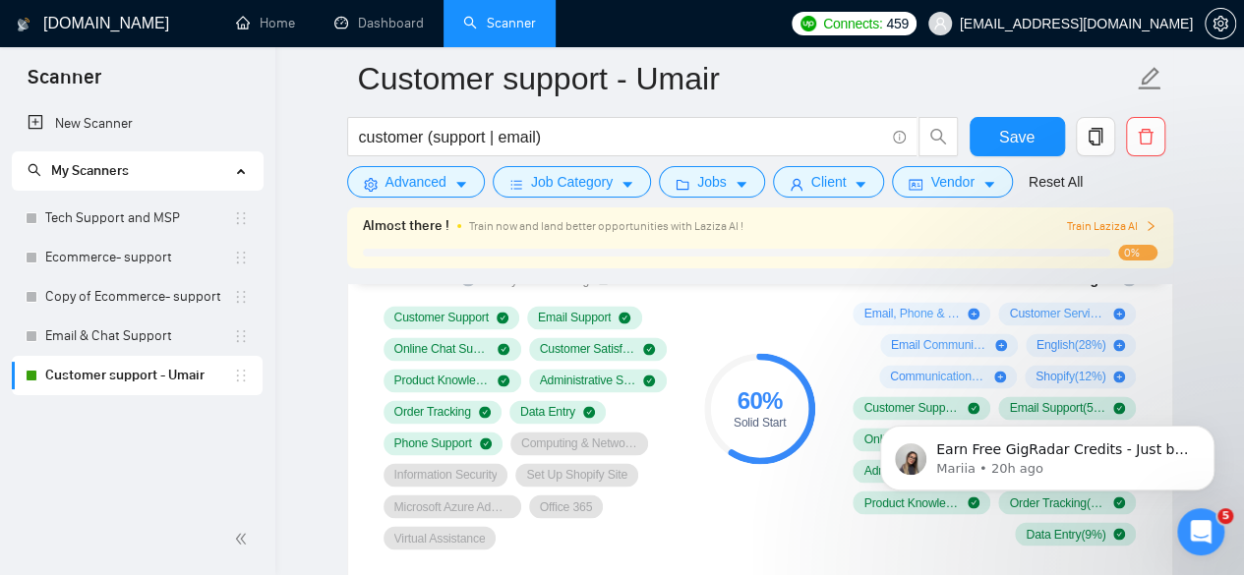
click at [920, 374] on div "Earn Free GigRadar Credits - Just by Sharing Your Story! 💬 Want more credits fo…" at bounding box center [1048, 368] width 362 height 246
click at [1212, 435] on icon "Dismiss notification" at bounding box center [1208, 431] width 7 height 7
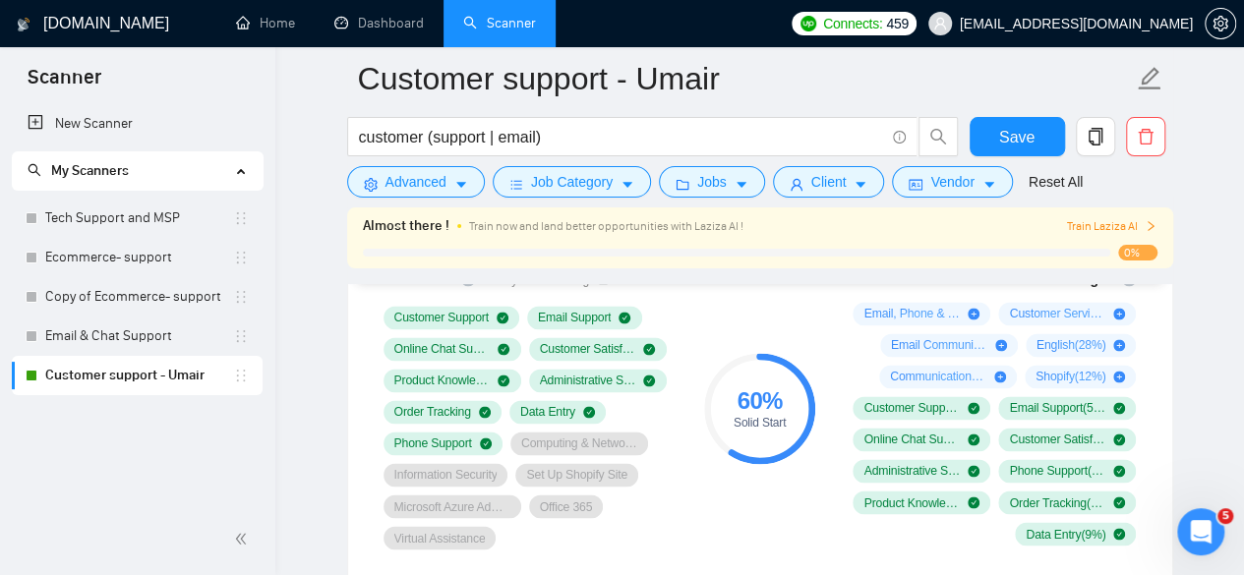
scroll to position [1082, 0]
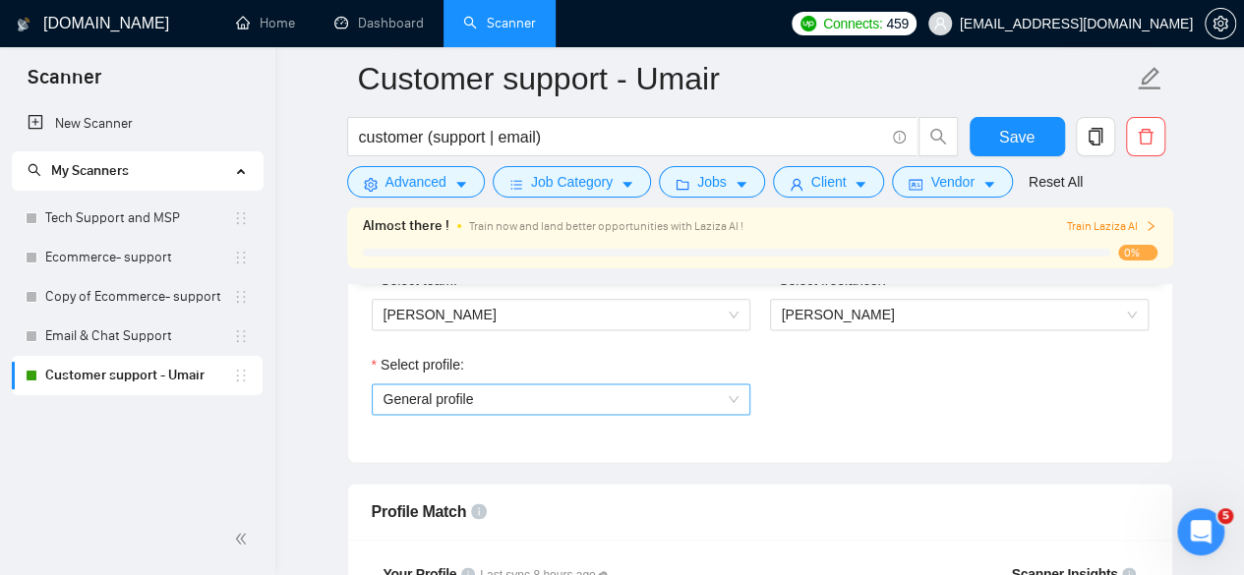
click at [636, 398] on span "General profile" at bounding box center [561, 400] width 355 height 30
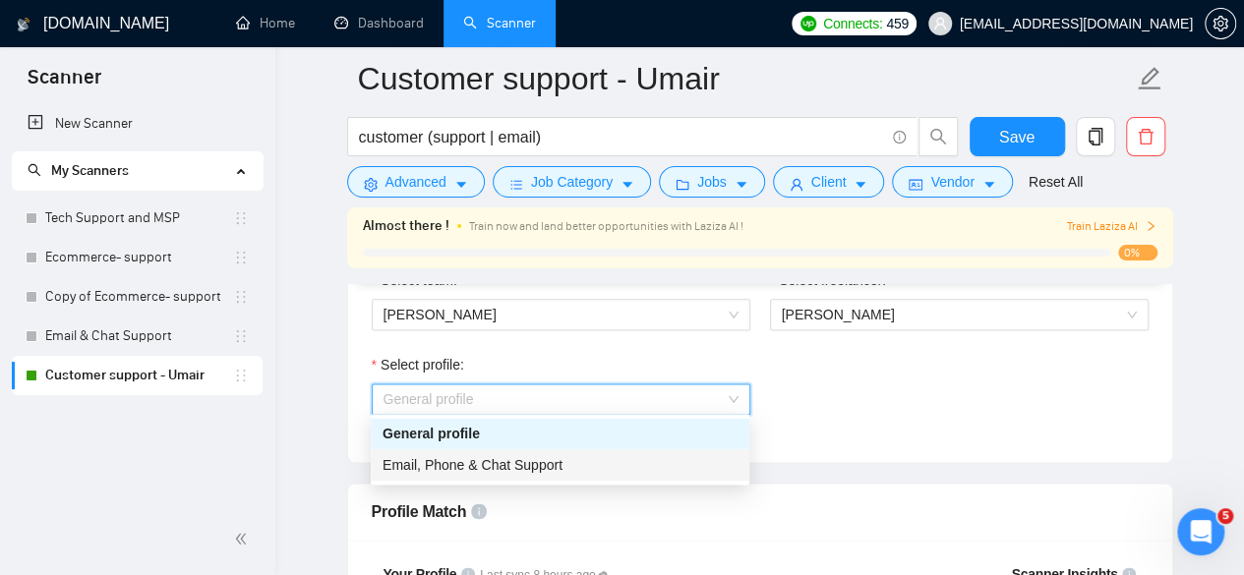
click at [521, 459] on span "Email, Phone & Chat Support" at bounding box center [473, 465] width 180 height 16
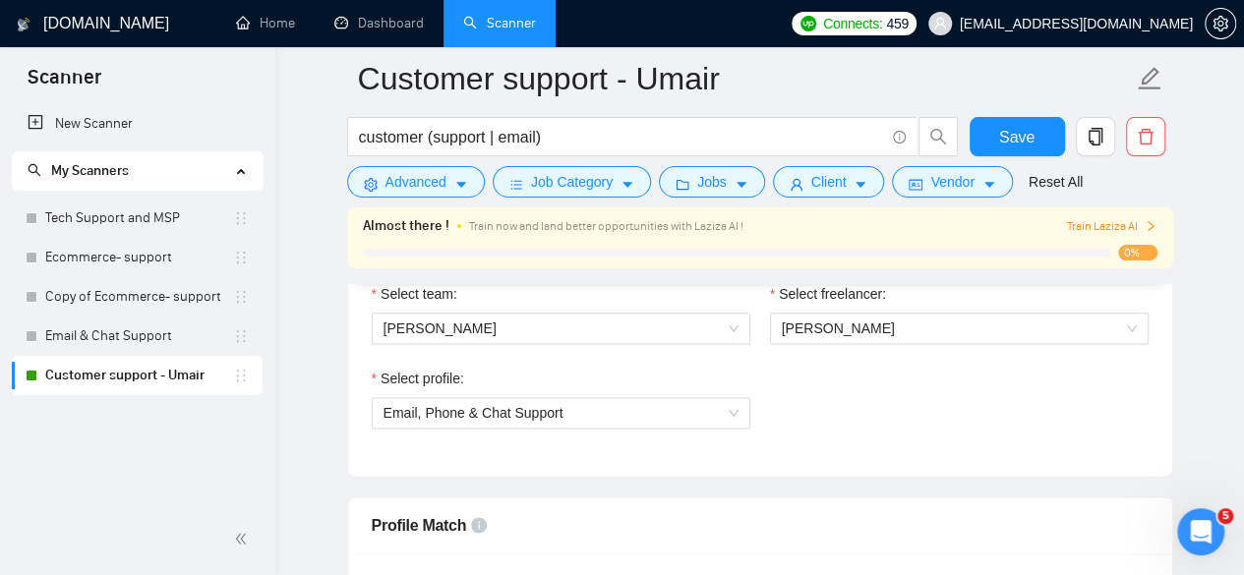
scroll to position [984, 0]
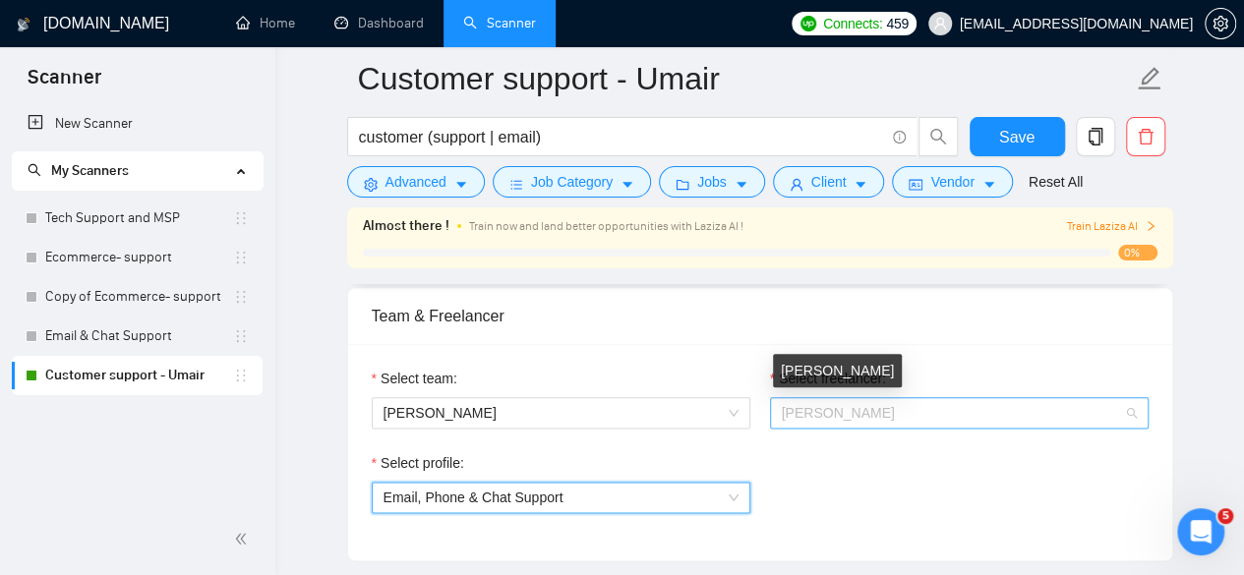
click at [821, 408] on span "[PERSON_NAME]" at bounding box center [838, 413] width 113 height 16
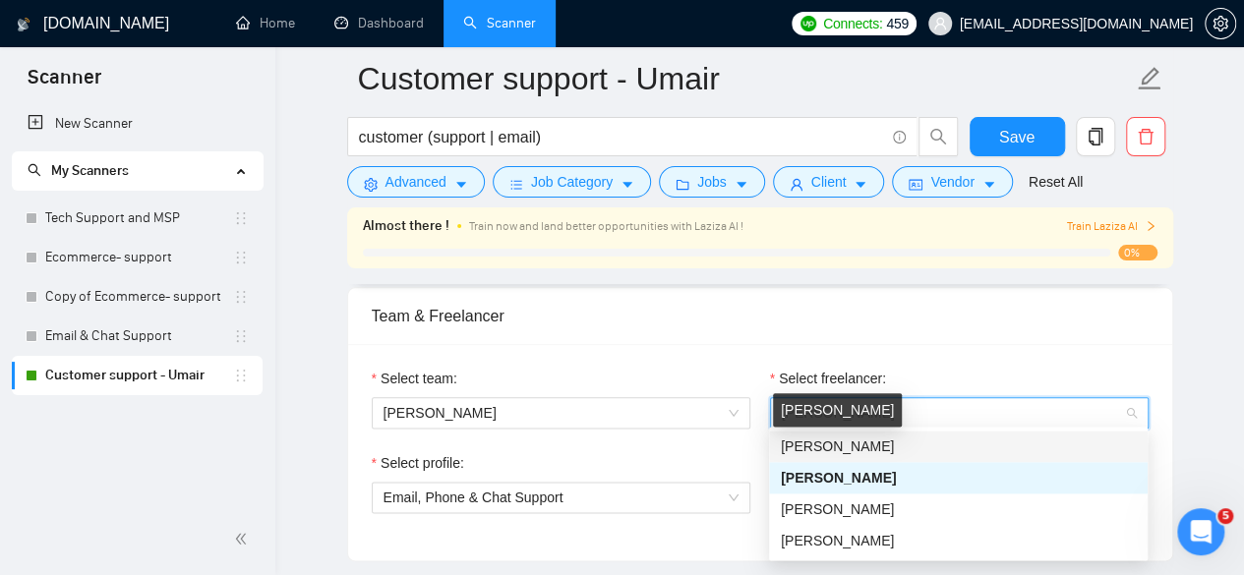
click at [817, 447] on span "[PERSON_NAME]" at bounding box center [837, 447] width 113 height 16
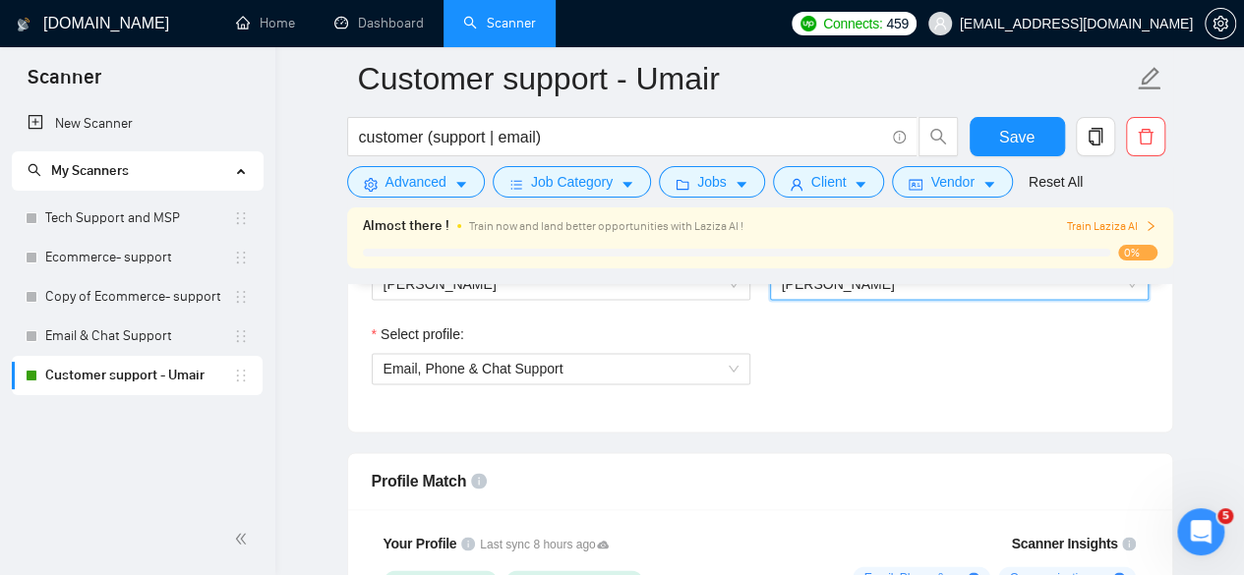
scroll to position [1082, 0]
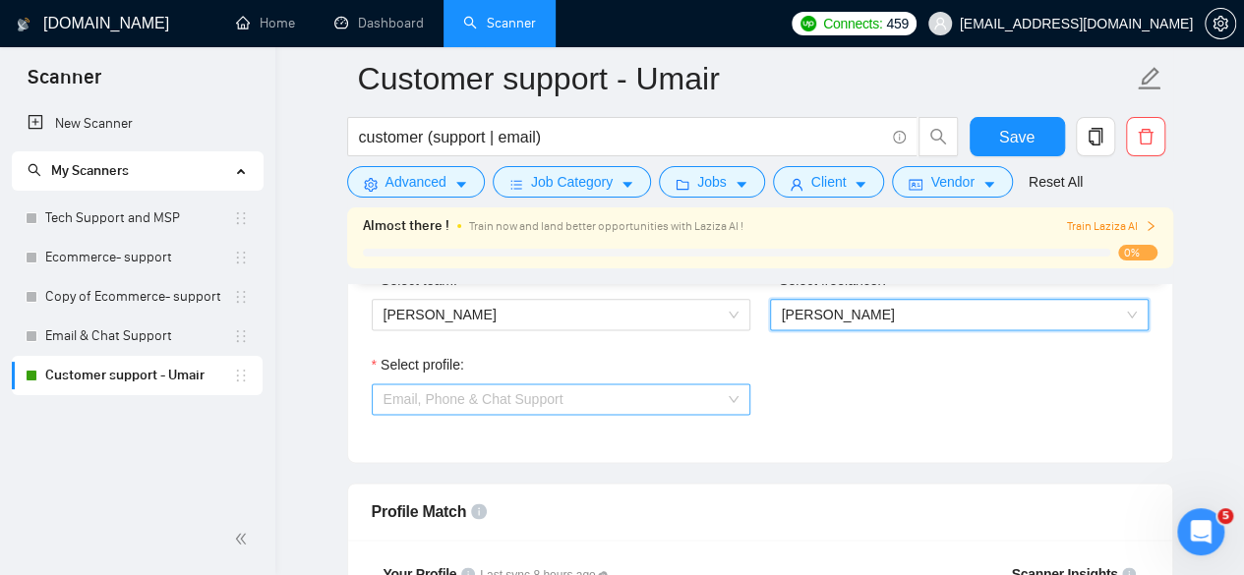
click at [644, 393] on span "Email, Phone & Chat Support" at bounding box center [561, 400] width 355 height 30
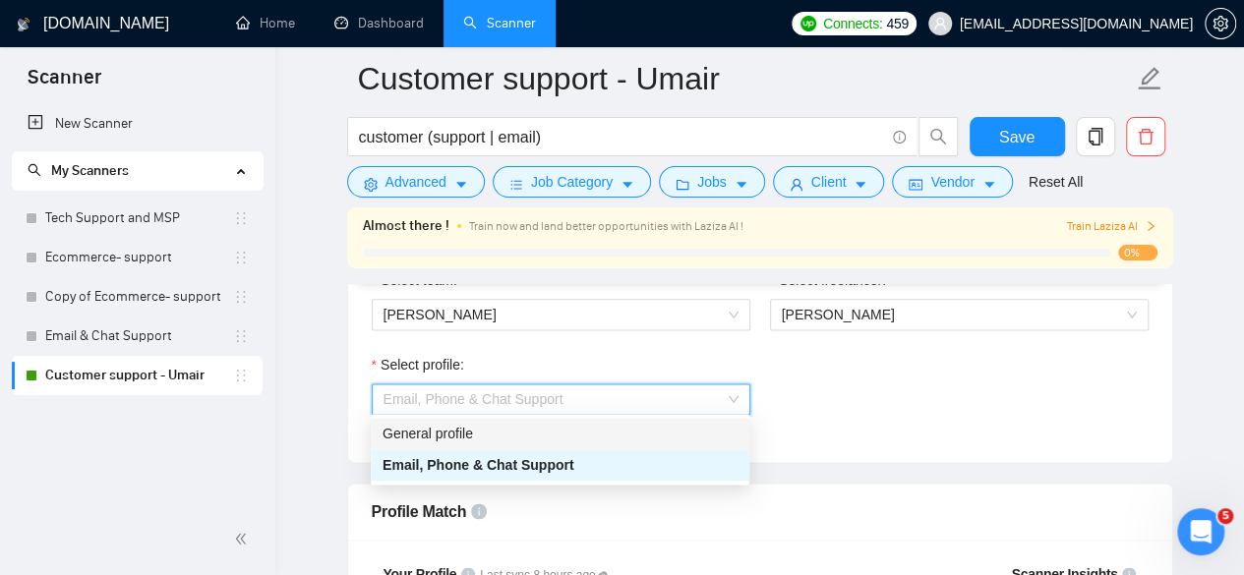
click at [481, 438] on div "General profile" at bounding box center [560, 434] width 355 height 22
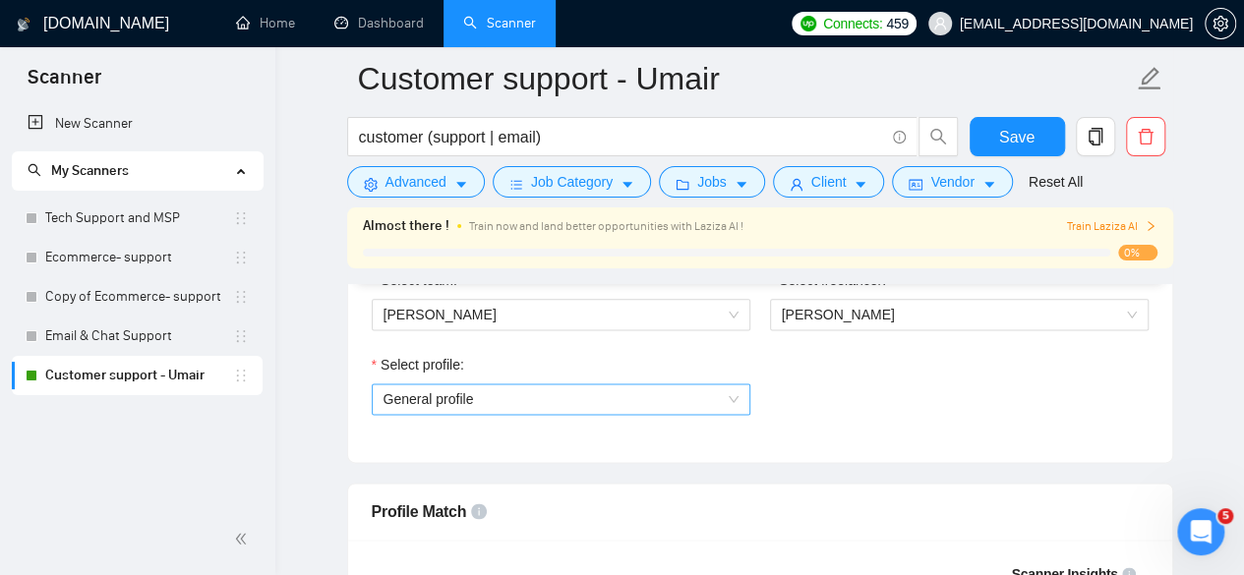
click at [600, 403] on span "General profile" at bounding box center [561, 400] width 355 height 30
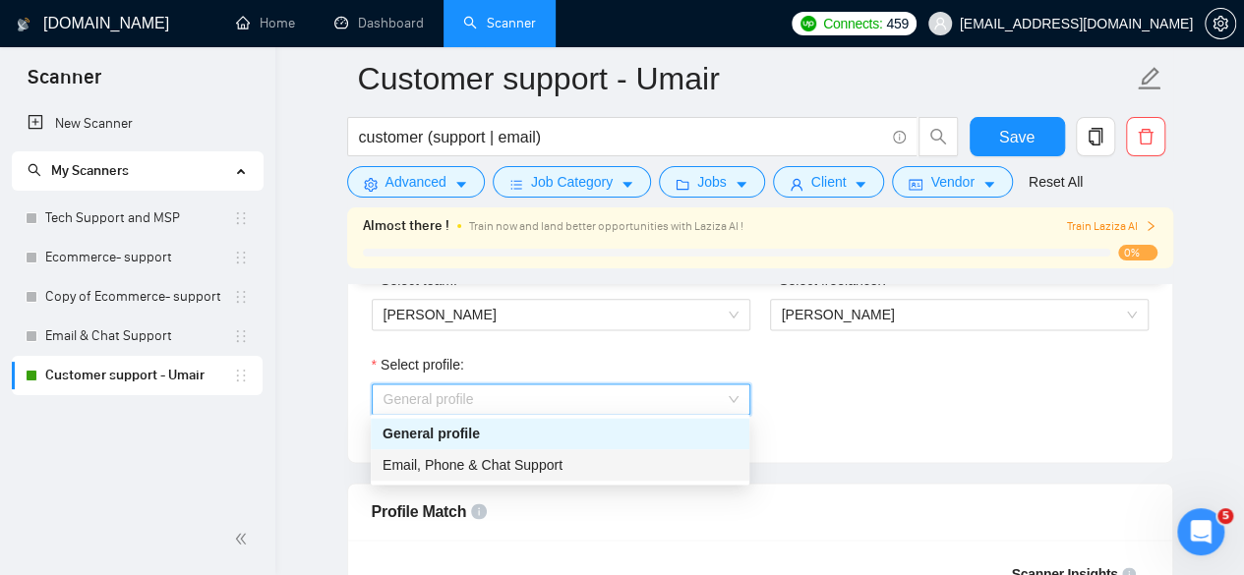
click at [503, 471] on span "Email, Phone & Chat Support" at bounding box center [473, 465] width 180 height 16
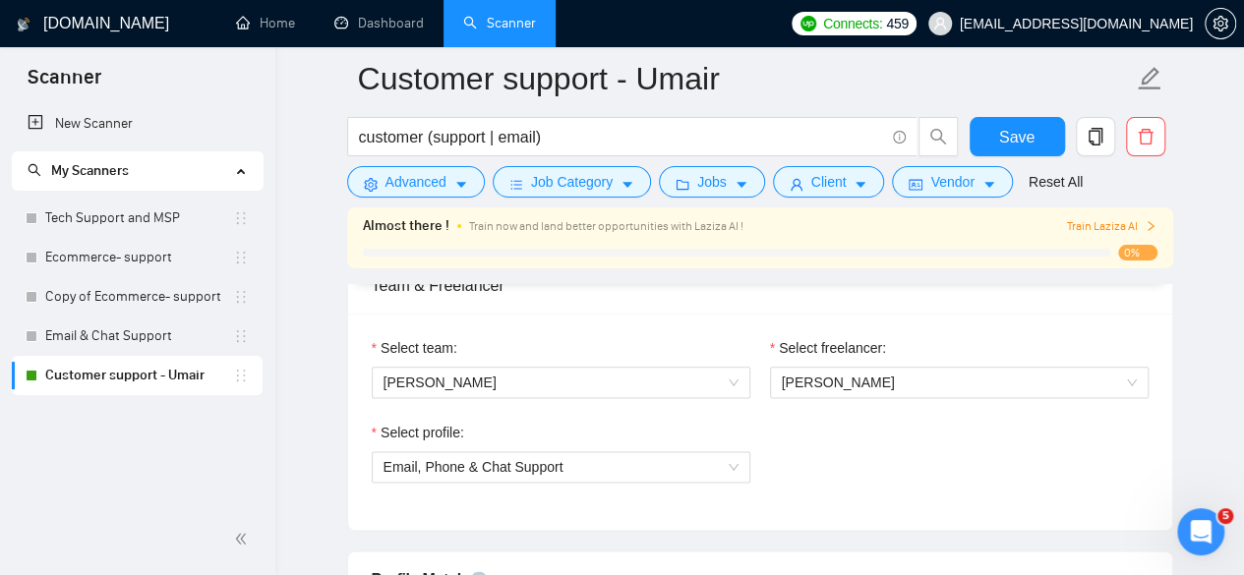
scroll to position [984, 0]
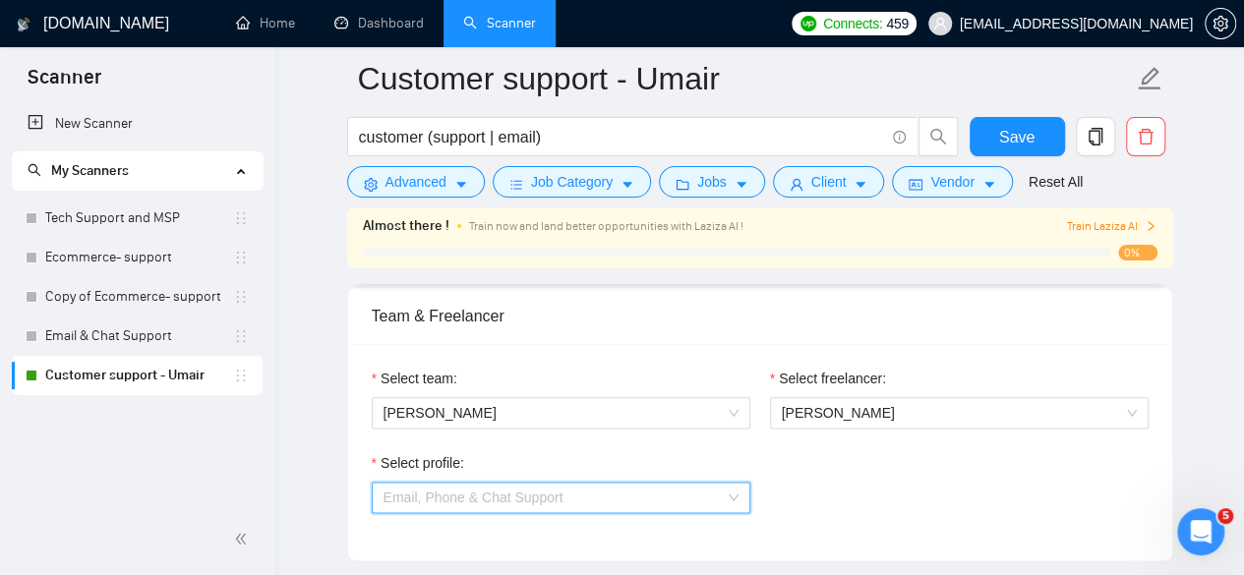
click at [658, 491] on span "Email, Phone & Chat Support" at bounding box center [561, 498] width 355 height 30
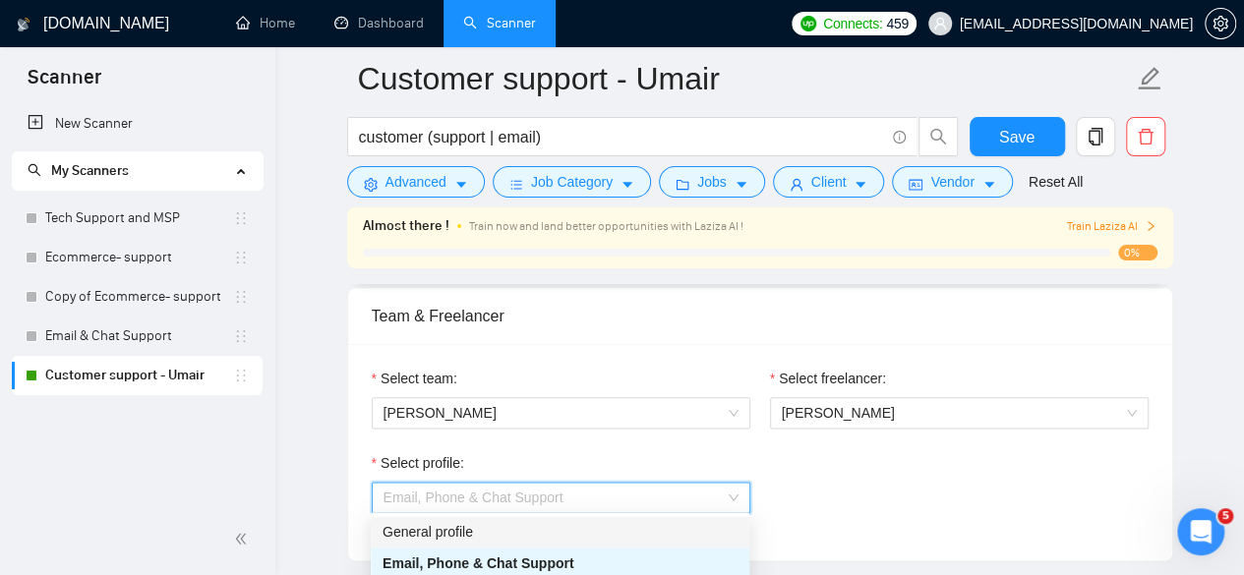
click at [470, 530] on div "General profile" at bounding box center [560, 532] width 355 height 22
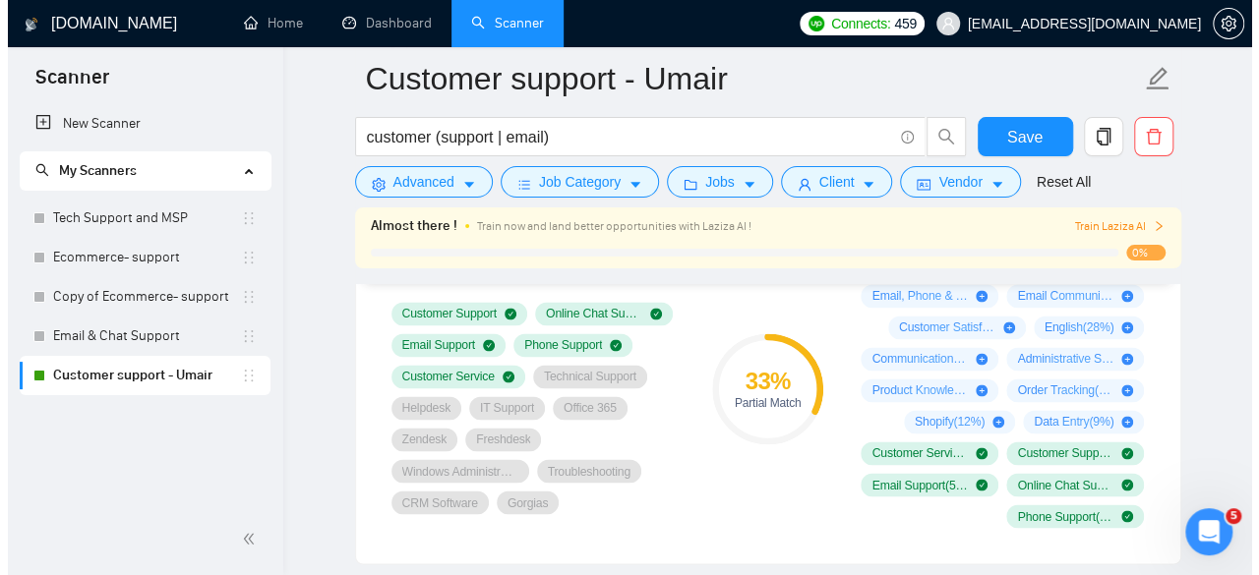
scroll to position [1377, 0]
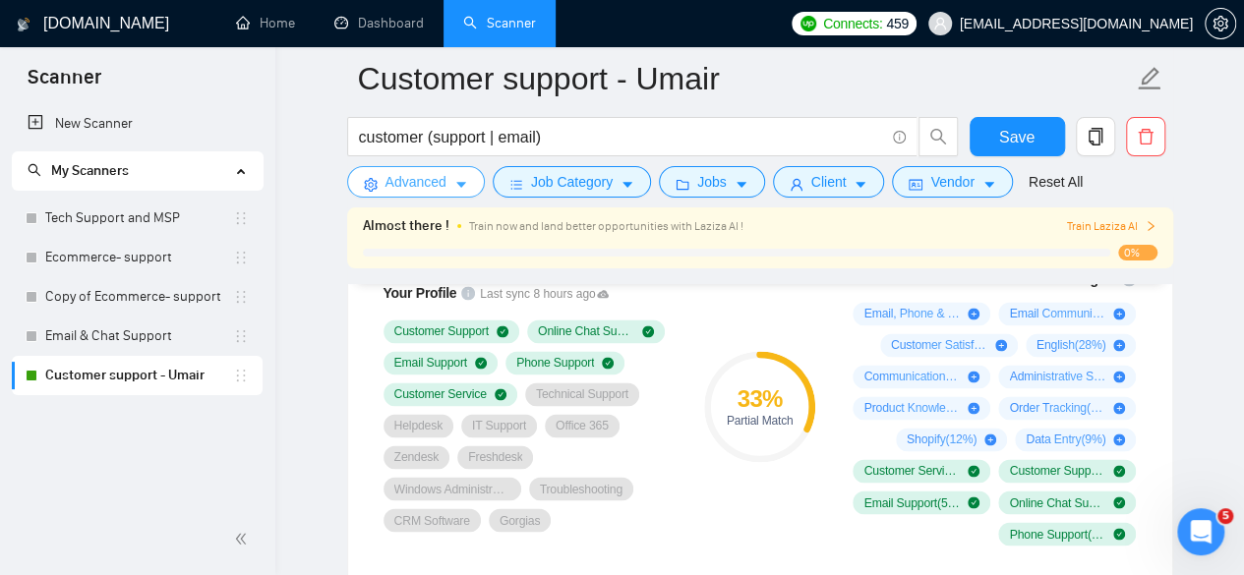
click at [435, 190] on span "Advanced" at bounding box center [416, 182] width 61 height 22
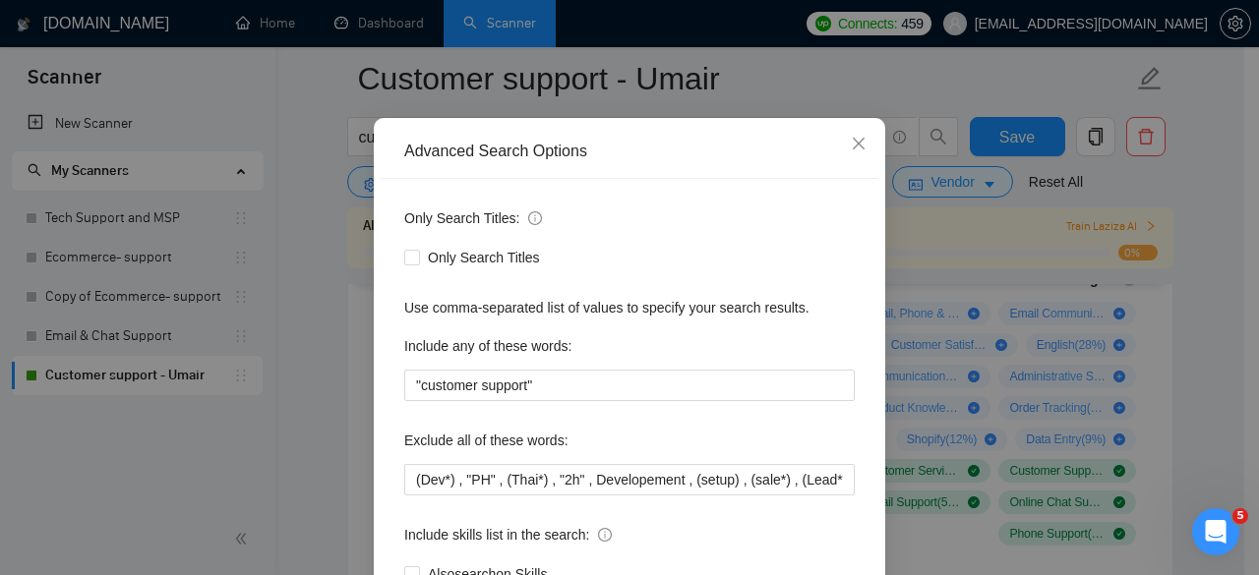
scroll to position [197, 0]
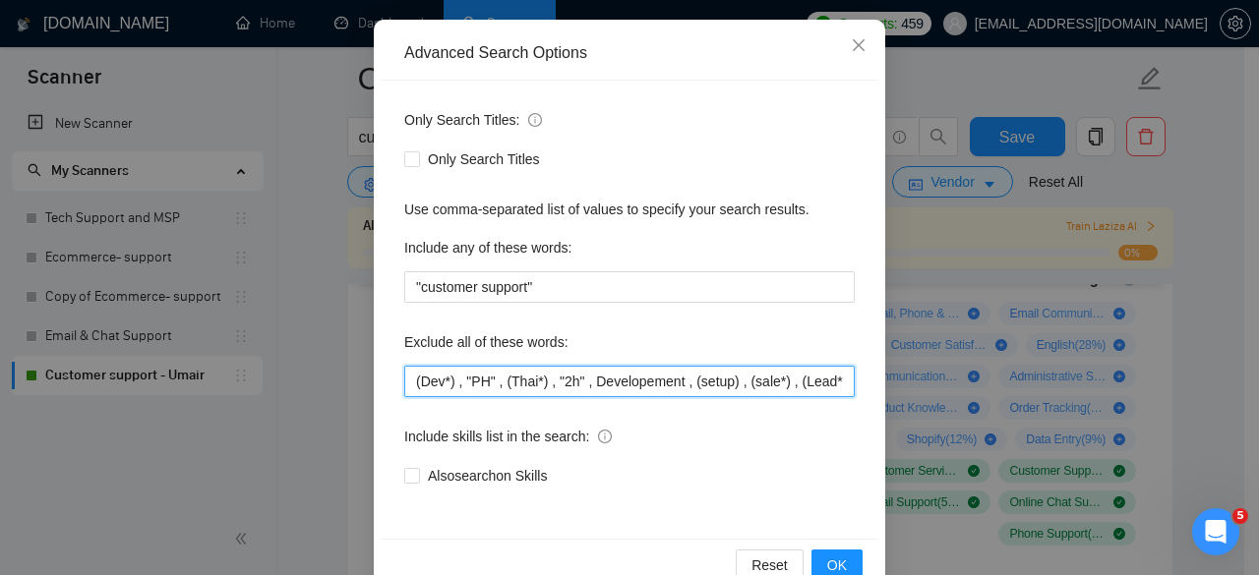
click at [671, 387] on input "(Dev*) , "PH" , (Thai*) , "2h" , Developement , (setup) , (sale*) , (Lead*) , $…" at bounding box center [629, 381] width 451 height 31
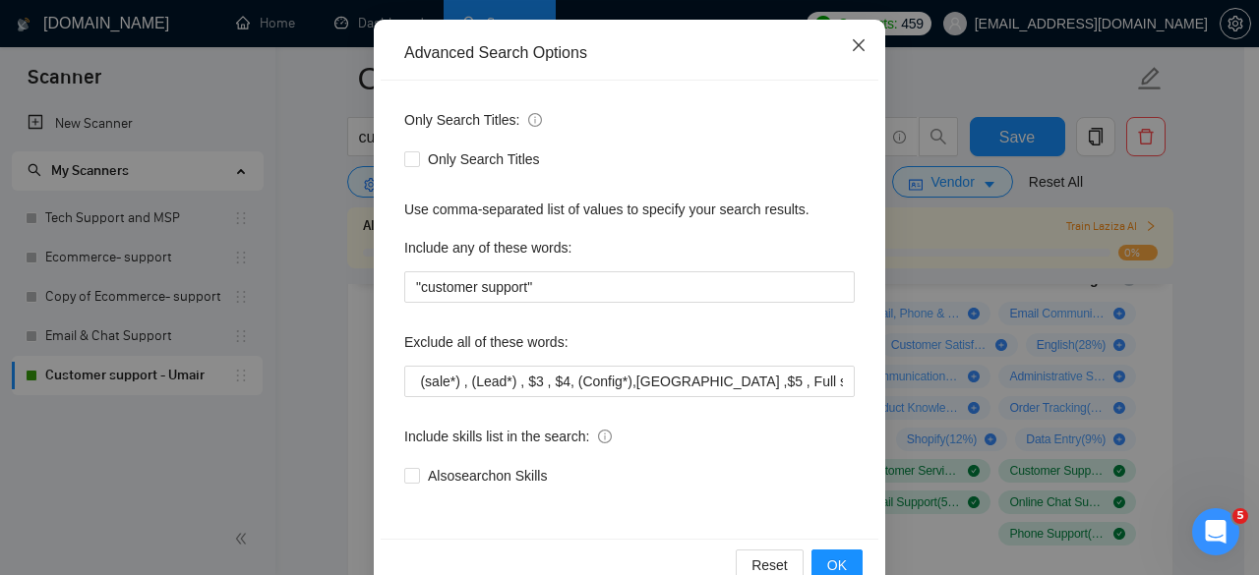
click at [842, 48] on span "Close" at bounding box center [858, 46] width 53 height 53
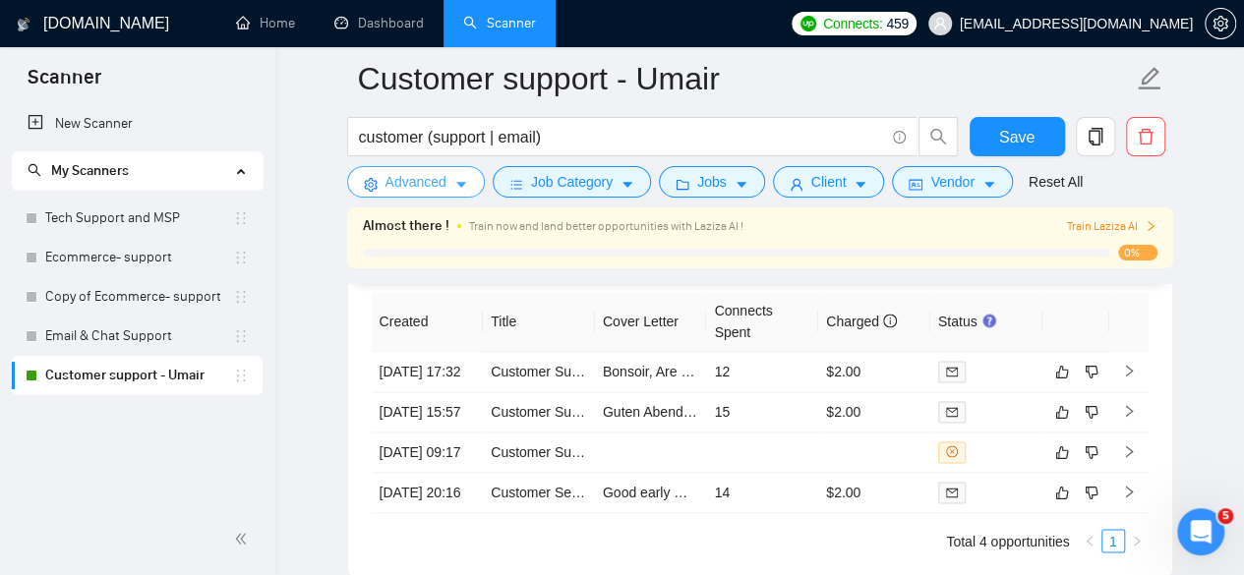
scroll to position [5293, 0]
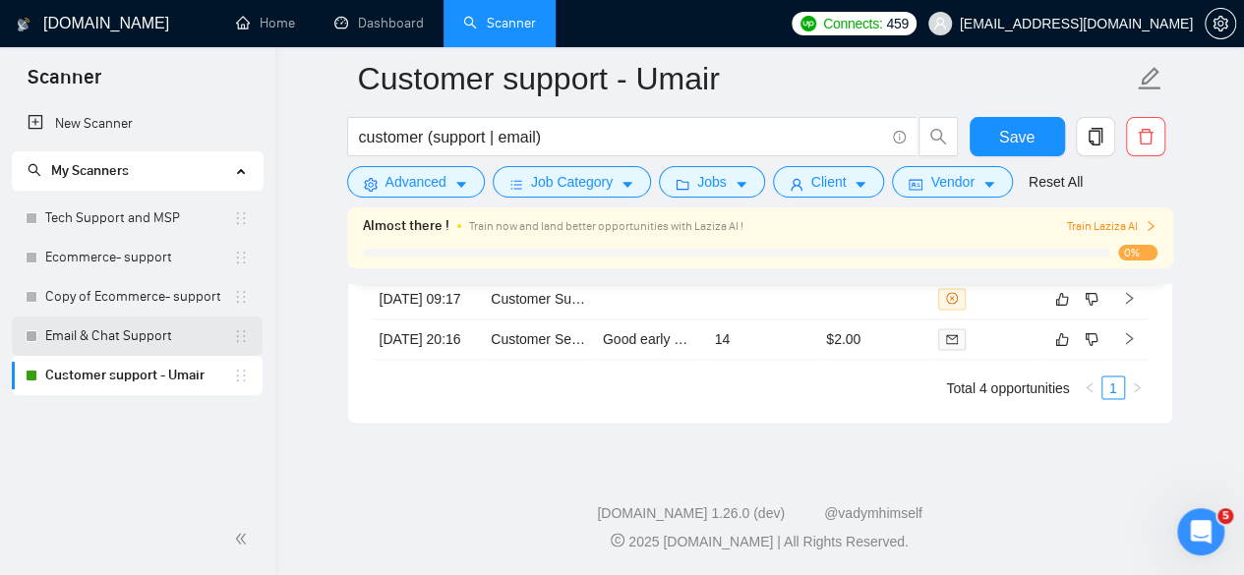
click at [99, 340] on link "Email & Chat Support" at bounding box center [139, 336] width 188 height 39
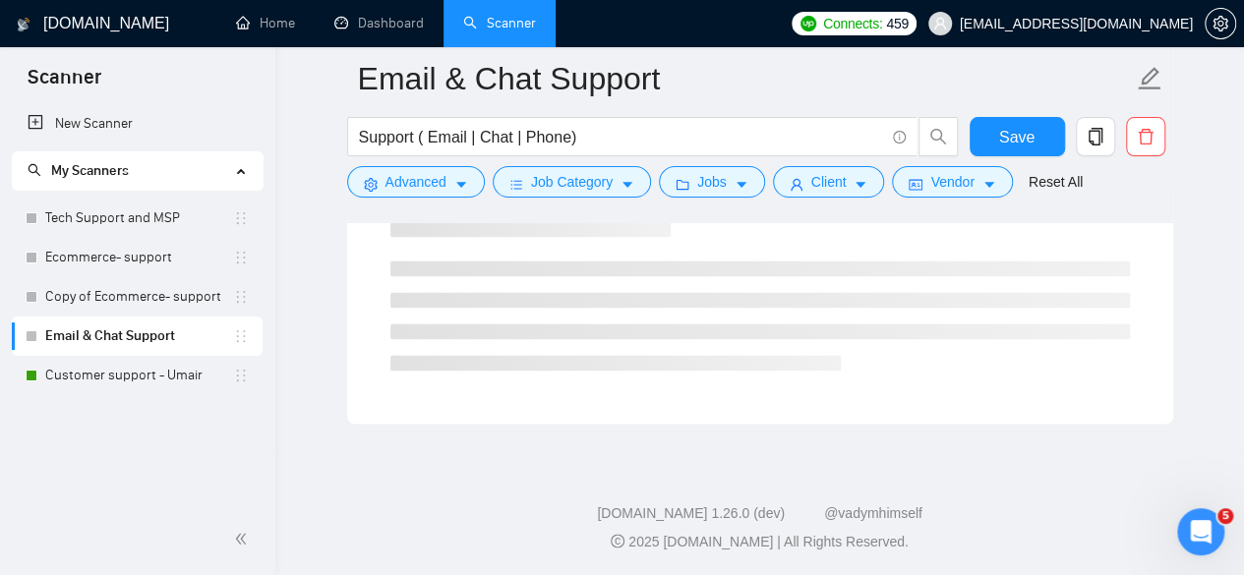
scroll to position [1310, 0]
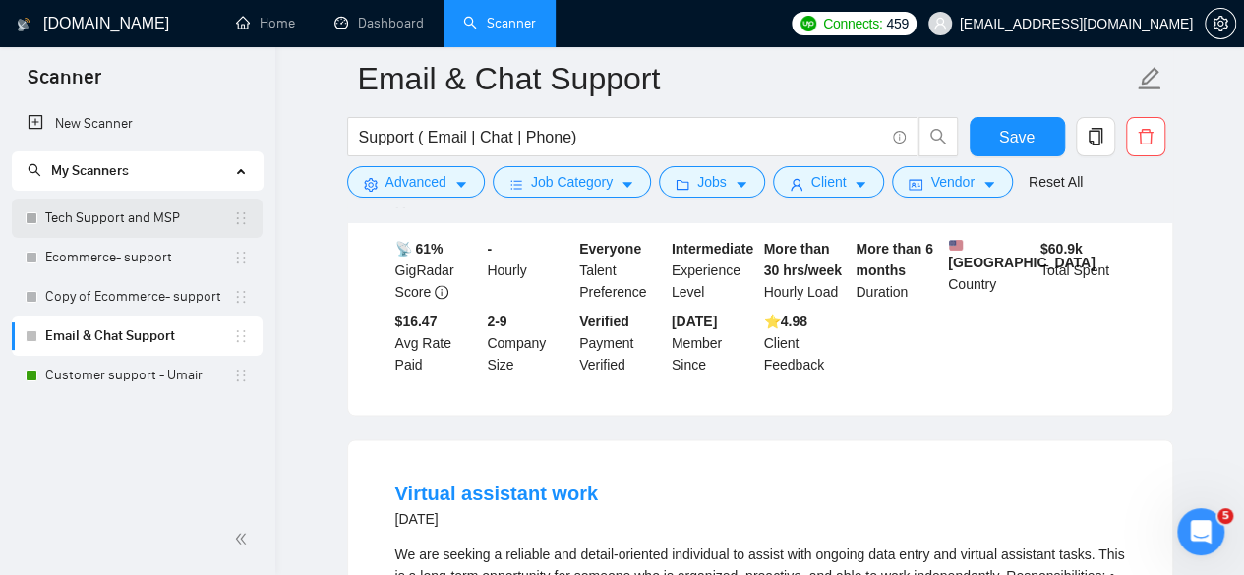
click at [86, 215] on link "Tech Support and MSP" at bounding box center [139, 218] width 188 height 39
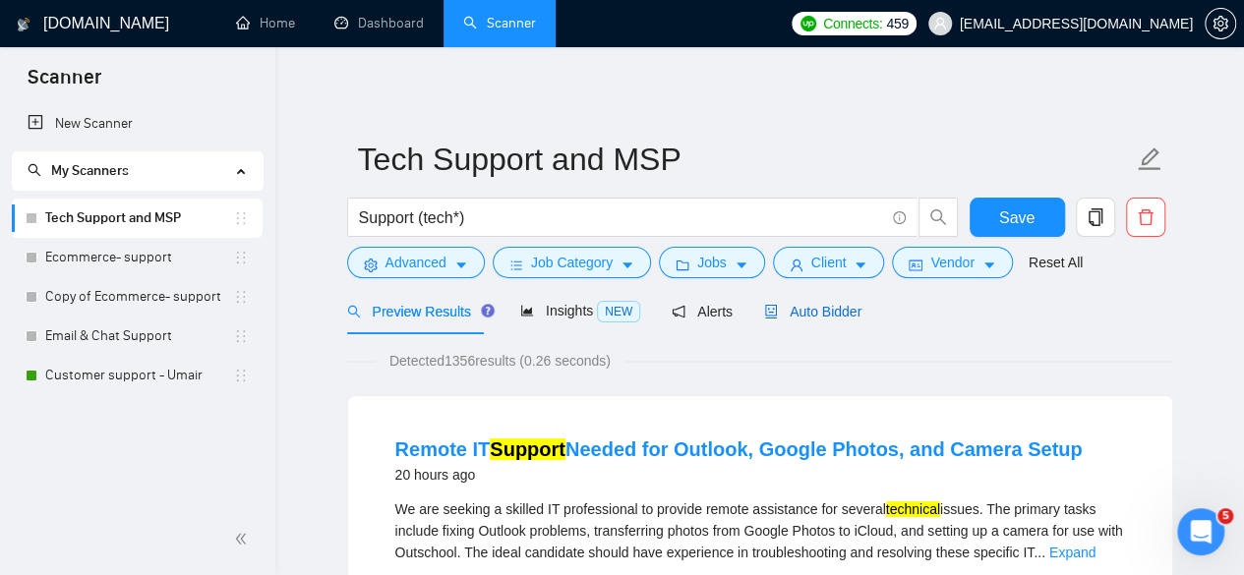
click at [798, 322] on div "Auto Bidder" at bounding box center [812, 312] width 97 height 22
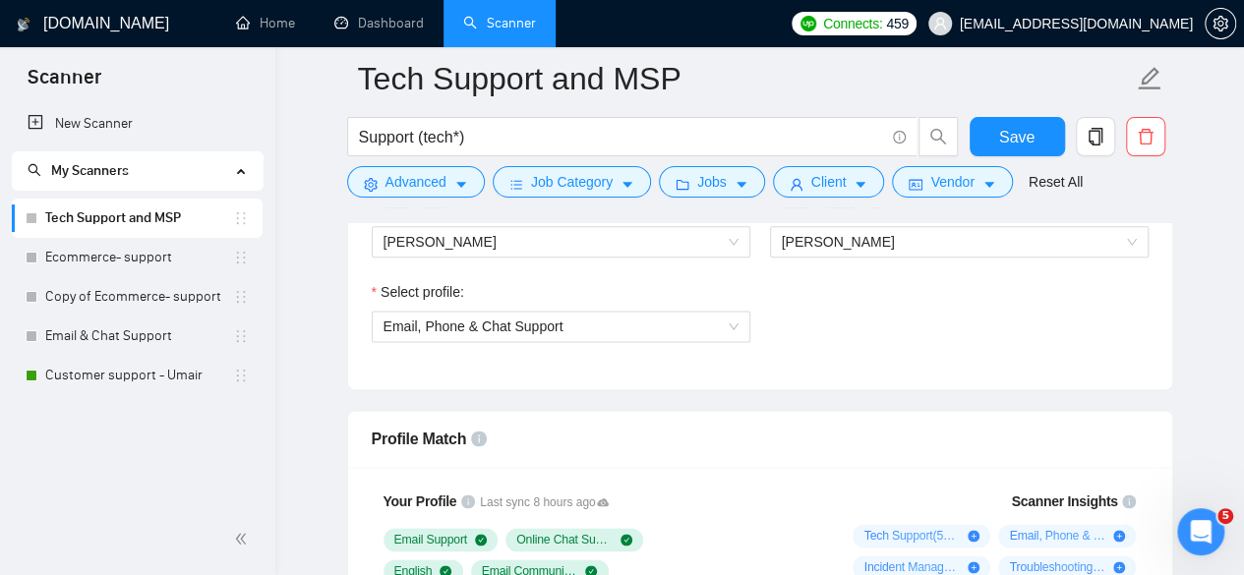
scroll to position [1082, 0]
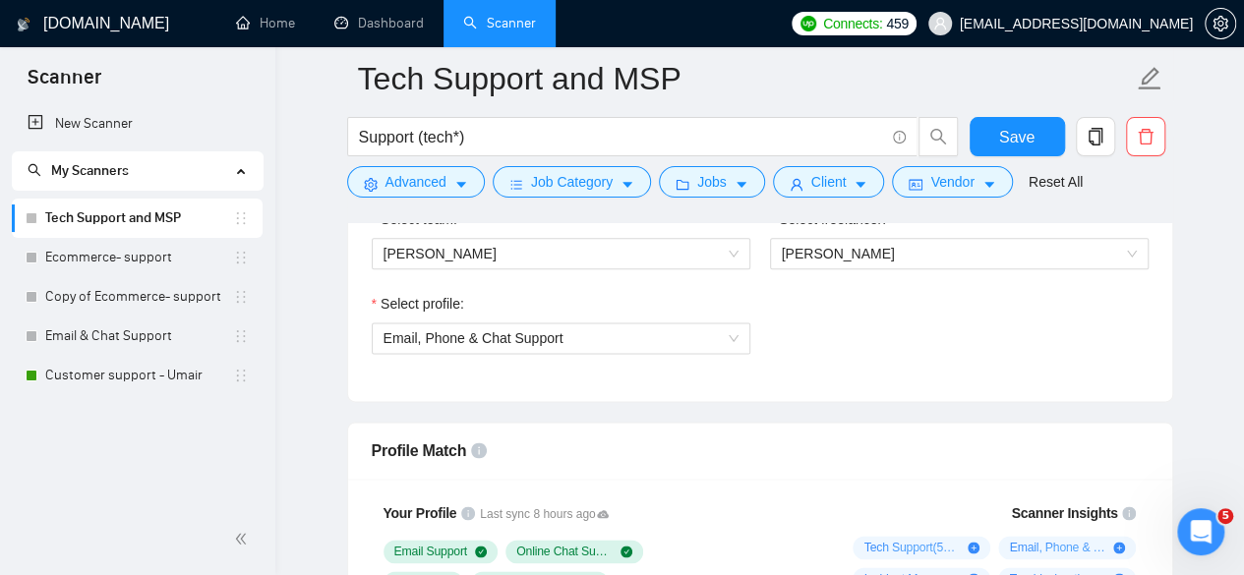
click at [596, 351] on div "Select profile: Email, Phone & Chat Support" at bounding box center [561, 335] width 398 height 85
click at [596, 346] on span "Email, Phone & Chat Support" at bounding box center [561, 339] width 355 height 30
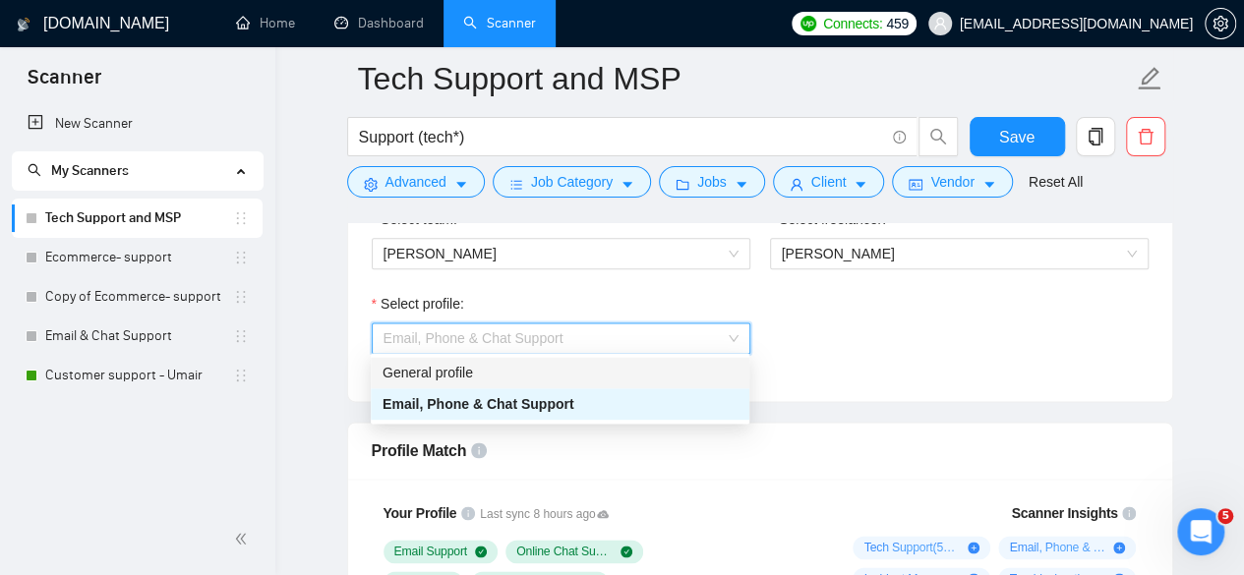
drag, startPoint x: 475, startPoint y: 371, endPoint x: 578, endPoint y: 371, distance: 103.3
click at [474, 373] on div "General profile" at bounding box center [560, 373] width 355 height 22
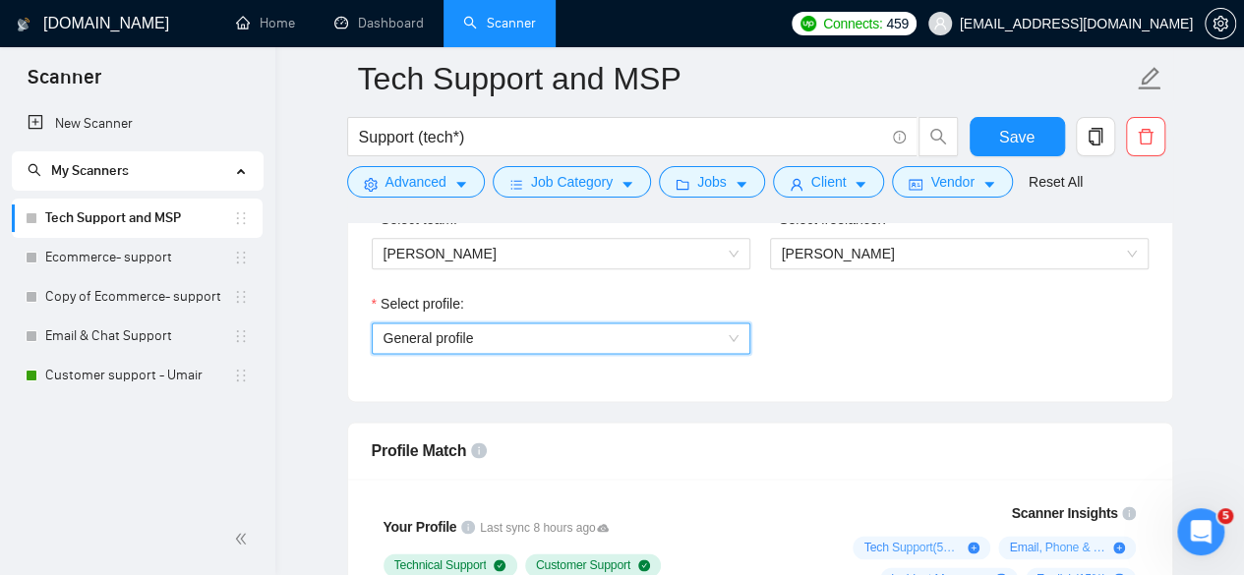
click at [567, 338] on span "General profile" at bounding box center [561, 339] width 355 height 30
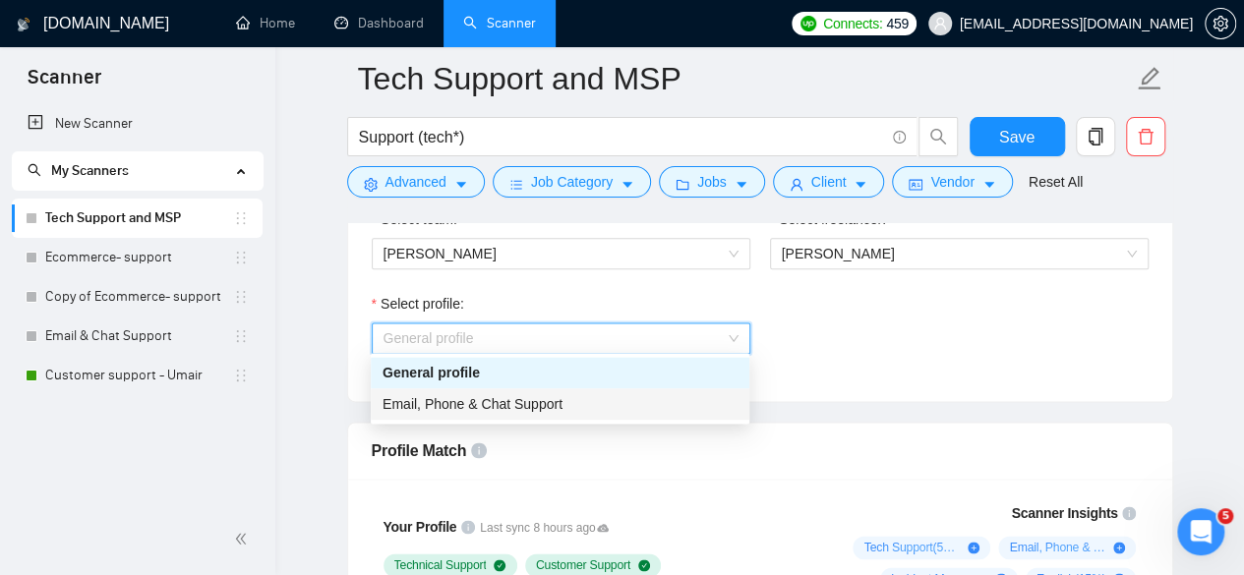
drag, startPoint x: 490, startPoint y: 400, endPoint x: 571, endPoint y: 400, distance: 80.7
click at [488, 401] on span "Email, Phone & Chat Support" at bounding box center [473, 404] width 180 height 16
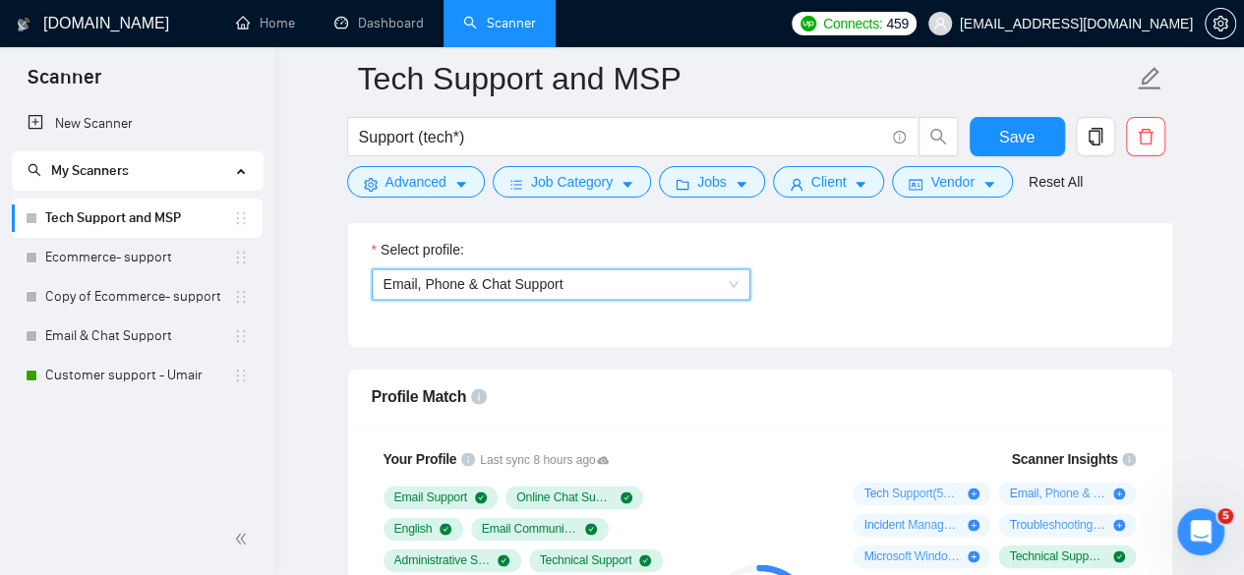
scroll to position [1377, 0]
